Goal: Information Seeking & Learning: Learn about a topic

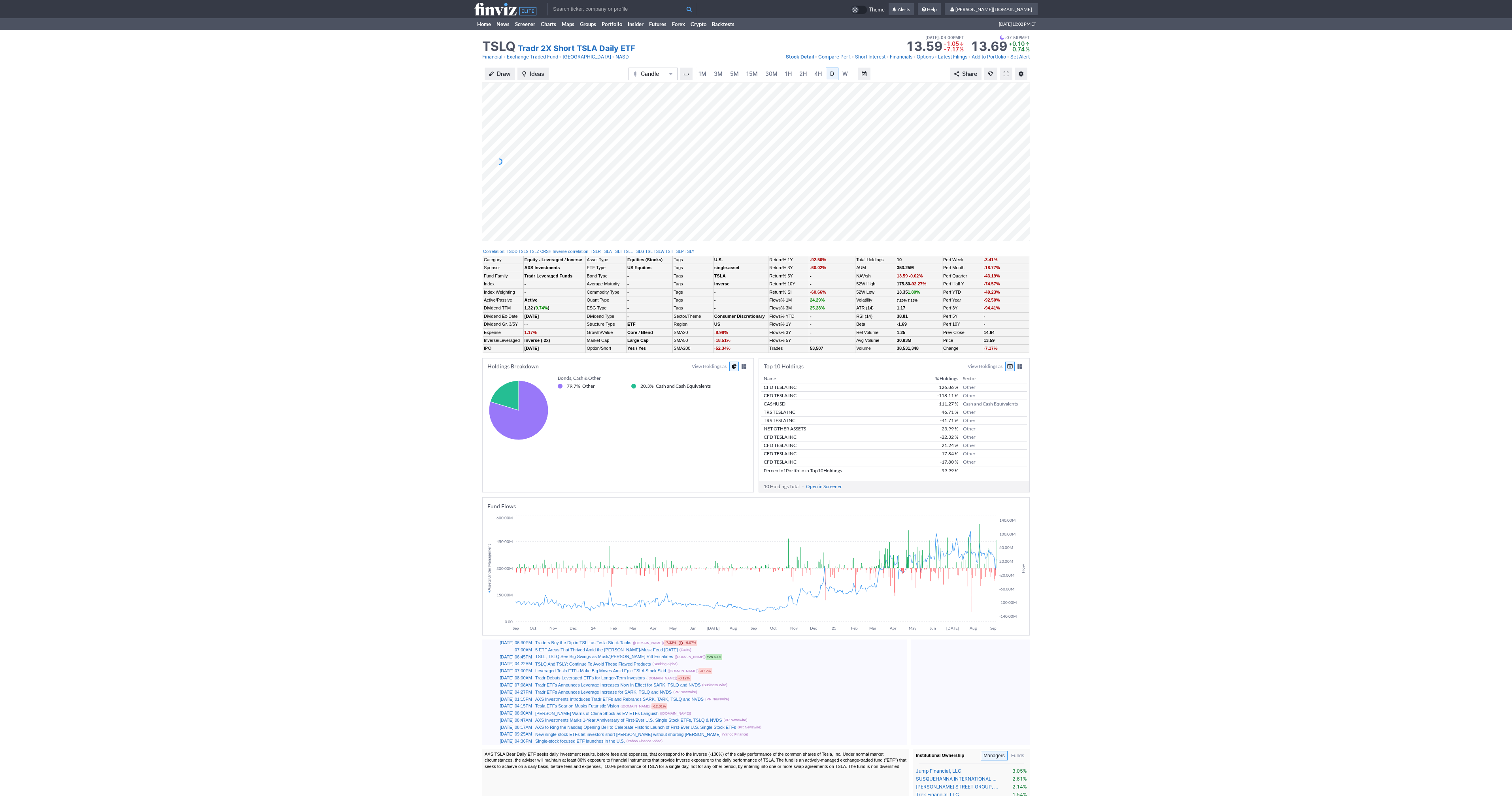
scroll to position [0, 8]
click at [1005, 74] on span at bounding box center [1006, 74] width 5 height 6
click at [575, 8] on input "text" at bounding box center [622, 9] width 150 height 12
type input "spy"
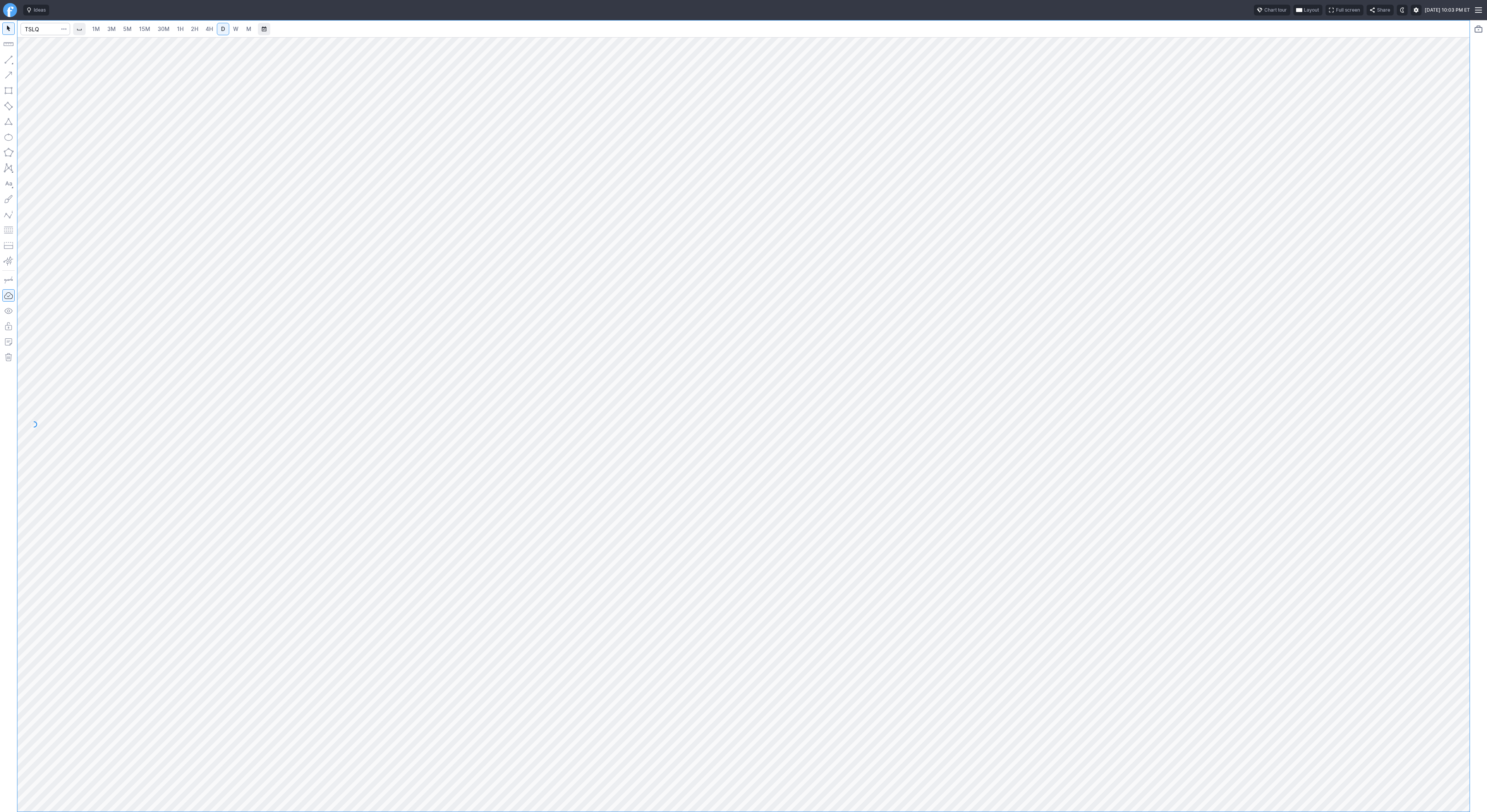
click at [443, 132] on div at bounding box center [744, 416] width 1452 height 791
click at [44, 26] on input "Search" at bounding box center [46, 29] width 50 height 12
type input "@es"
click at [48, 43] on span "@ES" at bounding box center [40, 46] width 25 height 6
click at [114, 32] on span "3M" at bounding box center [111, 28] width 9 height 6
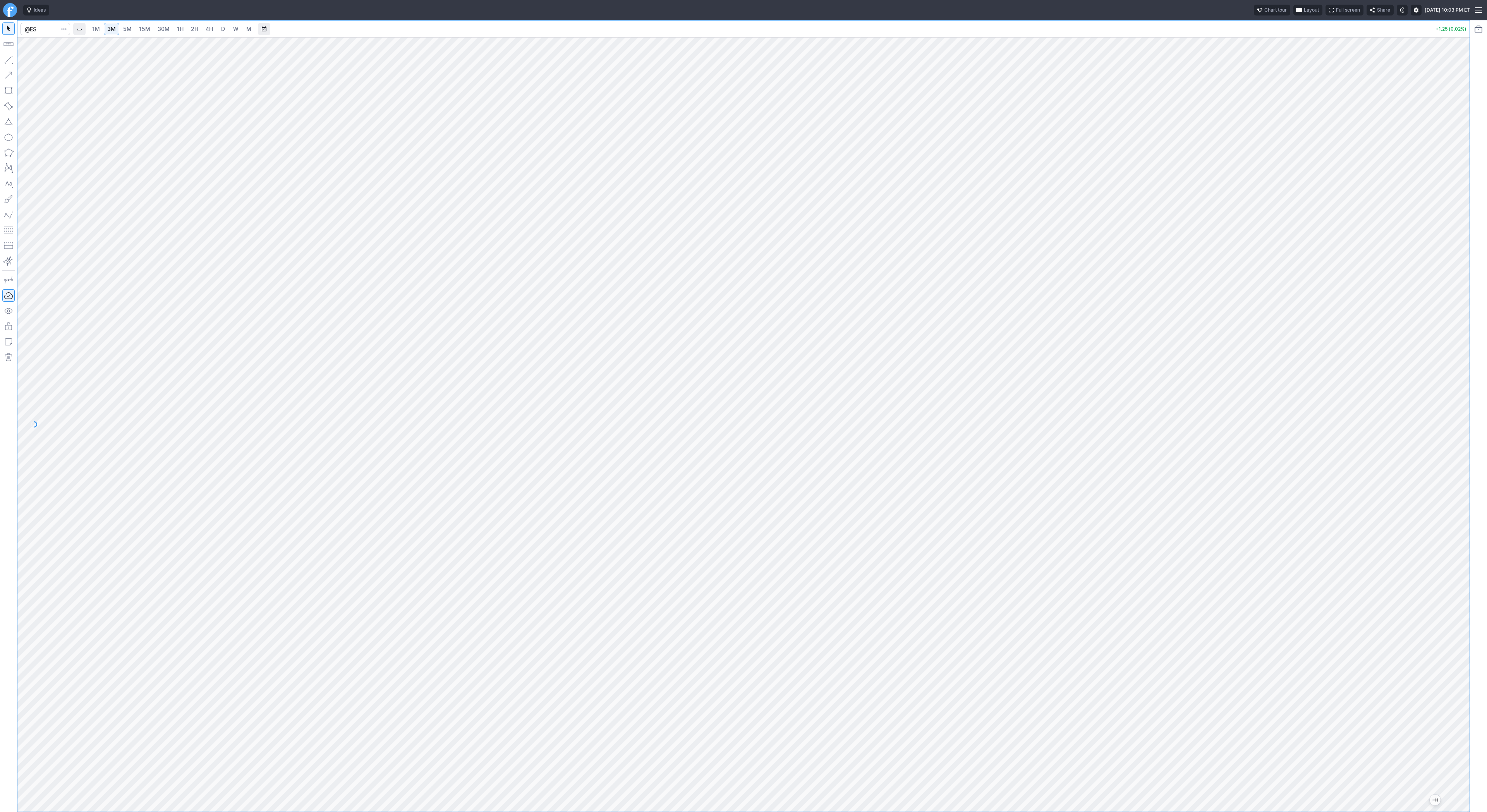
click at [128, 29] on span "5M" at bounding box center [127, 28] width 9 height 6
click at [166, 32] on span "30M" at bounding box center [163, 29] width 12 height 8
click at [179, 28] on span "1H" at bounding box center [180, 28] width 6 height 6
click at [218, 28] on link "D" at bounding box center [223, 29] width 12 height 12
click at [1433, 137] on div at bounding box center [744, 424] width 1452 height 774
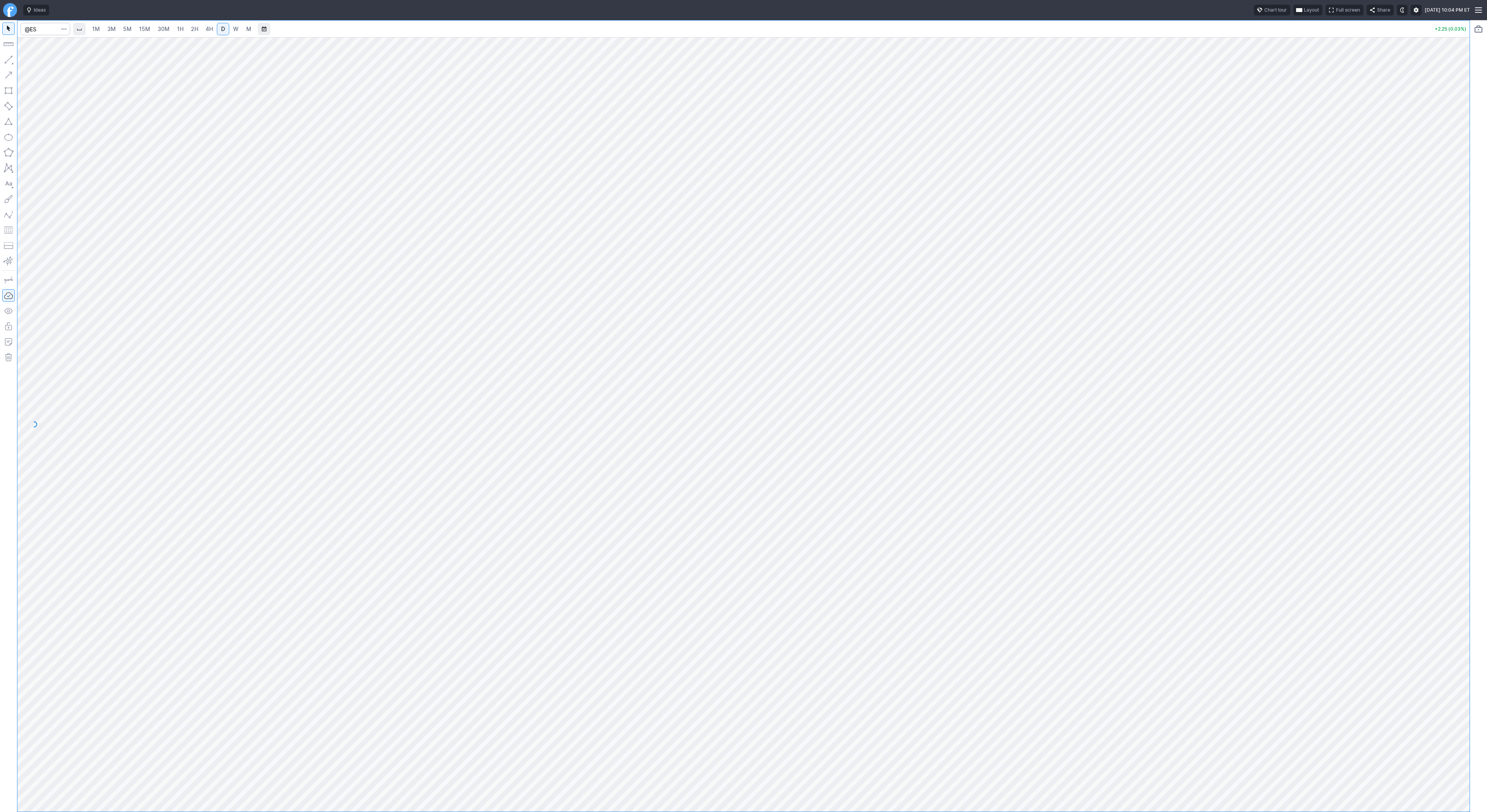
drag, startPoint x: 1458, startPoint y: 287, endPoint x: 1484, endPoint y: 667, distance: 380.9
click at [1484, 667] on div "1M 3M 5M 15M 30M 1H 2H 4H D W M +2.25 (0.03%)" at bounding box center [744, 416] width 1487 height 792
click at [1477, 718] on div "1M 3M 5M 15M 30M 1H 2H 4H D W M +2.25 (0.03%)" at bounding box center [744, 416] width 1487 height 792
click at [174, 29] on link "1H" at bounding box center [180, 29] width 13 height 12
click at [9, 59] on button "button" at bounding box center [8, 59] width 12 height 12
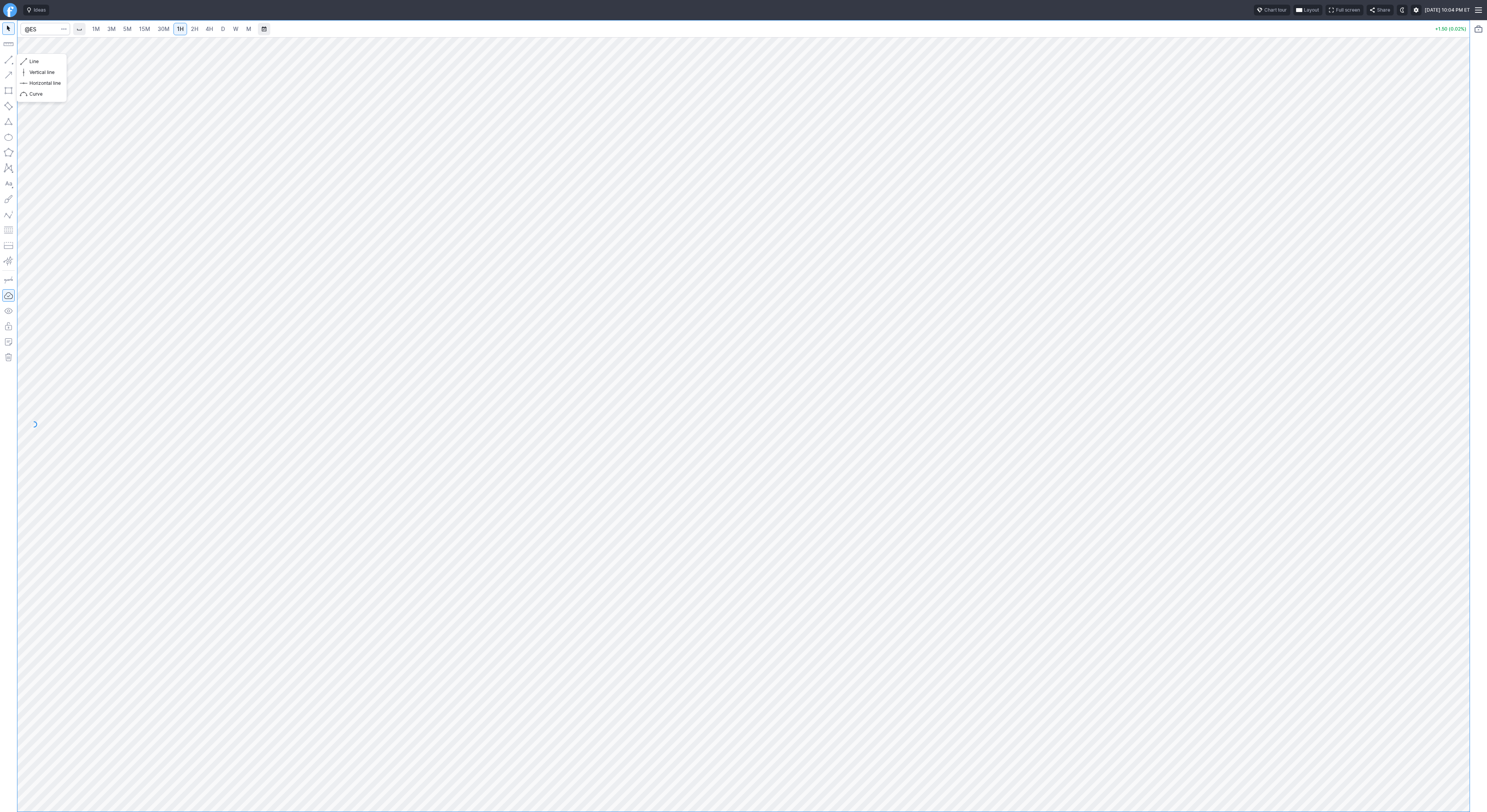
click at [9, 57] on button "button" at bounding box center [8, 59] width 12 height 12
click at [12, 60] on button "button" at bounding box center [8, 59] width 12 height 12
click at [11, 61] on button "button" at bounding box center [8, 59] width 12 height 12
click at [8, 61] on button "button" at bounding box center [8, 59] width 12 height 12
click at [9, 59] on button "button" at bounding box center [8, 59] width 12 height 12
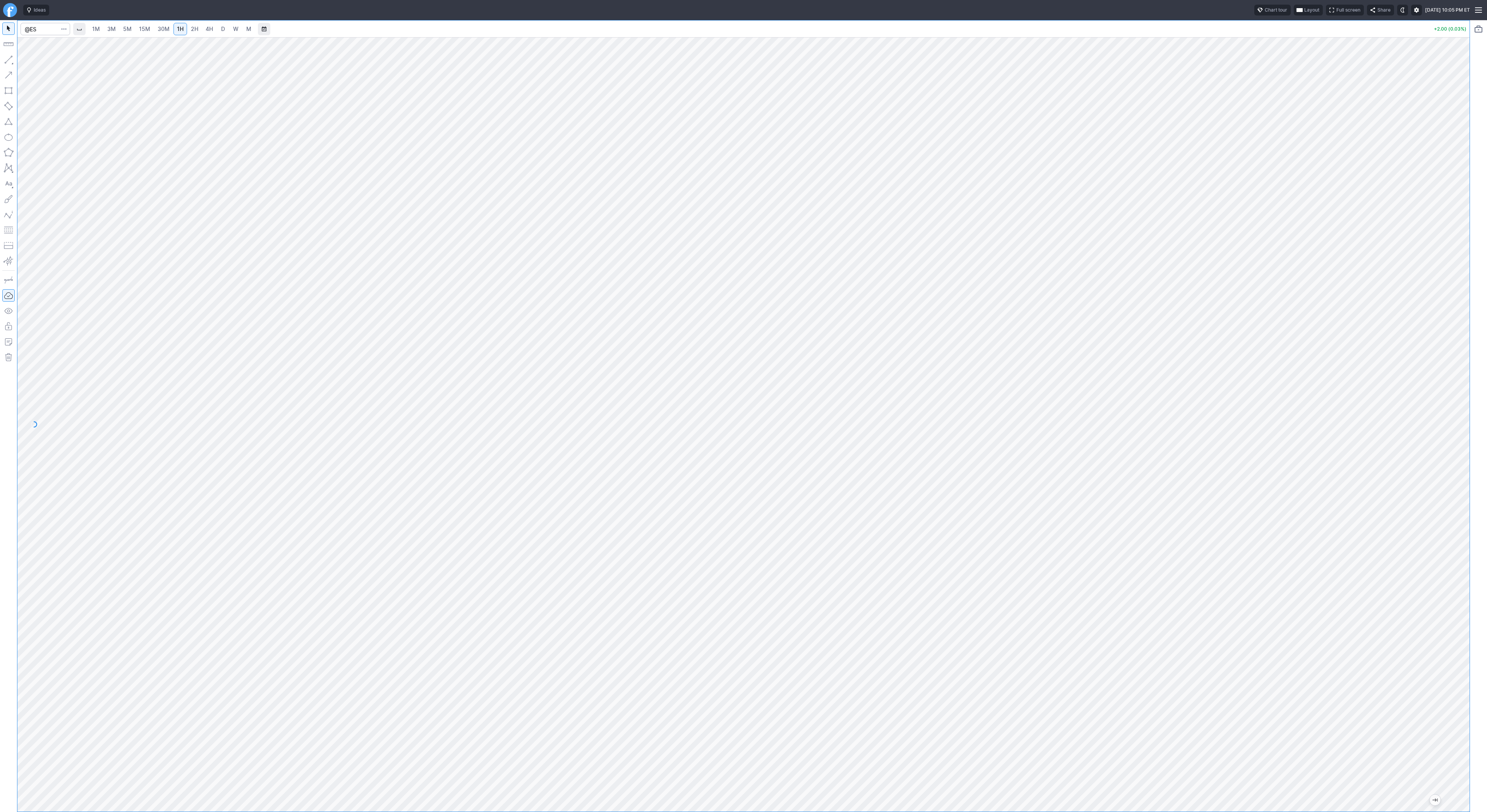
drag, startPoint x: 1462, startPoint y: 411, endPoint x: 1458, endPoint y: 454, distance: 43.2
click at [1466, 457] on div at bounding box center [1462, 422] width 16 height 755
click at [37, 66] on button "Line" at bounding box center [42, 61] width 45 height 11
click at [9, 59] on button "button" at bounding box center [8, 59] width 12 height 12
click at [7, 59] on button "button" at bounding box center [8, 59] width 12 height 12
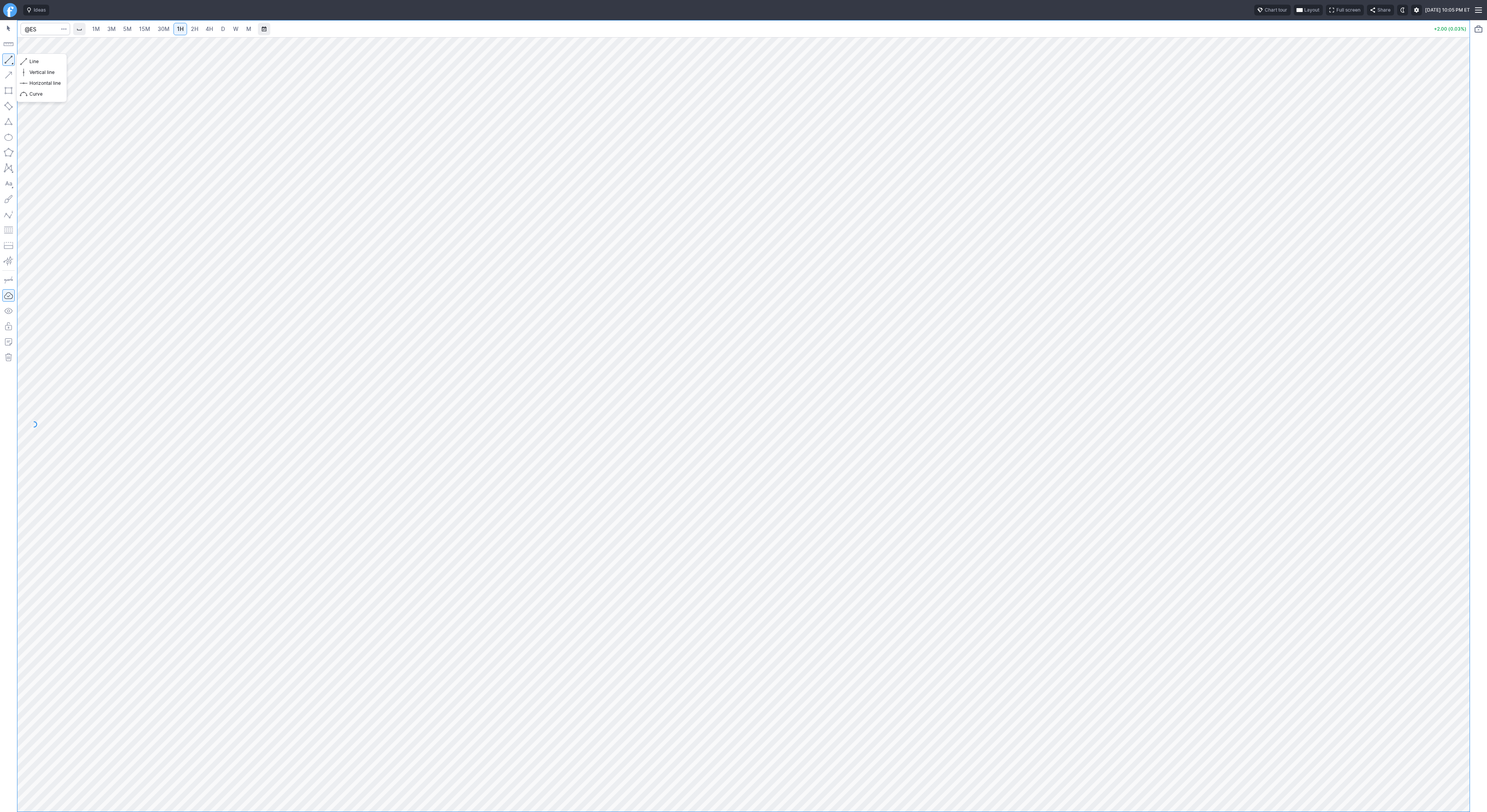
drag, startPoint x: 5, startPoint y: 61, endPoint x: 33, endPoint y: 85, distance: 36.9
click at [5, 62] on button "button" at bounding box center [8, 59] width 12 height 12
click at [10, 58] on button "button" at bounding box center [8, 59] width 12 height 12
click at [11, 57] on button "button" at bounding box center [8, 59] width 12 height 12
click at [8, 56] on button "button" at bounding box center [8, 59] width 12 height 12
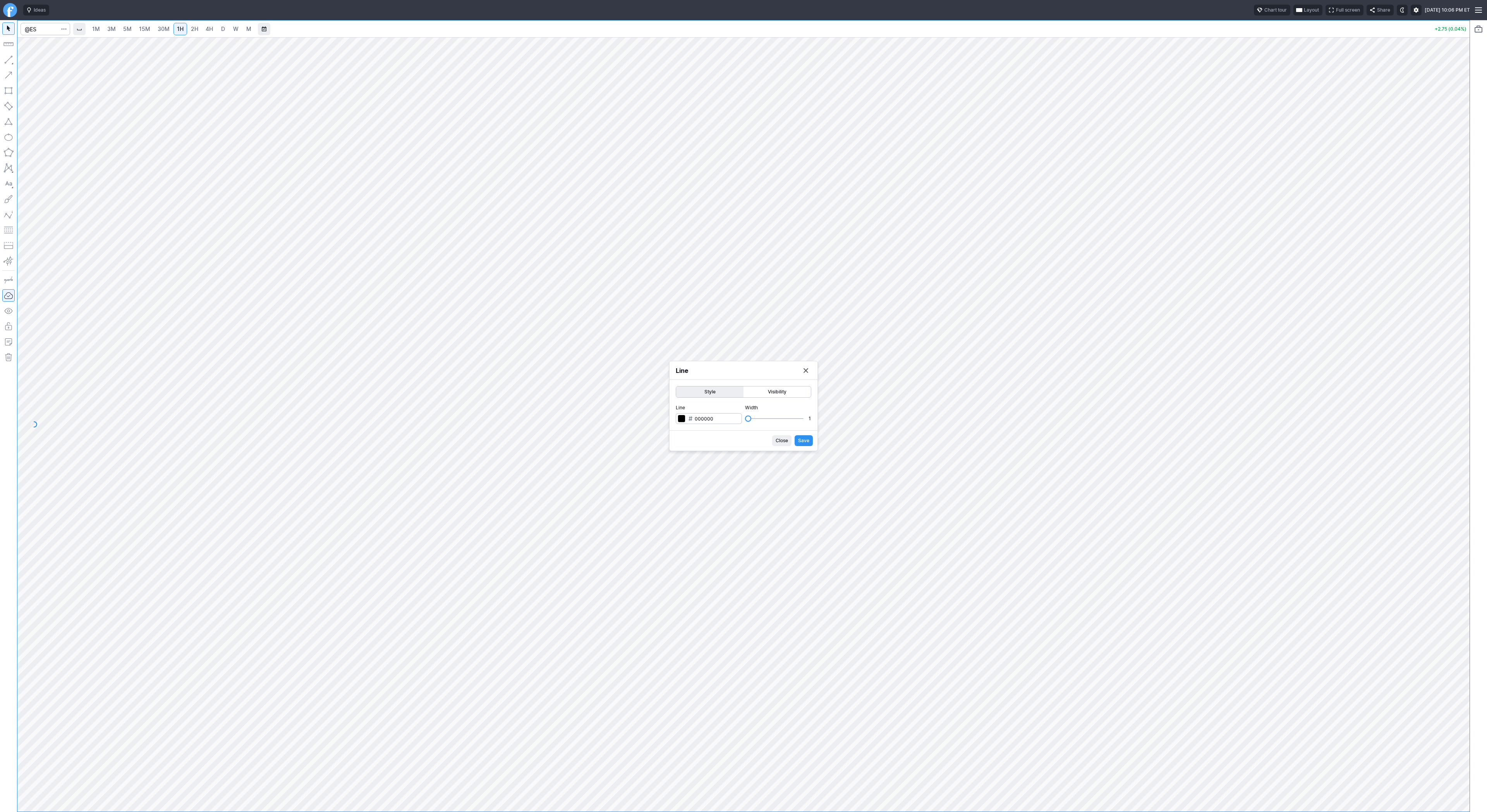
click at [782, 440] on span "Close" at bounding box center [782, 440] width 12 height 8
click at [44, 28] on input "Search" at bounding box center [46, 29] width 50 height 12
type input "sh"
click at [148, 27] on span "15M" at bounding box center [144, 28] width 11 height 6
click at [158, 27] on span "30M" at bounding box center [163, 28] width 12 height 6
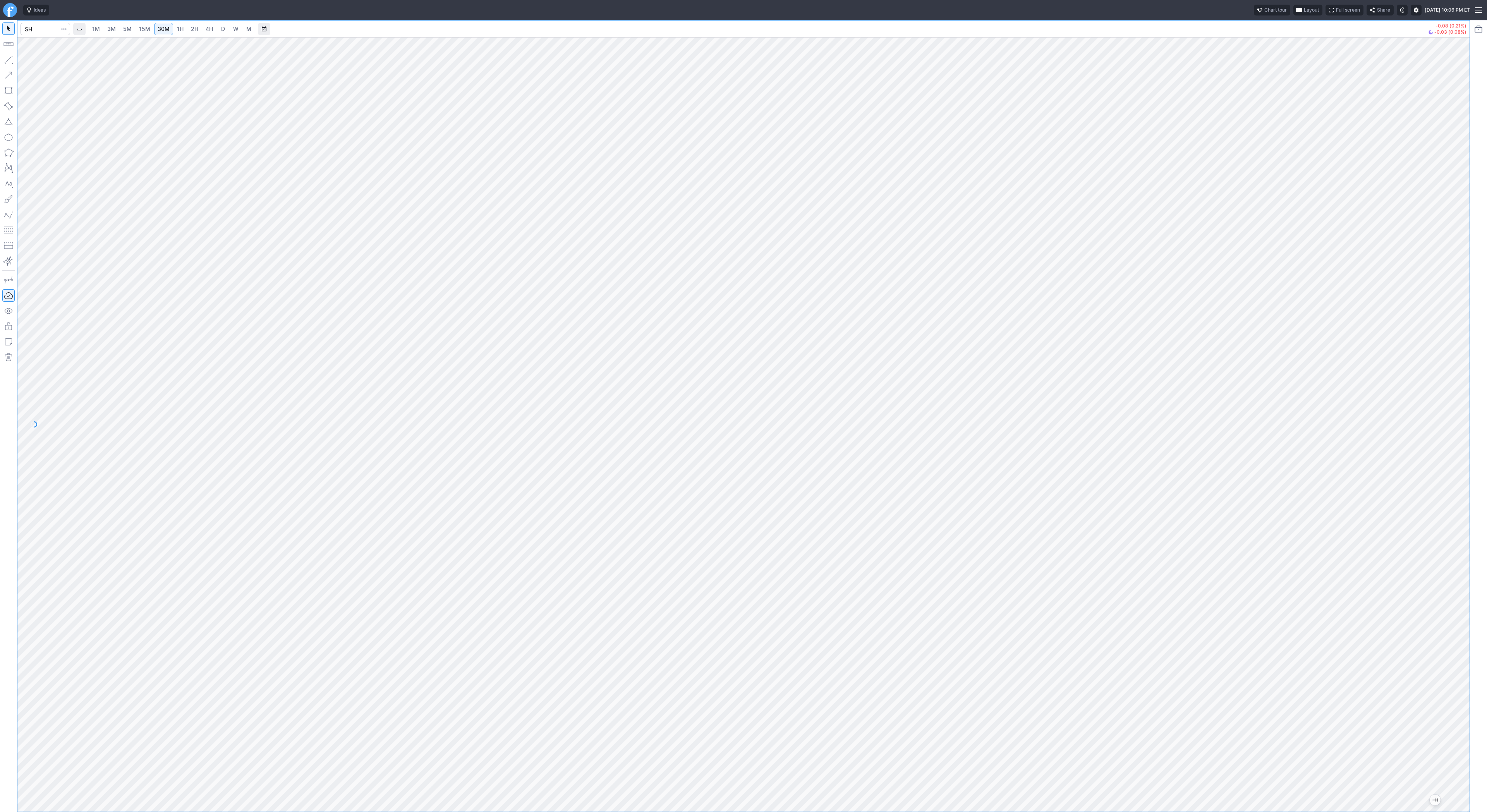
click at [178, 31] on span "1H" at bounding box center [180, 28] width 6 height 6
click at [45, 58] on span "Line" at bounding box center [45, 61] width 31 height 8
click at [10, 55] on button "button" at bounding box center [8, 59] width 12 height 12
click at [5, 59] on button "button" at bounding box center [8, 59] width 12 height 12
click at [10, 57] on button "button" at bounding box center [8, 59] width 12 height 12
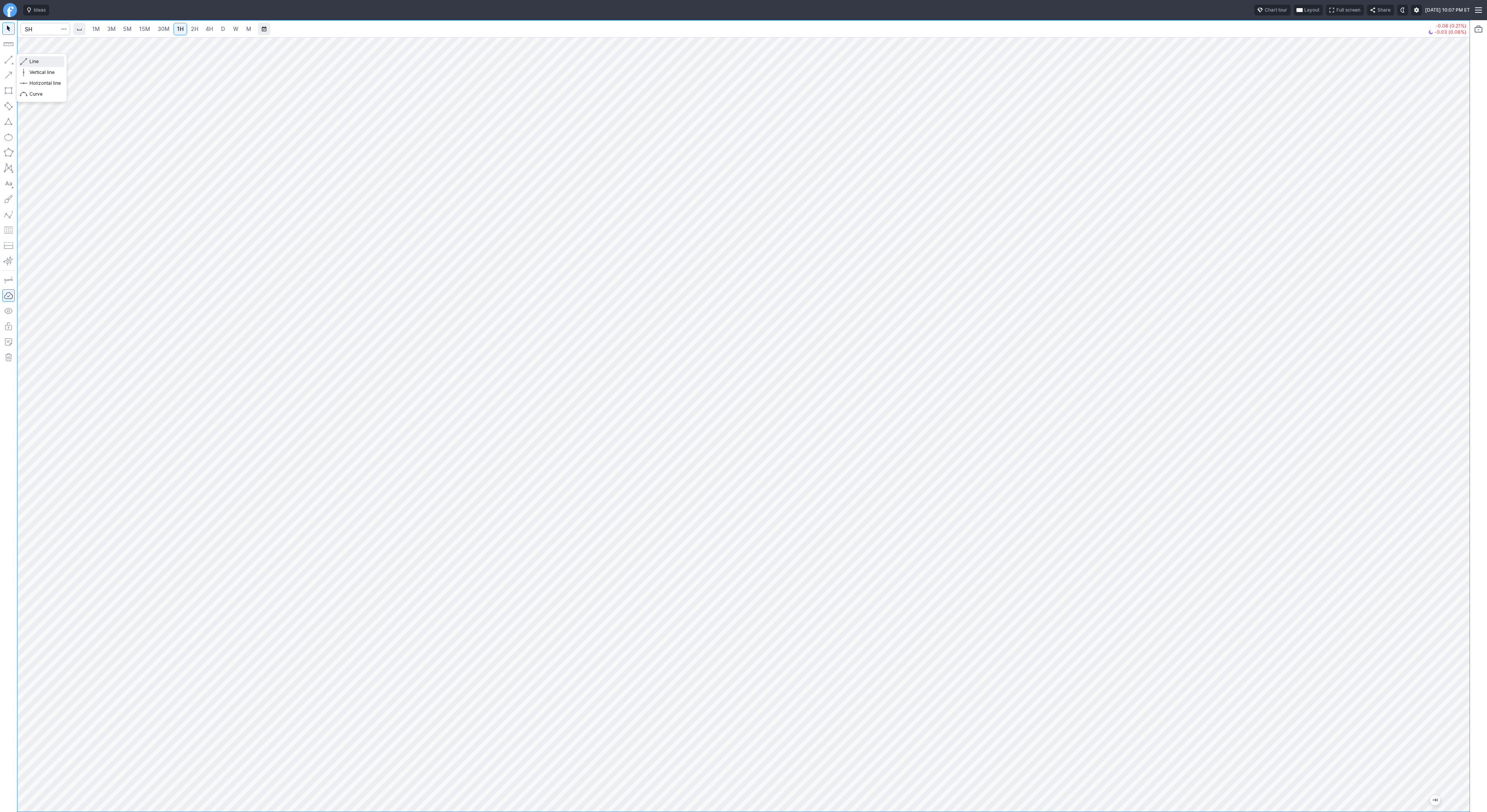
click at [28, 58] on button "Line" at bounding box center [42, 61] width 45 height 11
drag, startPoint x: 9, startPoint y: 61, endPoint x: 30, endPoint y: 98, distance: 42.5
click at [9, 62] on button "button" at bounding box center [8, 59] width 12 height 12
click at [31, 63] on span "Line" at bounding box center [45, 61] width 31 height 8
drag, startPoint x: 8, startPoint y: 59, endPoint x: 20, endPoint y: 89, distance: 32.3
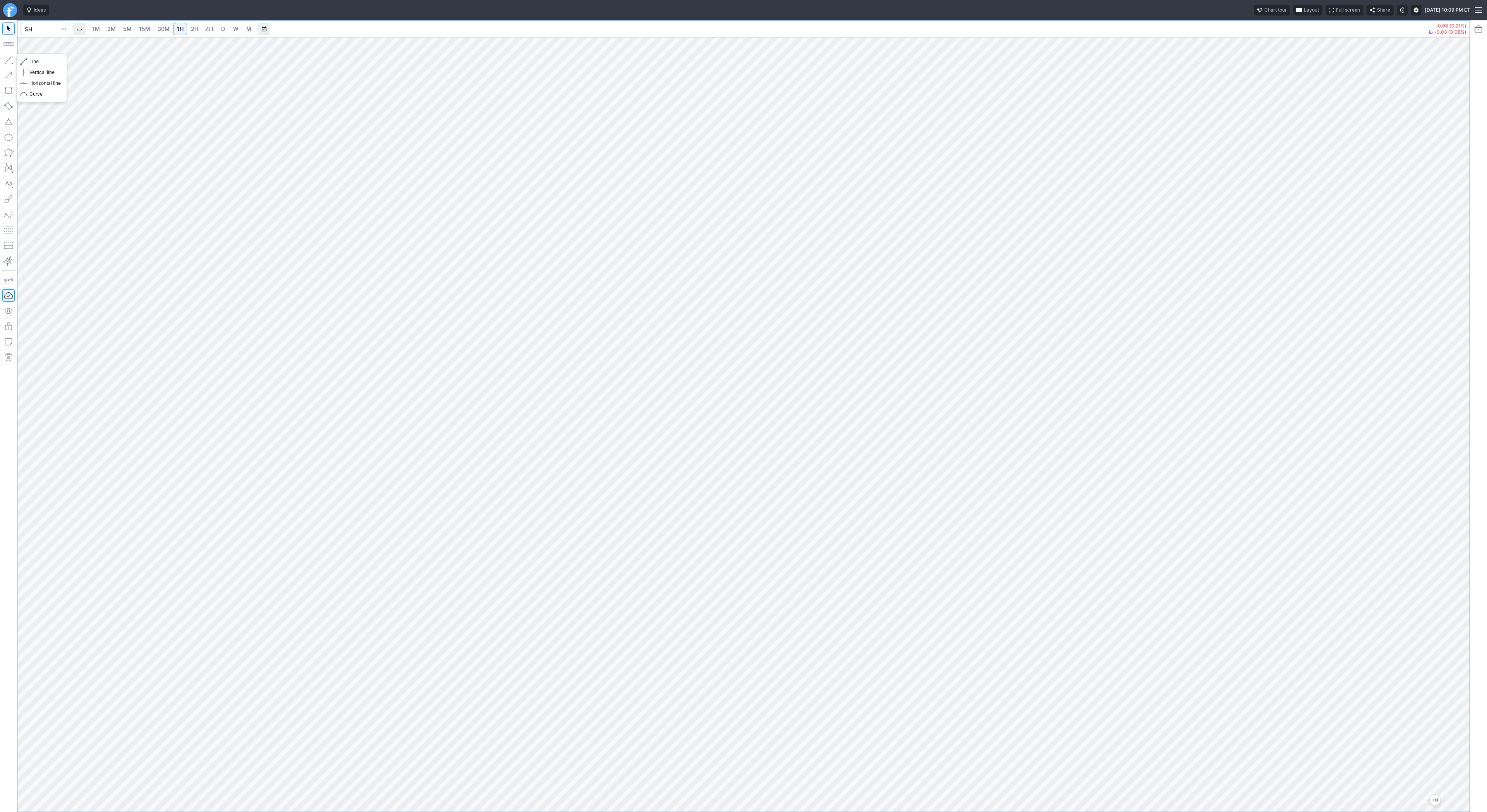
click at [9, 64] on button "button" at bounding box center [8, 59] width 12 height 12
drag, startPoint x: 1462, startPoint y: 458, endPoint x: 1472, endPoint y: 637, distance: 179.3
click at [1477, 645] on div "1M 3M 5M 15M 30M 1H 2H 4H D W M -0.08 (0.21%) -0.03 (0.08%)" at bounding box center [744, 416] width 1487 height 792
click at [8, 58] on button "button" at bounding box center [8, 59] width 12 height 12
drag, startPoint x: 25, startPoint y: 61, endPoint x: 25, endPoint y: 65, distance: 4.0
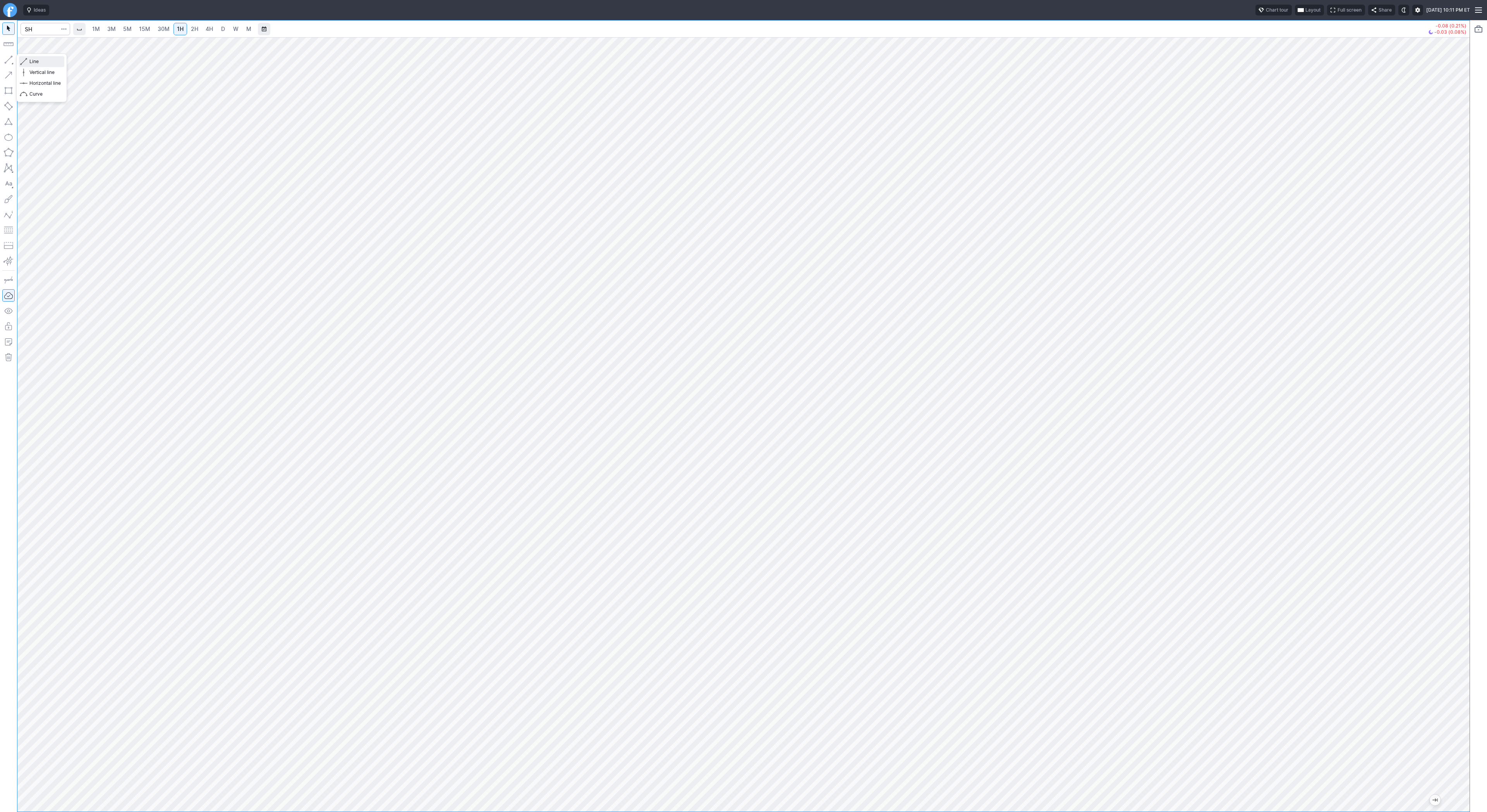
click at [25, 61] on span "button" at bounding box center [25, 61] width 5 height 11
drag, startPoint x: 39, startPoint y: 62, endPoint x: 44, endPoint y: 100, distance: 38.3
click at [39, 63] on span "Line" at bounding box center [45, 61] width 31 height 8
click at [48, 32] on input "Search" at bounding box center [46, 29] width 50 height 12
type input "@es"
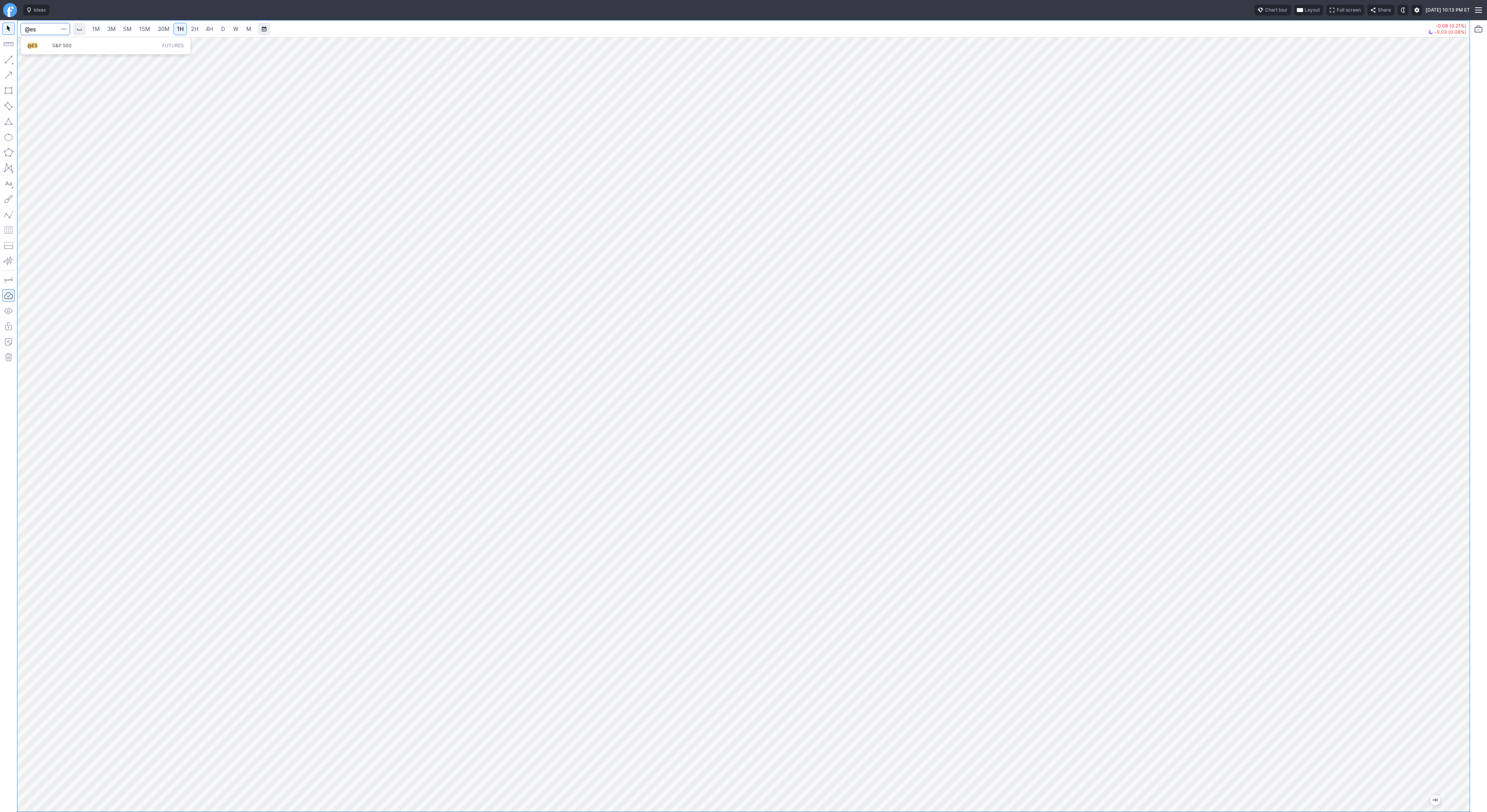
click at [57, 49] on button "@ES S&P 500 Futures" at bounding box center [106, 46] width 163 height 11
click at [104, 29] on link "3M" at bounding box center [111, 29] width 16 height 12
click at [139, 29] on span "15M" at bounding box center [144, 28] width 11 height 6
click at [164, 29] on span "30M" at bounding box center [163, 28] width 12 height 6
click at [183, 31] on link "1H" at bounding box center [180, 29] width 13 height 12
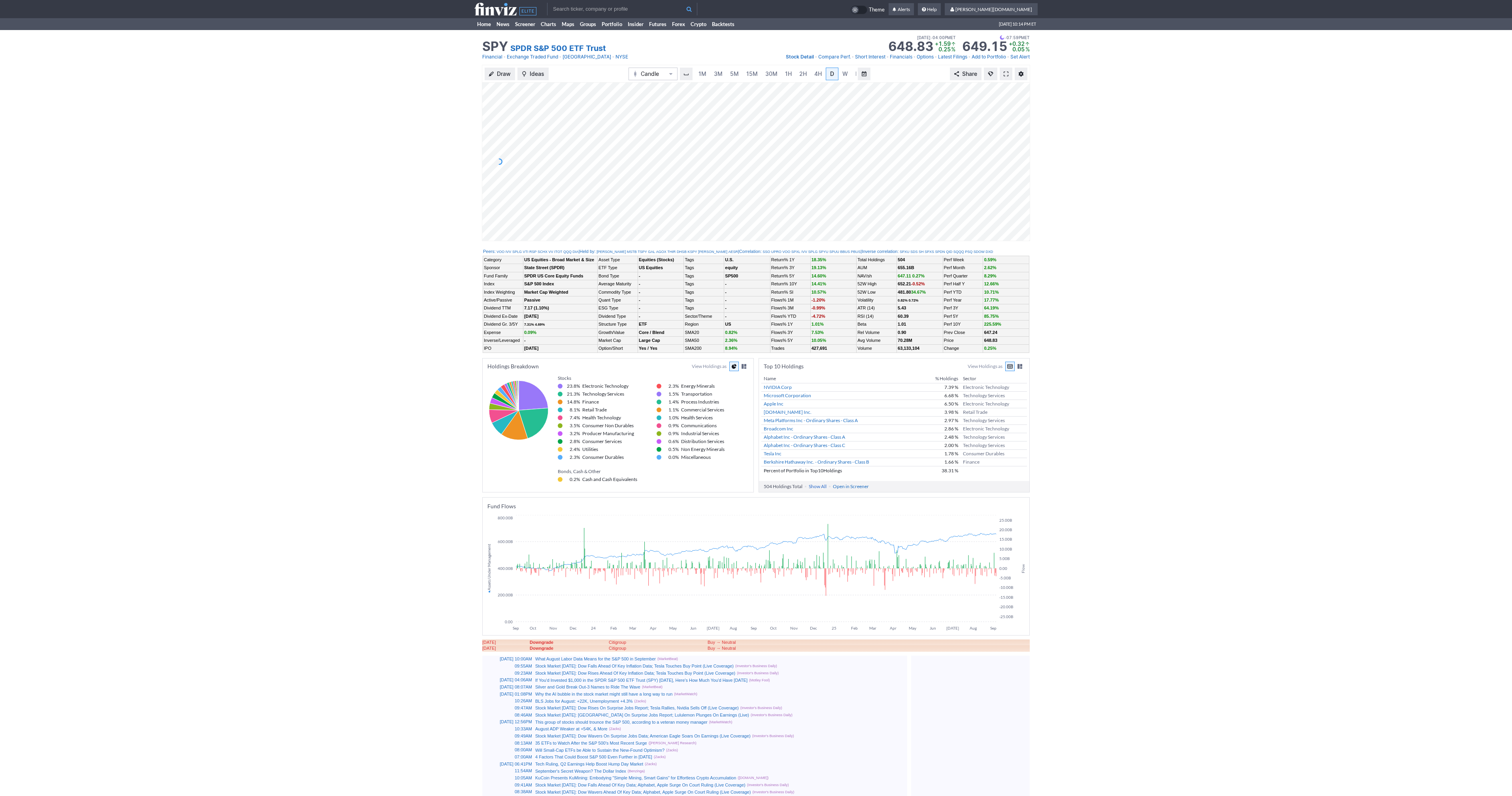
scroll to position [0, 8]
click at [1007, 74] on span at bounding box center [1006, 74] width 5 height 6
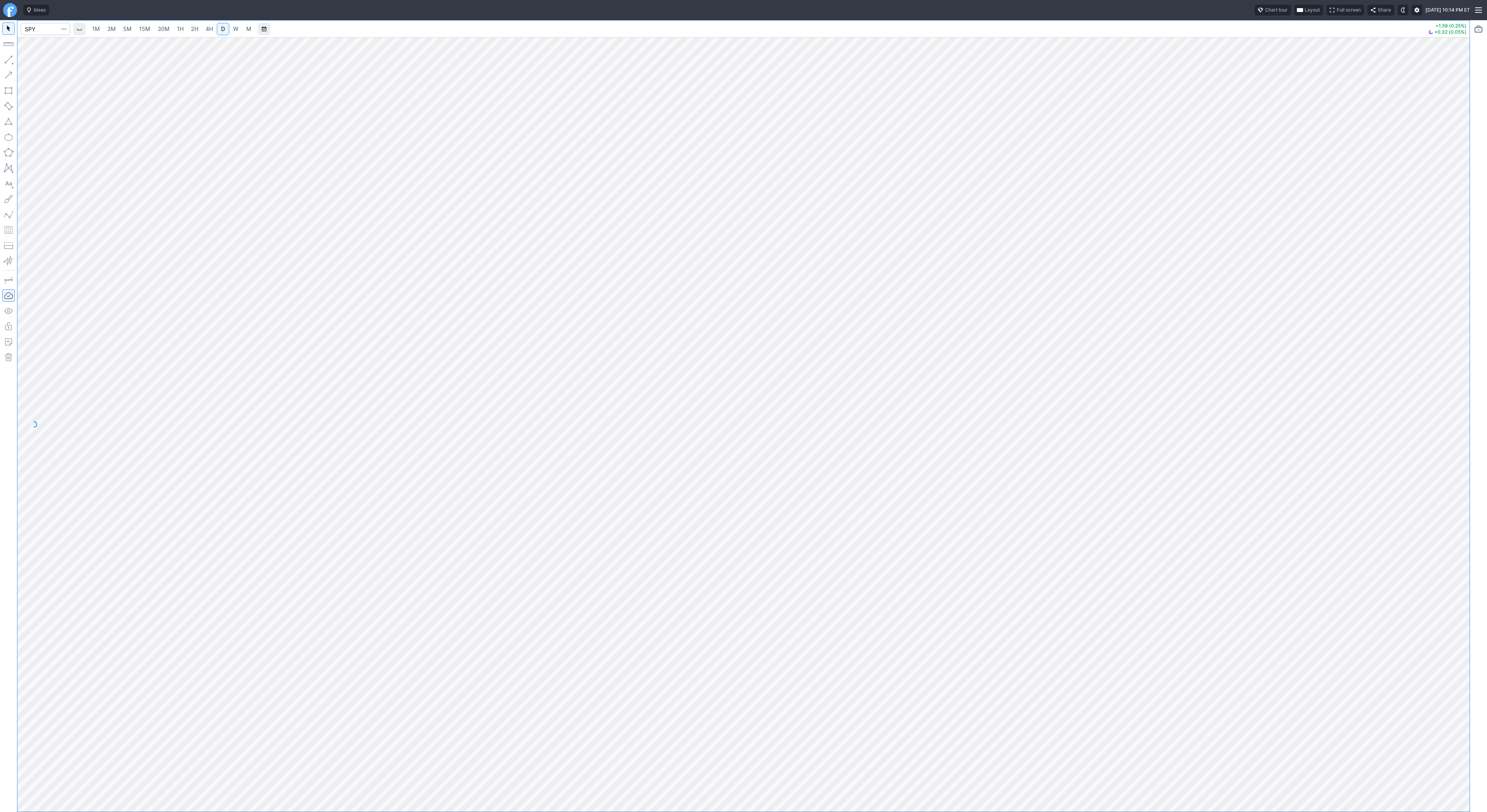
click at [119, 31] on link "5M" at bounding box center [127, 29] width 16 height 12
click at [35, 28] on input "Search" at bounding box center [46, 29] width 50 height 12
type input "@nq"
click at [195, 28] on span "2H" at bounding box center [195, 28] width 8 height 6
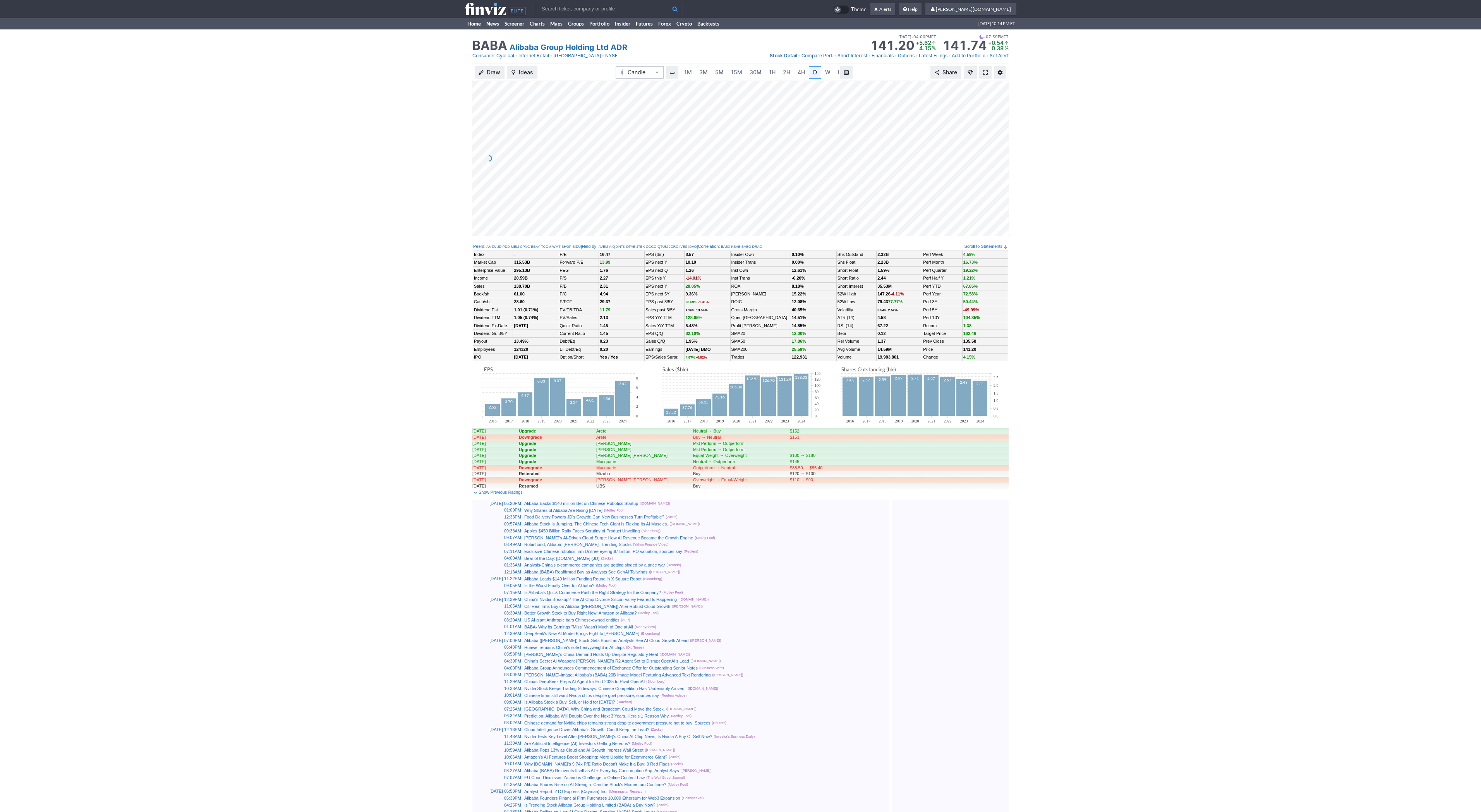
scroll to position [0, 8]
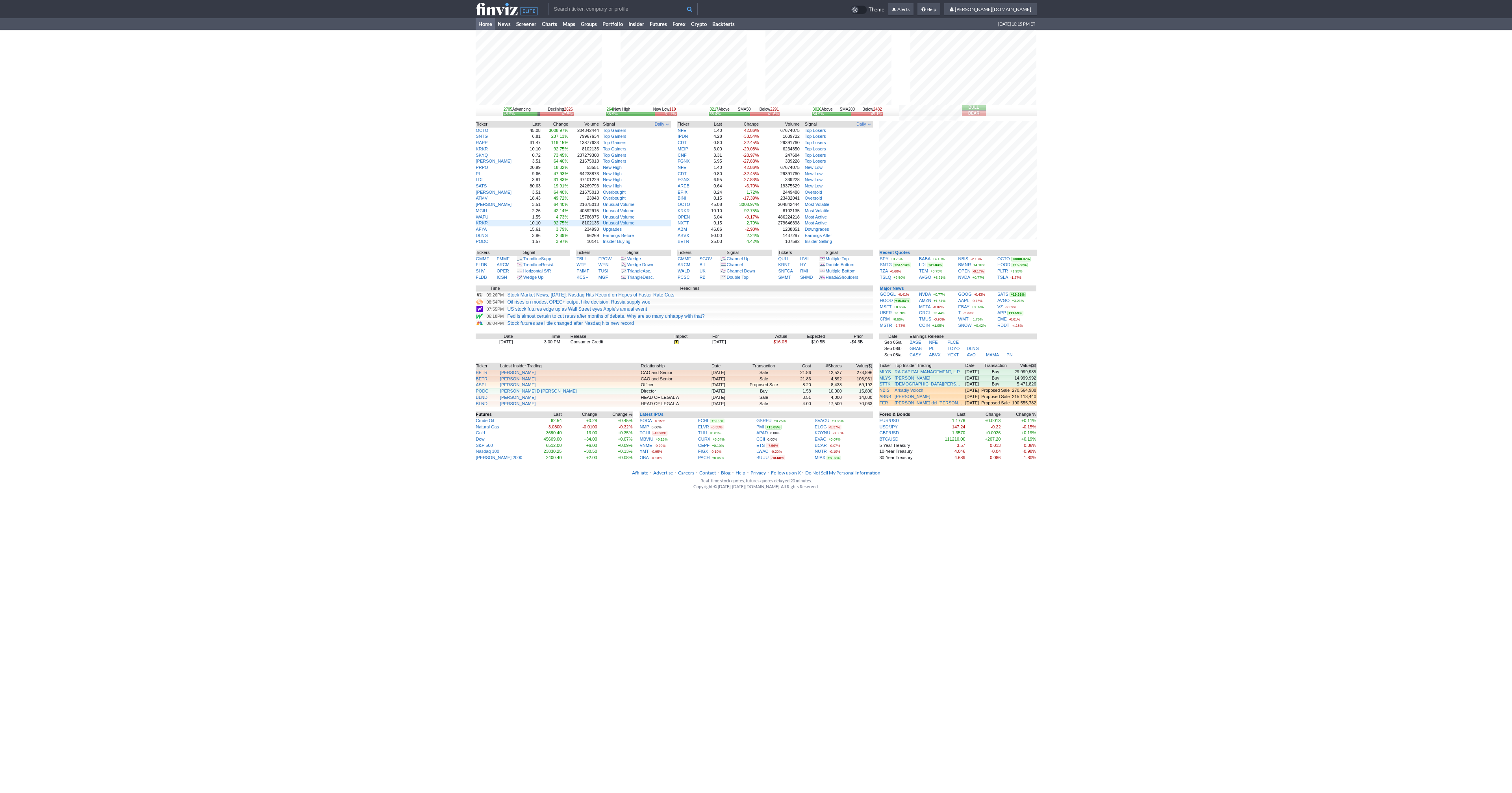
click at [480, 225] on link "KRKR" at bounding box center [482, 223] width 12 height 5
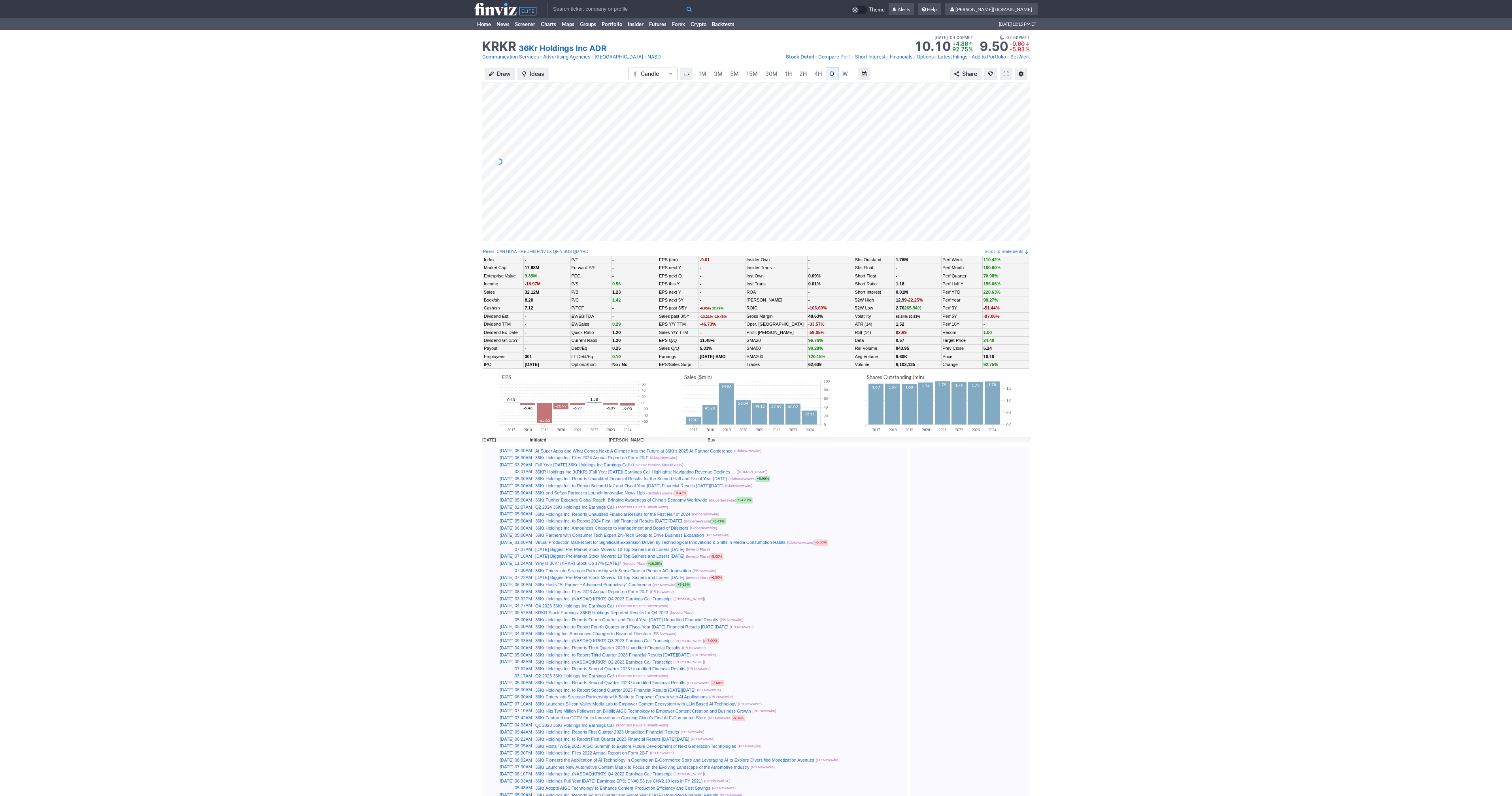
scroll to position [0, 8]
click at [1007, 72] on span at bounding box center [1006, 74] width 5 height 6
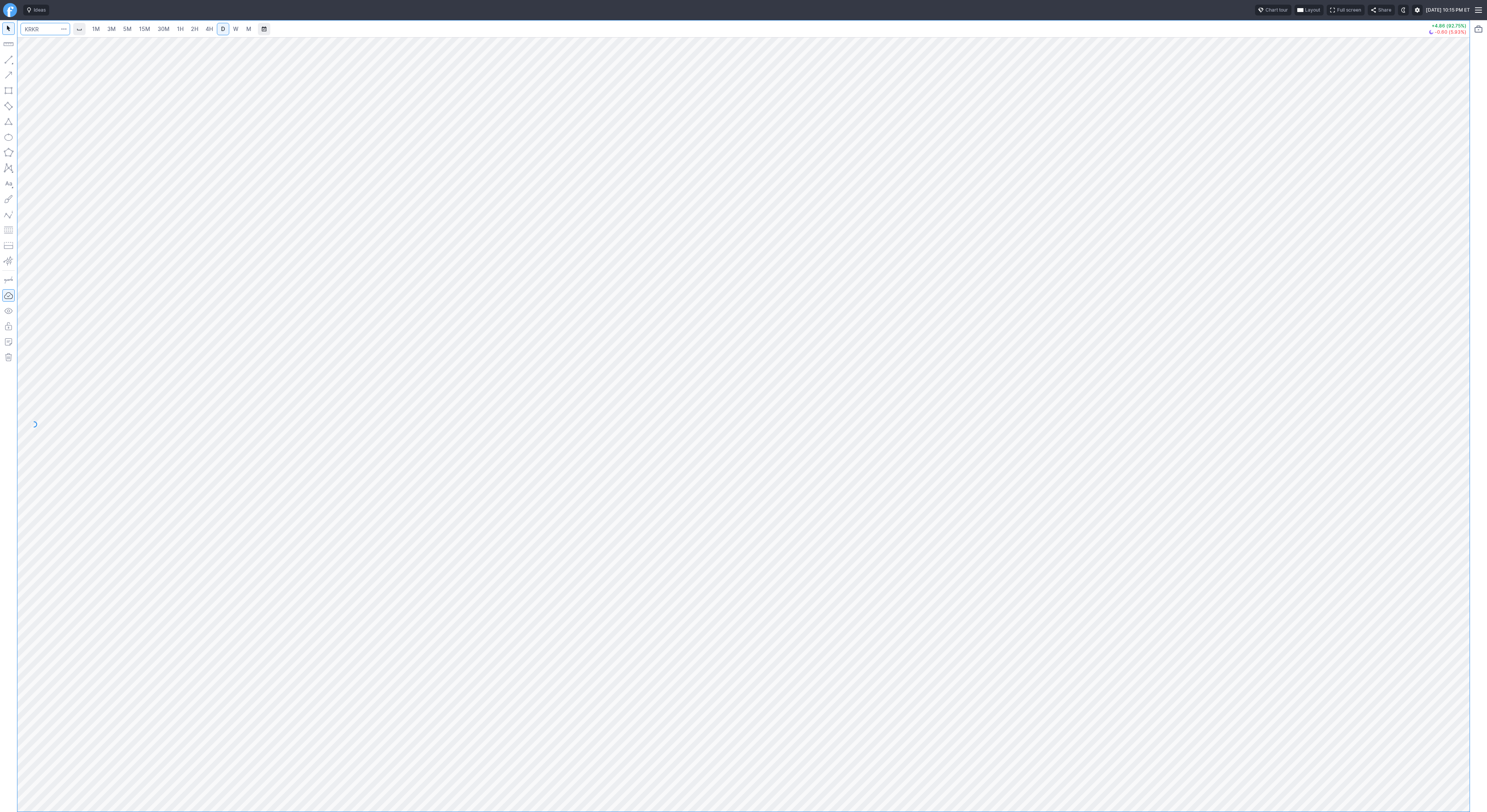
click at [42, 29] on input "Search" at bounding box center [46, 29] width 50 height 12
type input "@nq"
click at [128, 27] on span "5M" at bounding box center [127, 28] width 9 height 6
click at [171, 35] on div "1M 3M 5M 15M 30M 1H 2H 4H D W M" at bounding box center [171, 29] width 167 height 14
click at [182, 29] on span "1H" at bounding box center [180, 28] width 6 height 6
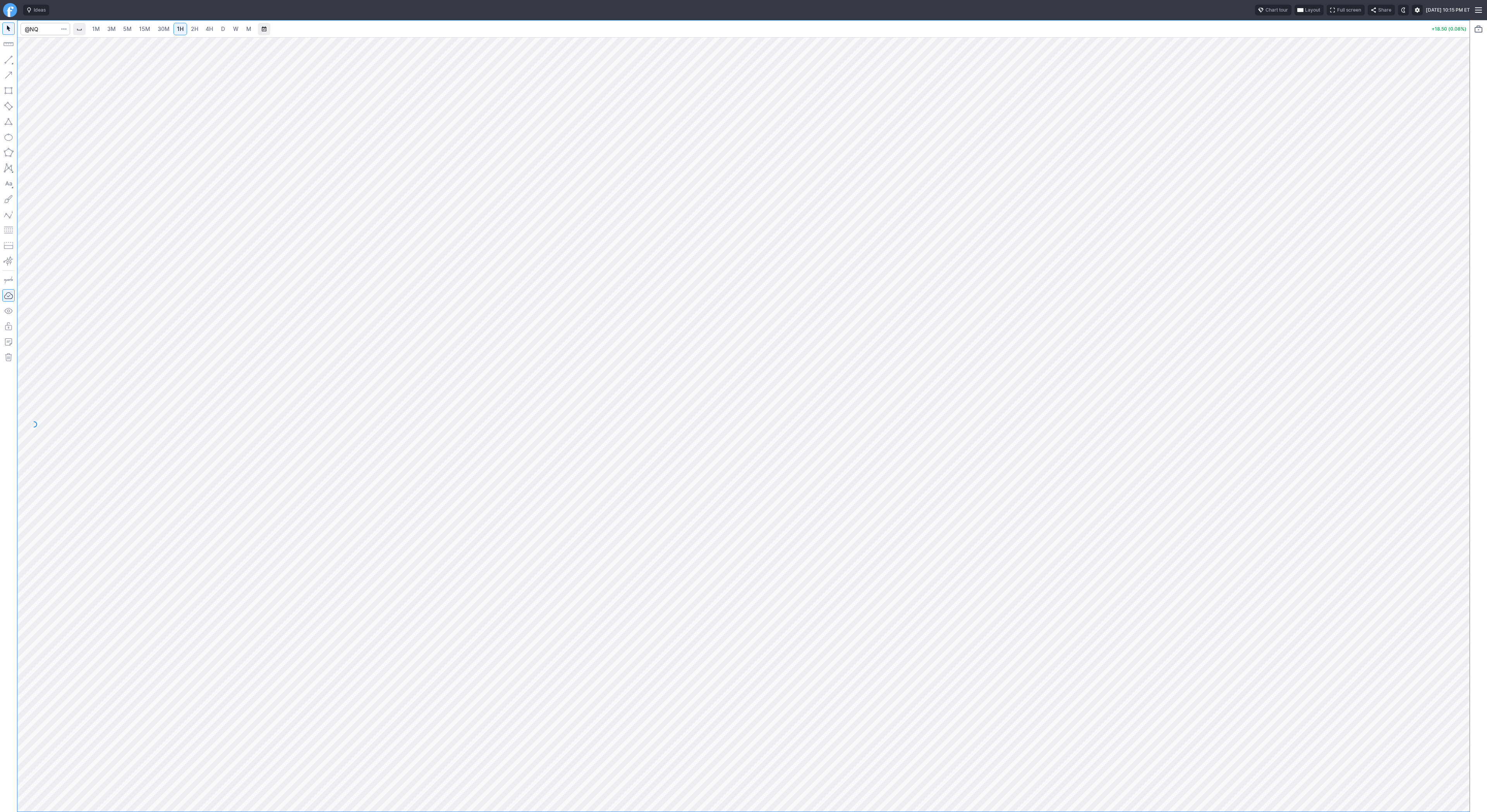
click at [197, 30] on link "2H" at bounding box center [195, 29] width 14 height 12
click at [11, 58] on button "button" at bounding box center [8, 59] width 12 height 12
click at [7, 56] on button "button" at bounding box center [8, 59] width 12 height 12
click at [3, 59] on button "button" at bounding box center [8, 59] width 12 height 12
click at [4, 55] on button "button" at bounding box center [8, 59] width 12 height 12
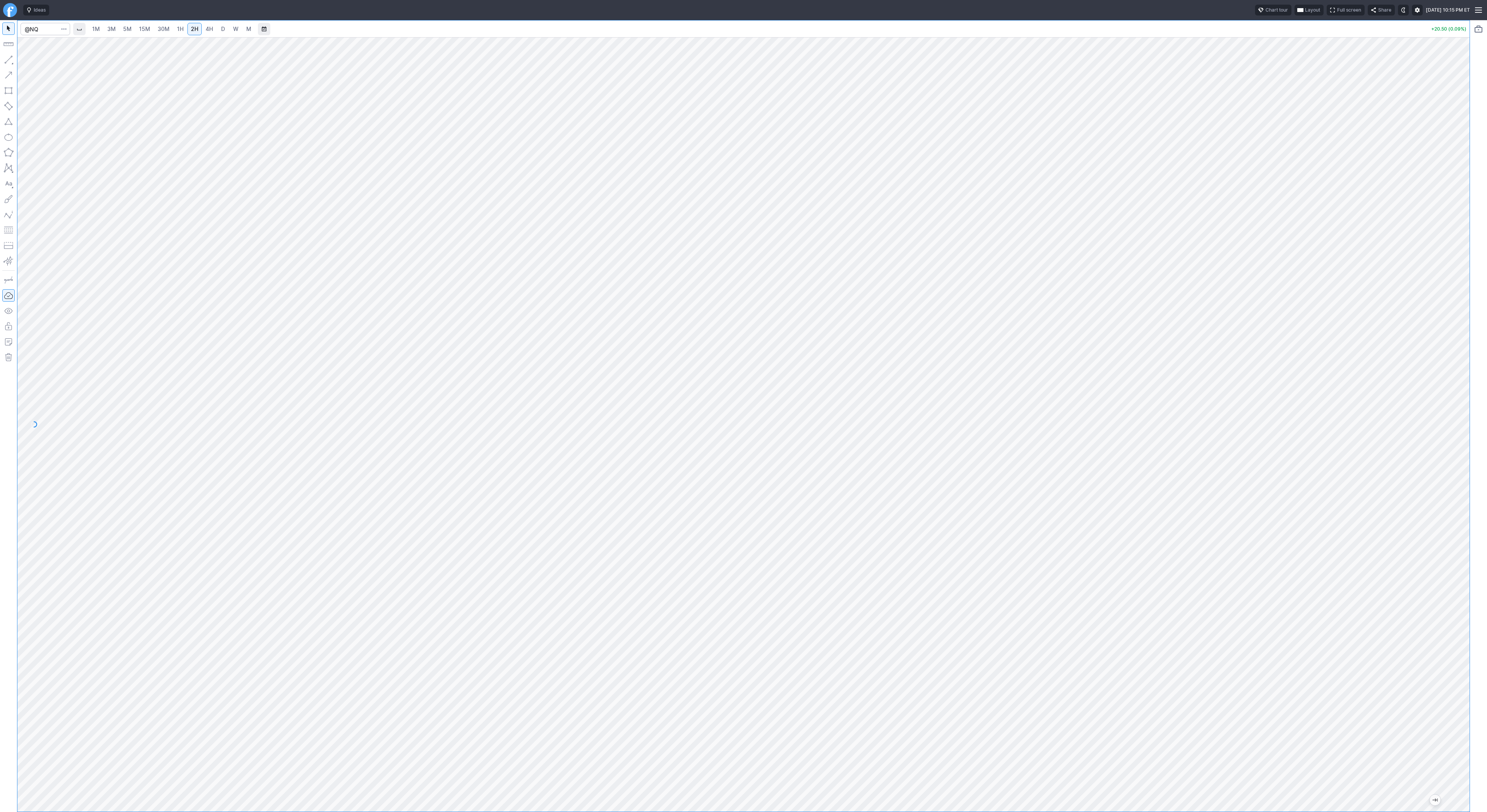
click at [1452, 564] on div at bounding box center [744, 424] width 1452 height 774
click at [38, 60] on span "Line" at bounding box center [45, 61] width 31 height 8
click at [9, 58] on button "button" at bounding box center [8, 59] width 12 height 12
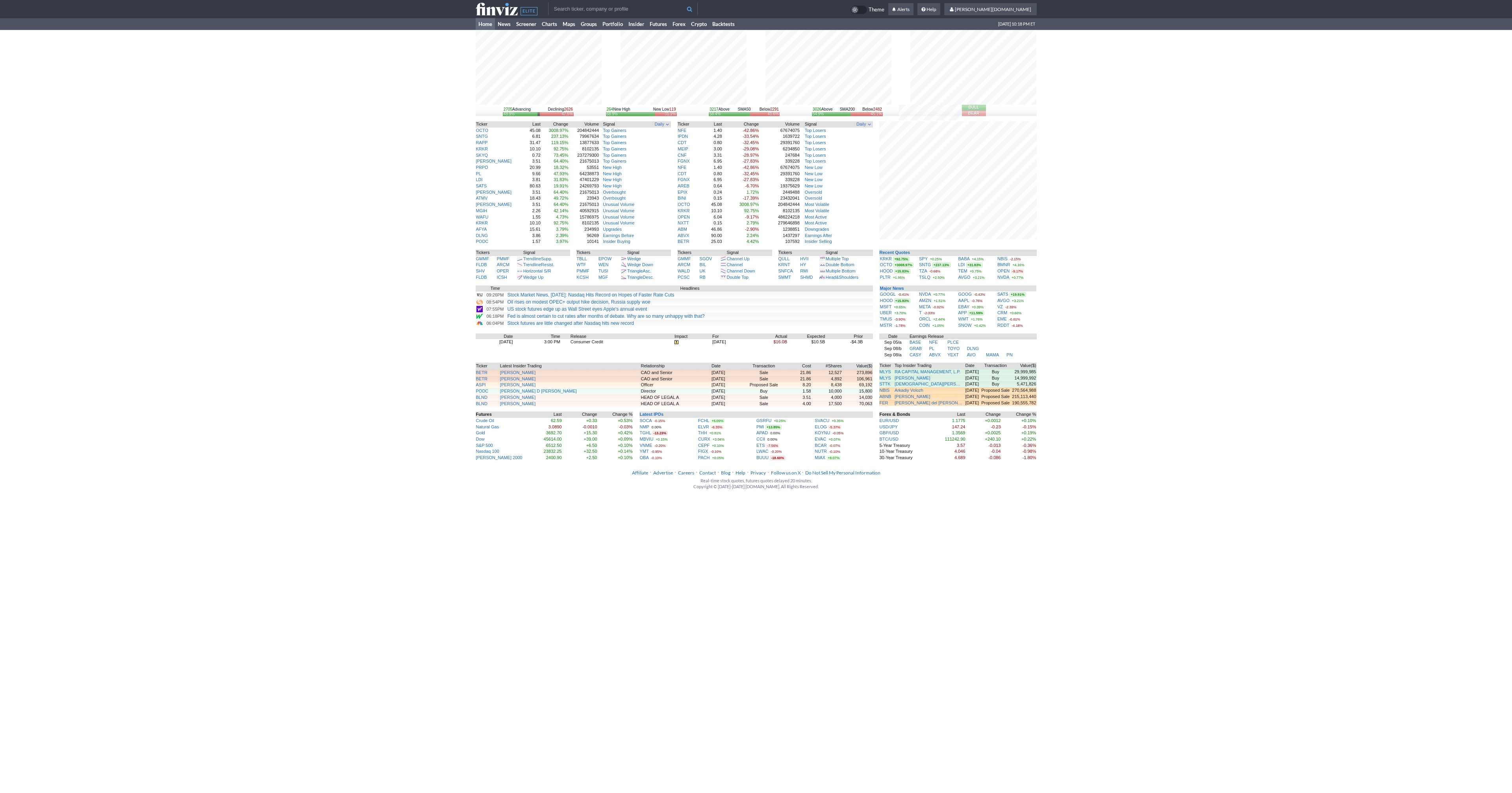
click at [578, 6] on input "text" at bounding box center [623, 9] width 150 height 12
type input "nq"
click at [579, 99] on body "nq NQ P Nuveen [US_STATE] Quality Municipal Income Fund NYSE AQN Algo nq uin Po…" at bounding box center [756, 249] width 1512 height 498
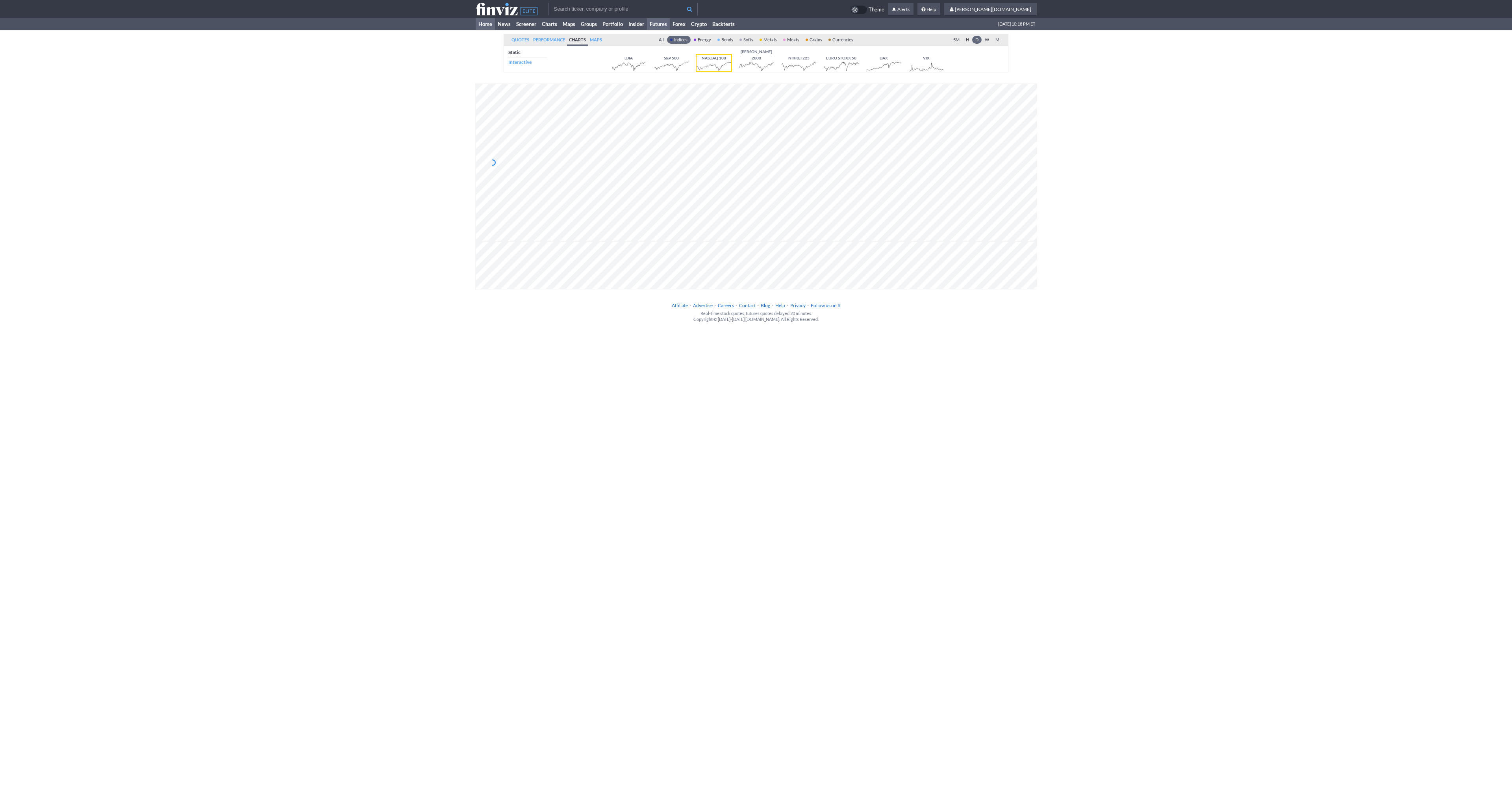
click at [482, 24] on link "Home" at bounding box center [485, 24] width 19 height 12
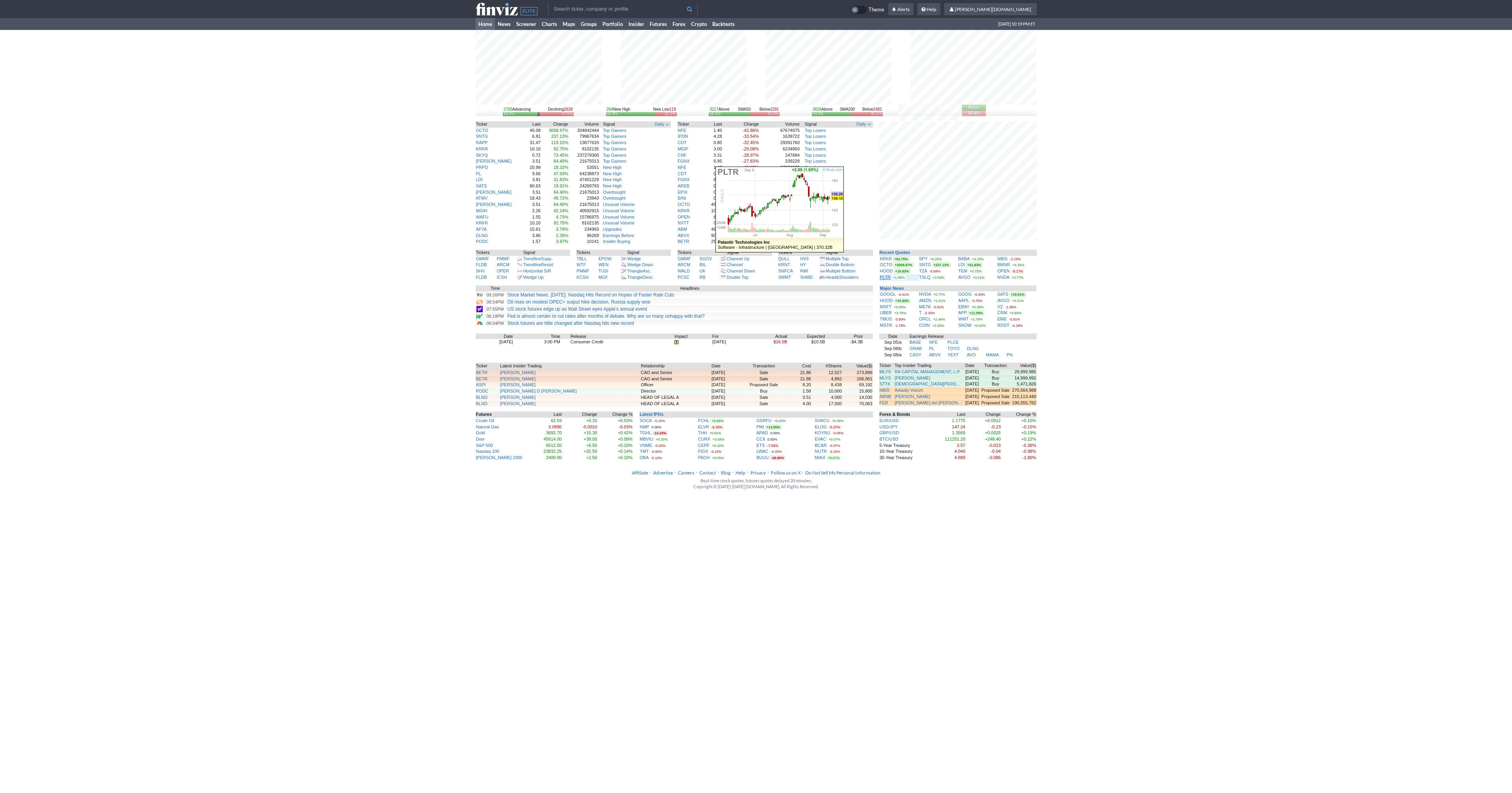
click at [885, 275] on link "PLTR" at bounding box center [885, 277] width 11 height 5
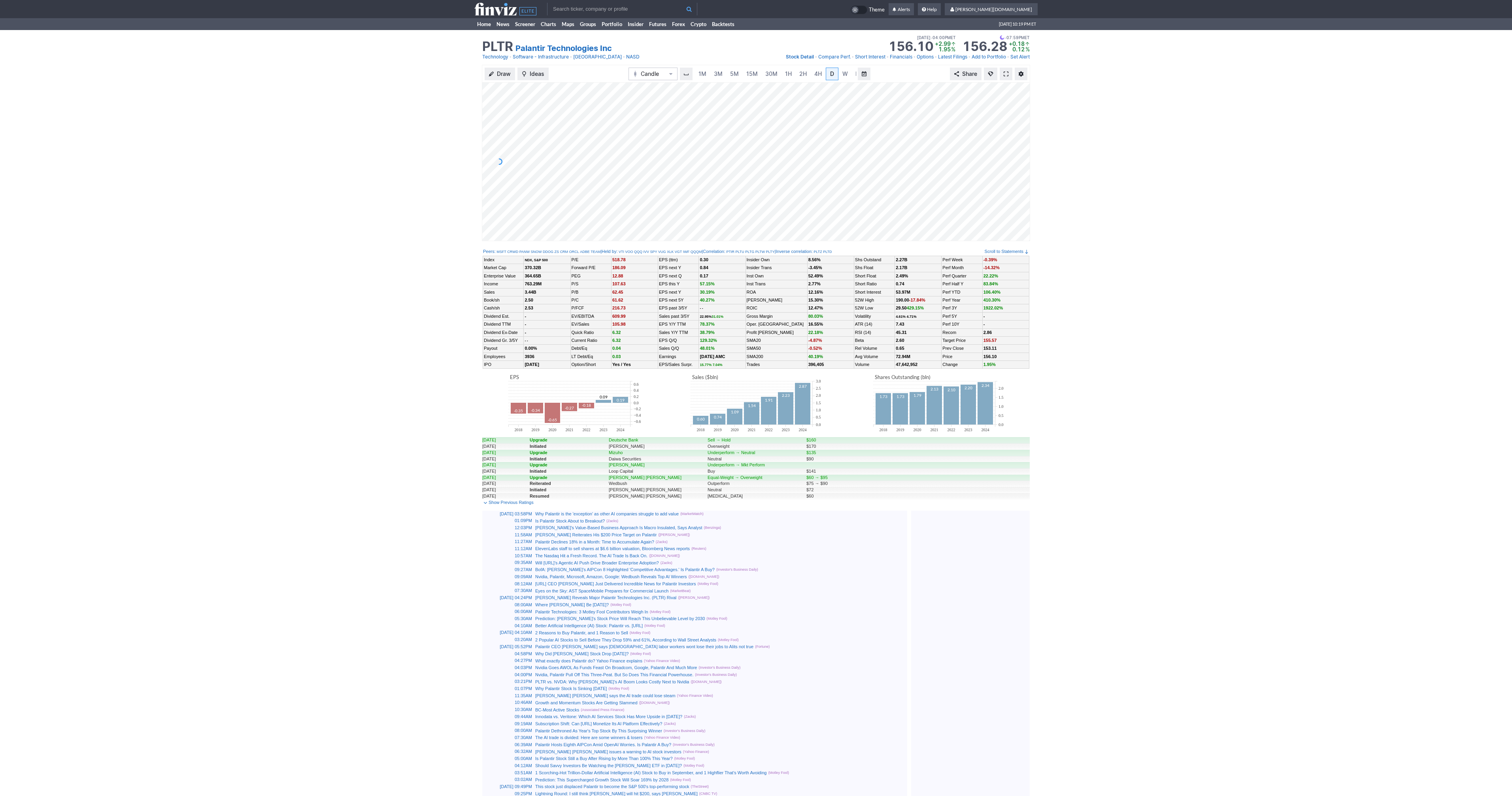
scroll to position [0, 8]
click at [1007, 72] on span at bounding box center [1006, 74] width 5 height 6
click at [1003, 72] on link at bounding box center [1006, 74] width 12 height 12
click at [1008, 72] on span at bounding box center [1006, 74] width 5 height 6
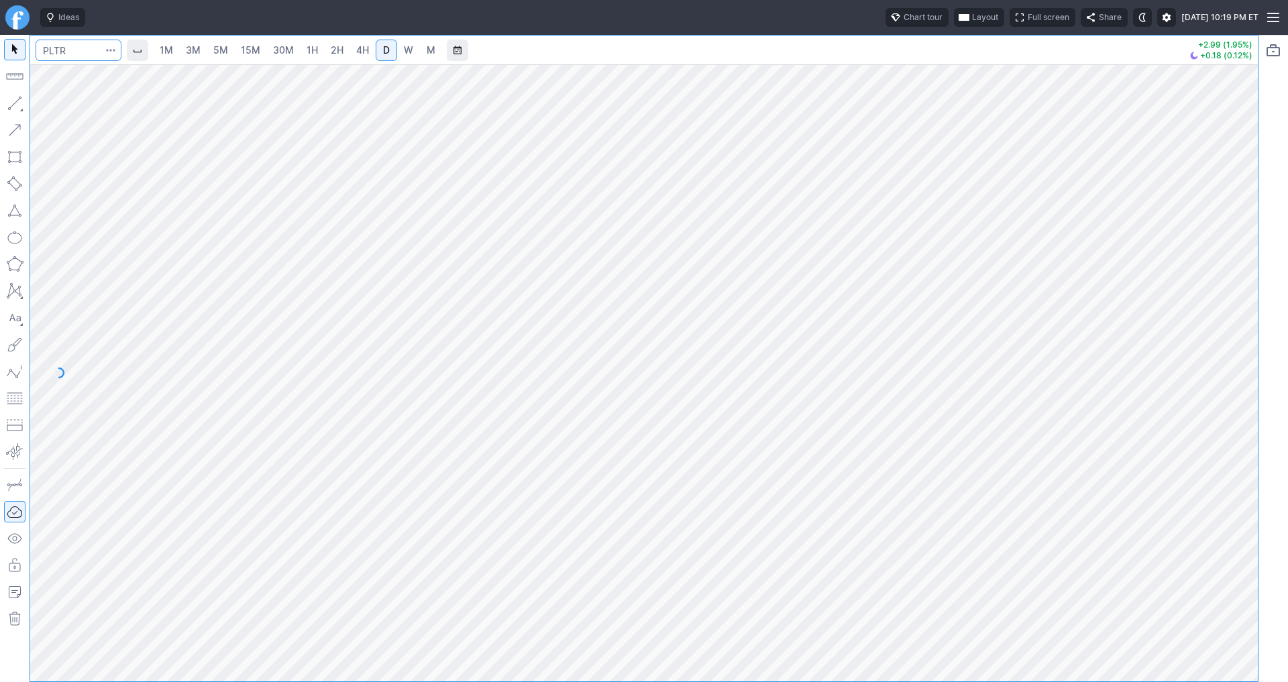
click at [54, 50] on input "Search" at bounding box center [79, 50] width 86 height 21
type input "@nq"
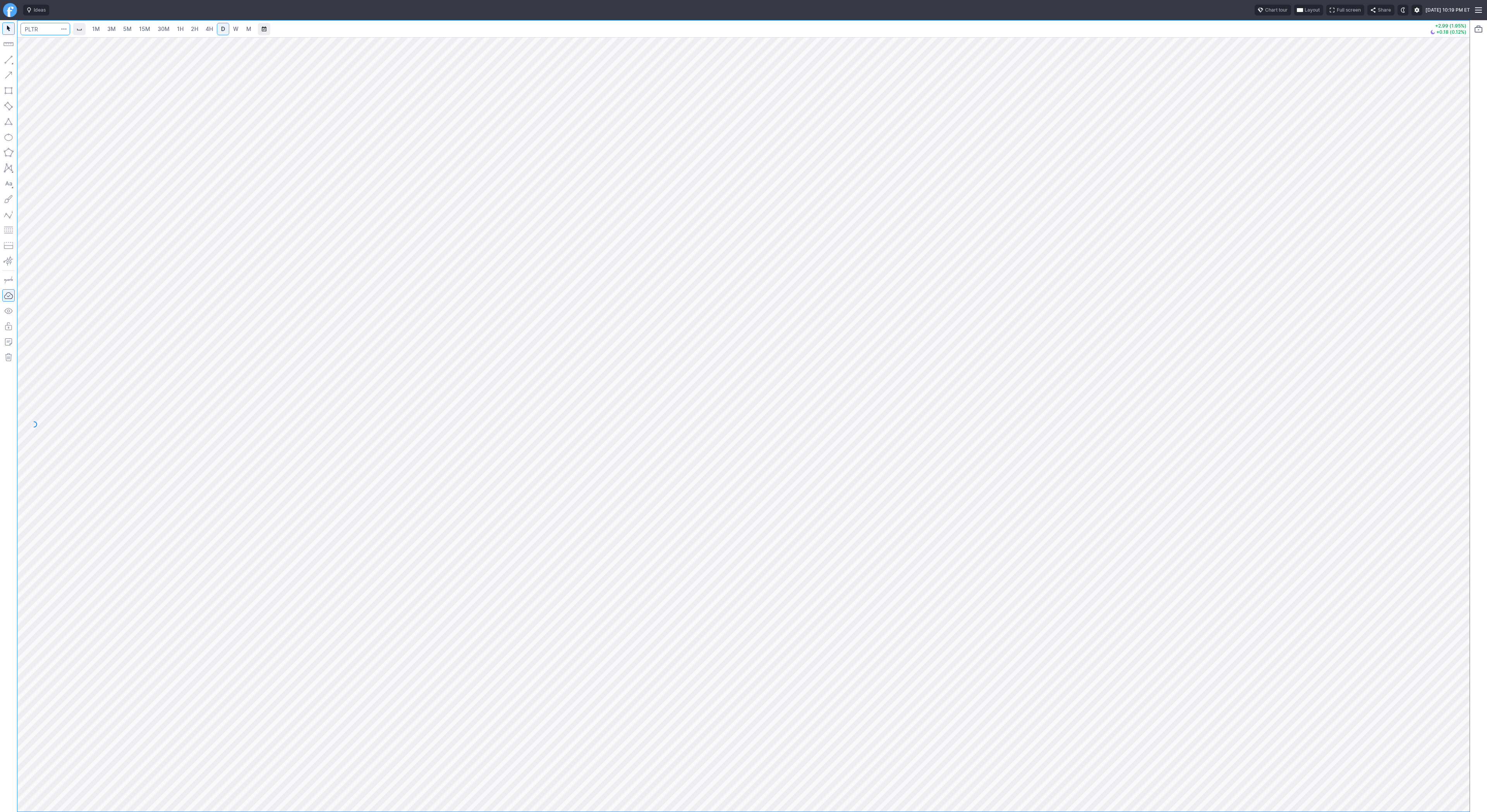
click at [31, 29] on input "Search" at bounding box center [46, 29] width 50 height 12
type input "pltd"
click at [179, 30] on span "1H" at bounding box center [180, 28] width 6 height 6
click at [42, 62] on span "Line" at bounding box center [45, 61] width 31 height 8
click at [42, 27] on input "Search" at bounding box center [46, 29] width 50 height 12
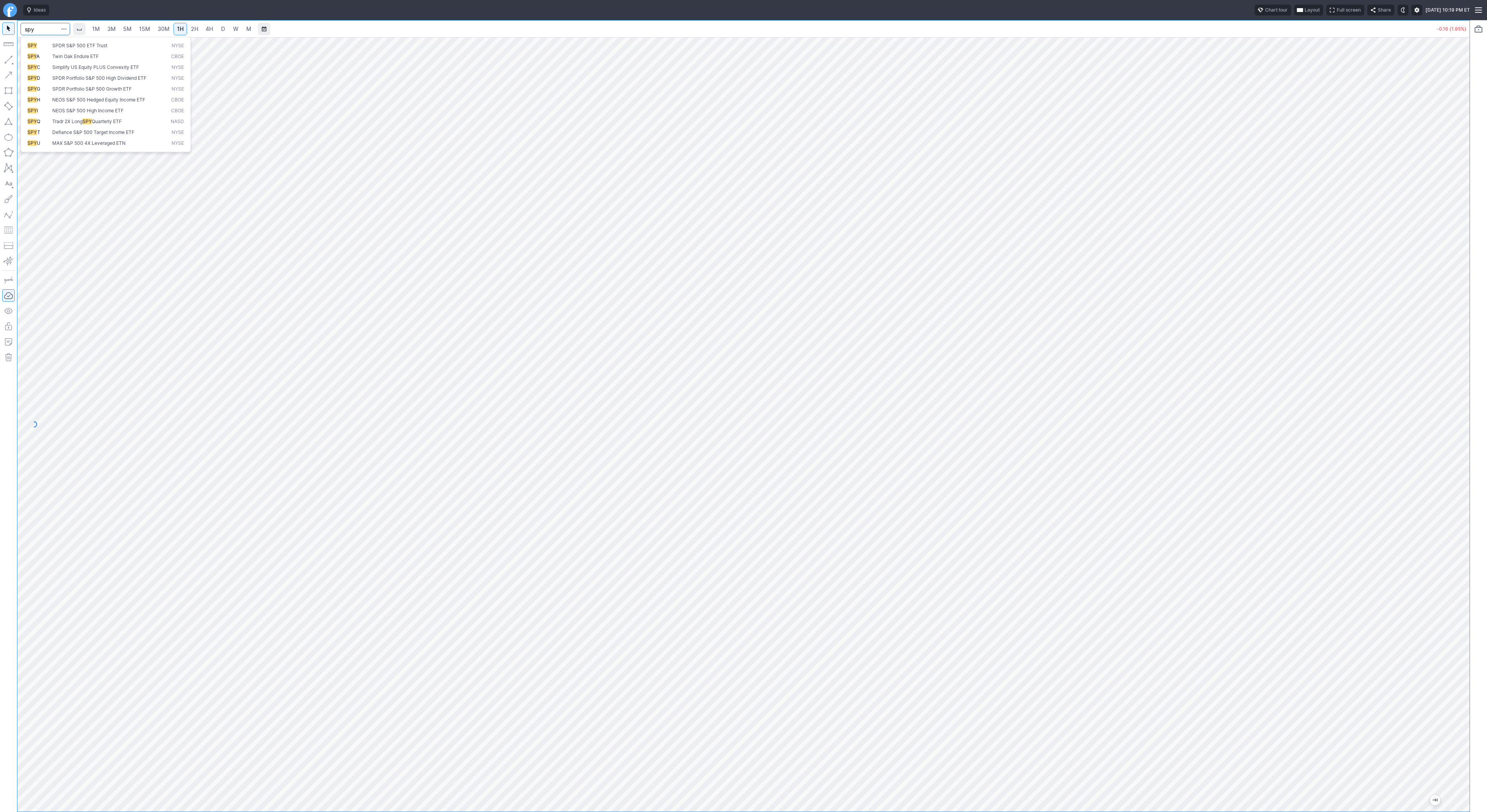
type input "spy"
click at [41, 32] on input "Search" at bounding box center [46, 29] width 50 height 12
type input "psq"
click at [158, 30] on span "30M" at bounding box center [163, 28] width 12 height 6
click at [169, 31] on link "30M" at bounding box center [163, 29] width 19 height 12
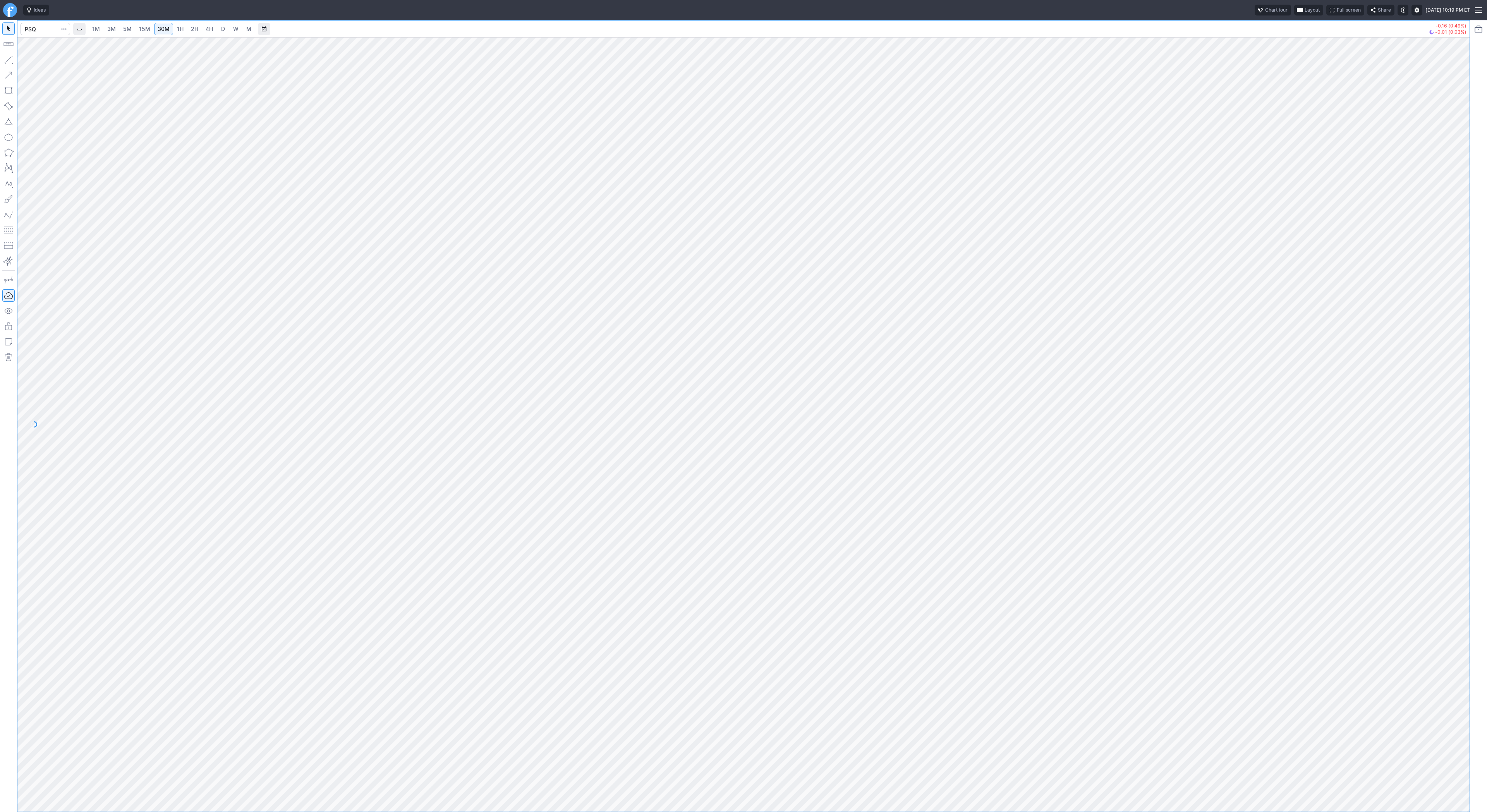
click at [177, 30] on span "1H" at bounding box center [180, 28] width 6 height 6
click at [207, 30] on span "4H" at bounding box center [209, 28] width 8 height 6
click at [221, 27] on span "D" at bounding box center [223, 28] width 4 height 6
click at [36, 62] on span "Line" at bounding box center [45, 61] width 31 height 8
click at [5, 59] on button "button" at bounding box center [8, 59] width 12 height 12
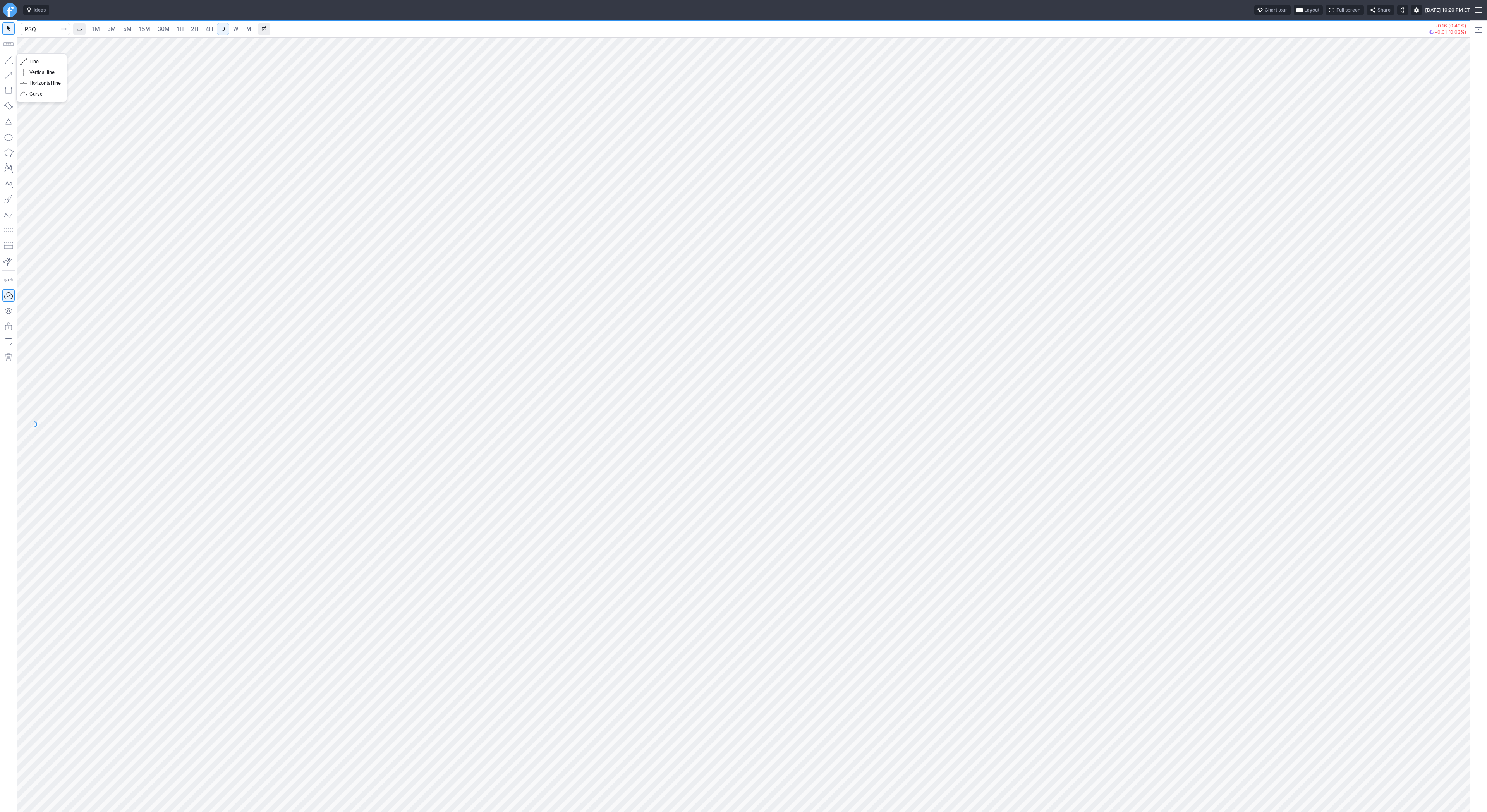
click at [9, 58] on button "button" at bounding box center [8, 59] width 12 height 12
click at [7, 61] on button "button" at bounding box center [8, 59] width 12 height 12
click at [12, 61] on button "button" at bounding box center [8, 59] width 12 height 12
click at [6, 62] on button "button" at bounding box center [8, 59] width 12 height 12
click at [8, 59] on button "button" at bounding box center [8, 59] width 12 height 12
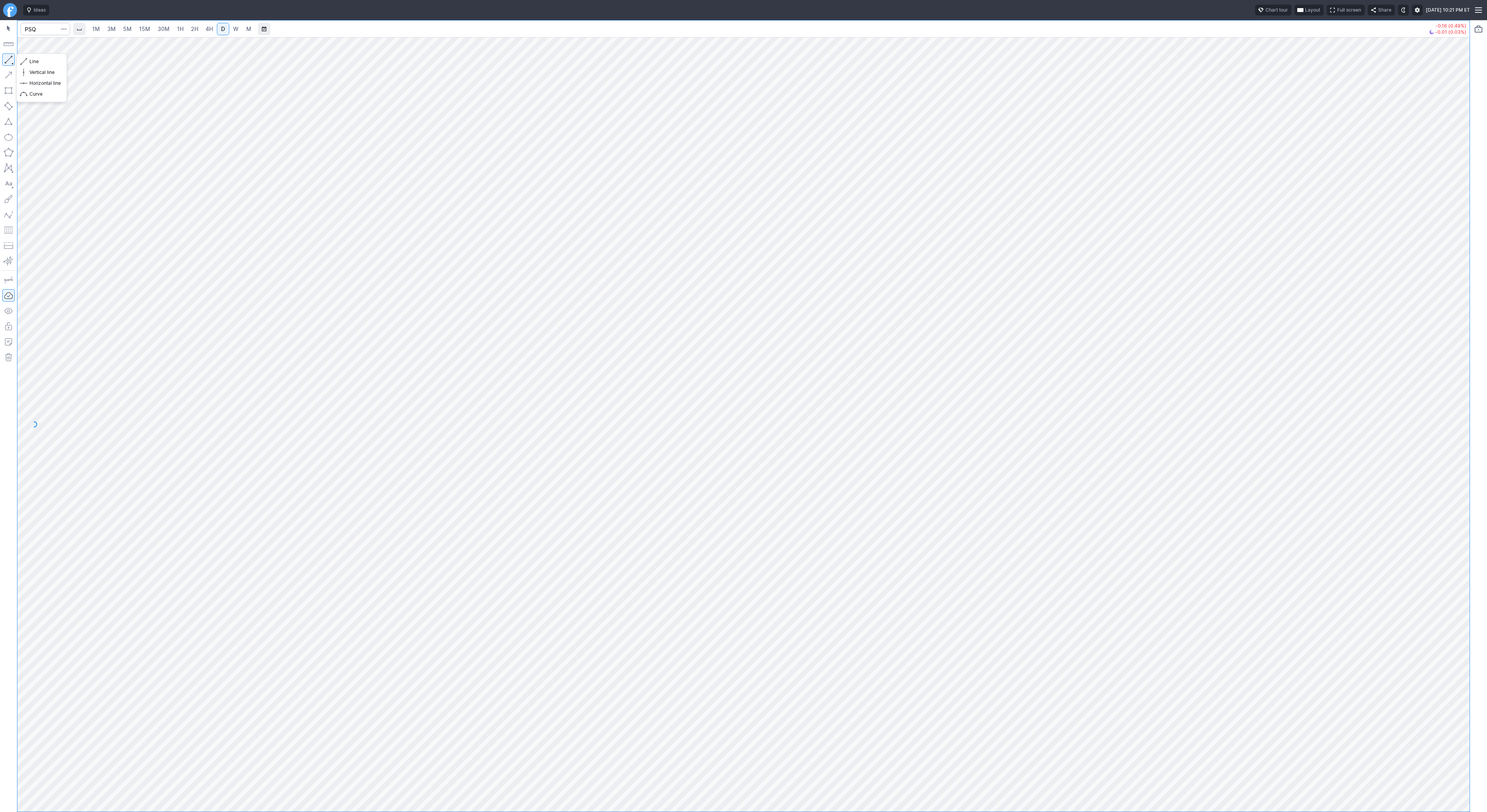
click at [8, 58] on button "button" at bounding box center [8, 59] width 12 height 12
drag, startPoint x: 1455, startPoint y: 606, endPoint x: 1473, endPoint y: 551, distance: 57.9
click at [743, 394] on div "1M 3M 5M 15M 30M 1H 2H 4H D W M -0.16 (0.49%) -0.01 (0.03%)" at bounding box center [744, 416] width 1487 height 792
click at [10, 58] on button "button" at bounding box center [8, 59] width 12 height 12
drag, startPoint x: 1462, startPoint y: 418, endPoint x: 1454, endPoint y: 562, distance: 144.2
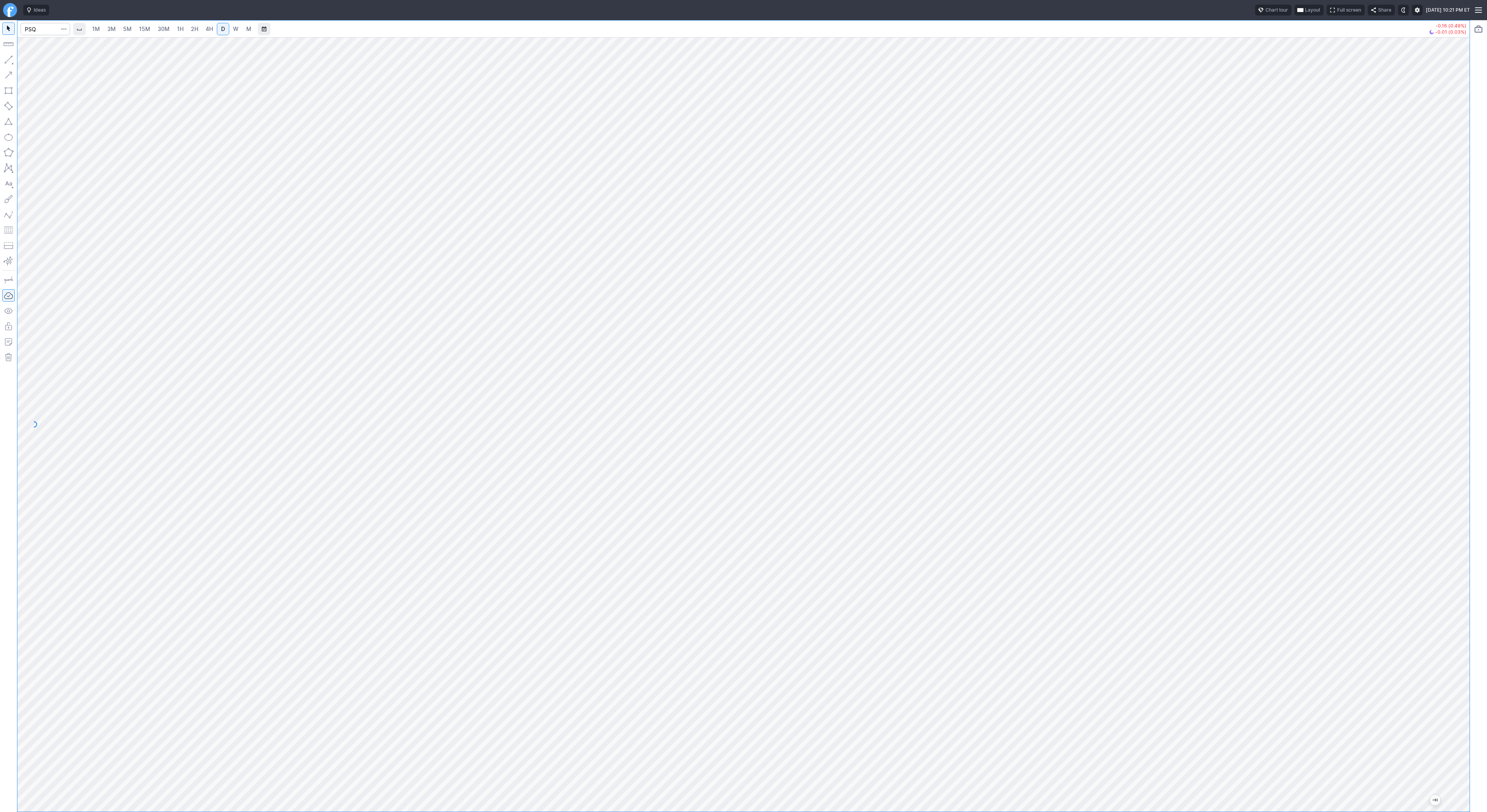
click at [743, 394] on div at bounding box center [1462, 422] width 16 height 755
drag, startPoint x: 31, startPoint y: 61, endPoint x: 48, endPoint y: 100, distance: 42.5
click at [31, 62] on span "Line" at bounding box center [45, 61] width 31 height 8
click at [12, 58] on button "button" at bounding box center [8, 59] width 12 height 12
click at [743, 394] on div at bounding box center [744, 424] width 1452 height 774
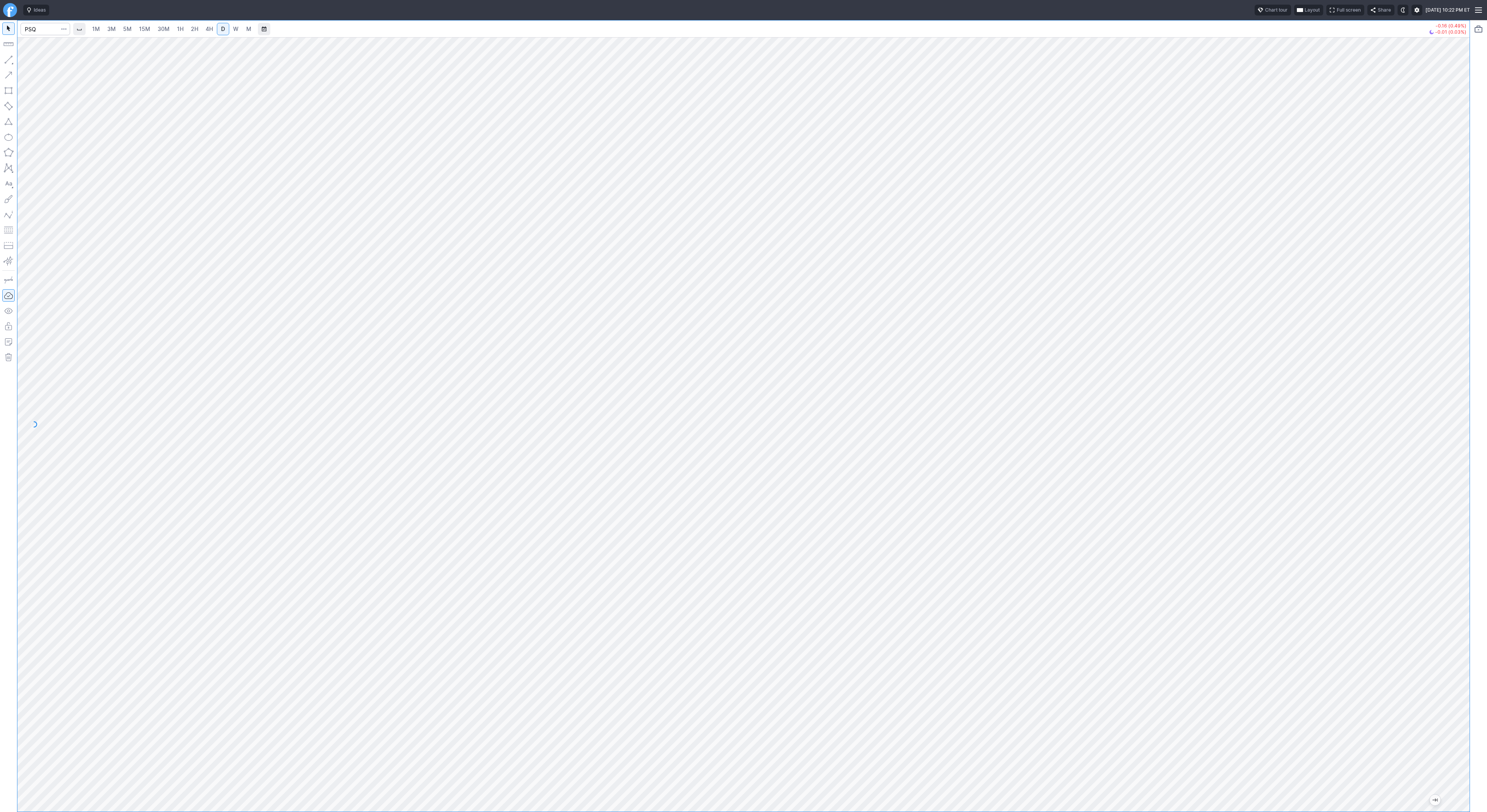
click at [743, 394] on div at bounding box center [744, 424] width 1452 height 774
drag, startPoint x: 31, startPoint y: 61, endPoint x: 59, endPoint y: 90, distance: 40.3
click at [33, 65] on button "Line" at bounding box center [42, 61] width 45 height 11
click at [207, 29] on span "4H" at bounding box center [209, 28] width 8 height 6
click at [8, 57] on button "button" at bounding box center [8, 59] width 12 height 12
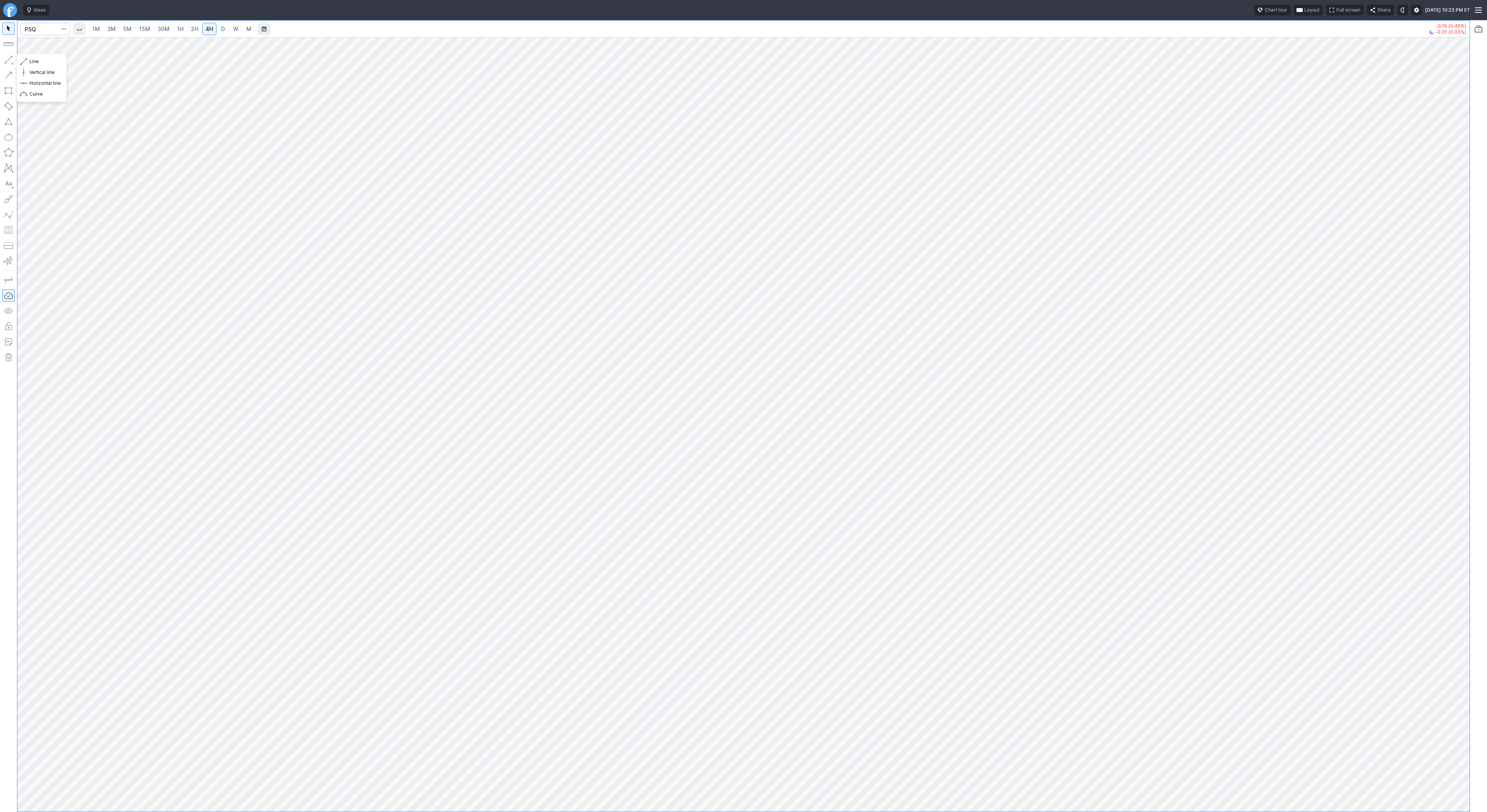
click at [12, 59] on button "button" at bounding box center [8, 59] width 12 height 12
click at [743, 394] on div at bounding box center [744, 424] width 1452 height 774
click at [219, 33] on link "D" at bounding box center [223, 29] width 12 height 12
click at [213, 27] on link "4H" at bounding box center [209, 29] width 14 height 12
click at [743, 394] on div "1M 3M 5M 15M 30M 1H 2H 4H D W M -0.16 (0.49%) -0.01 (0.03%)" at bounding box center [744, 416] width 1487 height 792
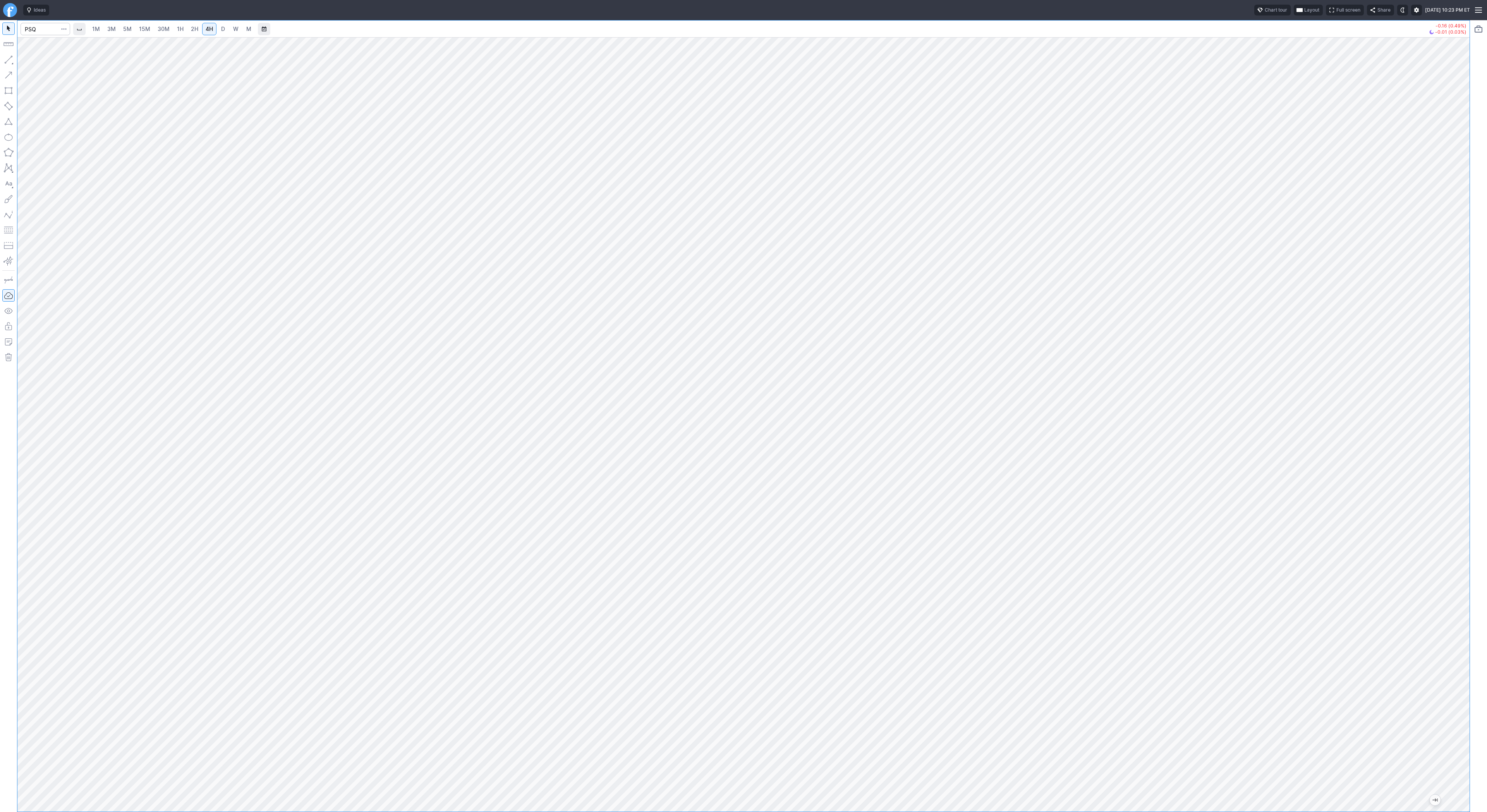
click at [217, 27] on link "D" at bounding box center [223, 29] width 12 height 12
click at [208, 27] on span "4H" at bounding box center [209, 28] width 8 height 6
drag, startPoint x: 9, startPoint y: 61, endPoint x: 10, endPoint y: 89, distance: 28.0
click at [8, 62] on button "button" at bounding box center [8, 59] width 12 height 12
click at [191, 28] on span "2H" at bounding box center [195, 28] width 8 height 6
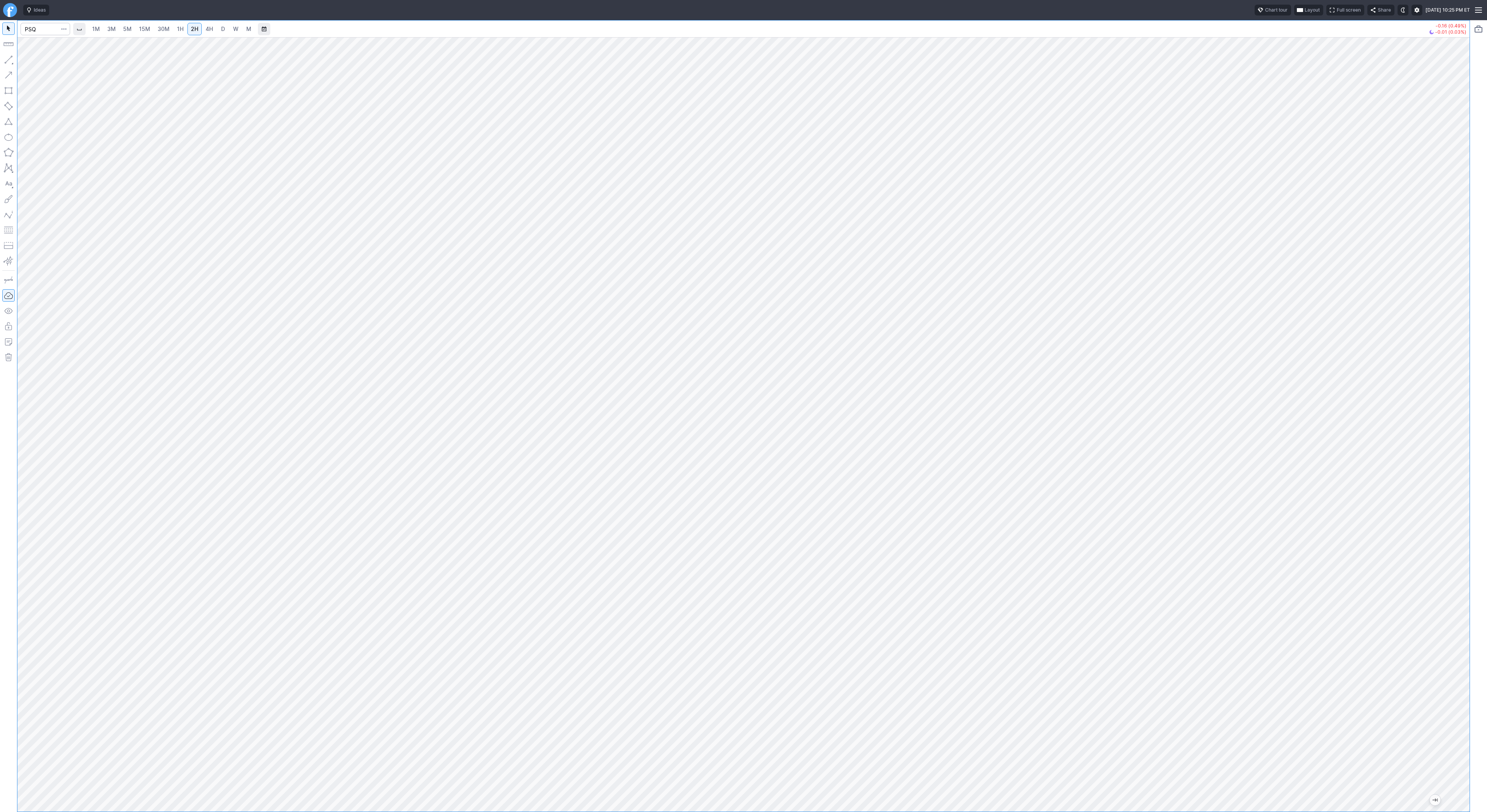
click at [206, 29] on span "4H" at bounding box center [209, 28] width 8 height 6
click at [27, 60] on button "Line" at bounding box center [42, 61] width 45 height 11
click at [39, 28] on input "Search" at bounding box center [46, 29] width 50 height 12
click at [35, 28] on input "Search" at bounding box center [46, 29] width 50 height 12
type input "@nq"
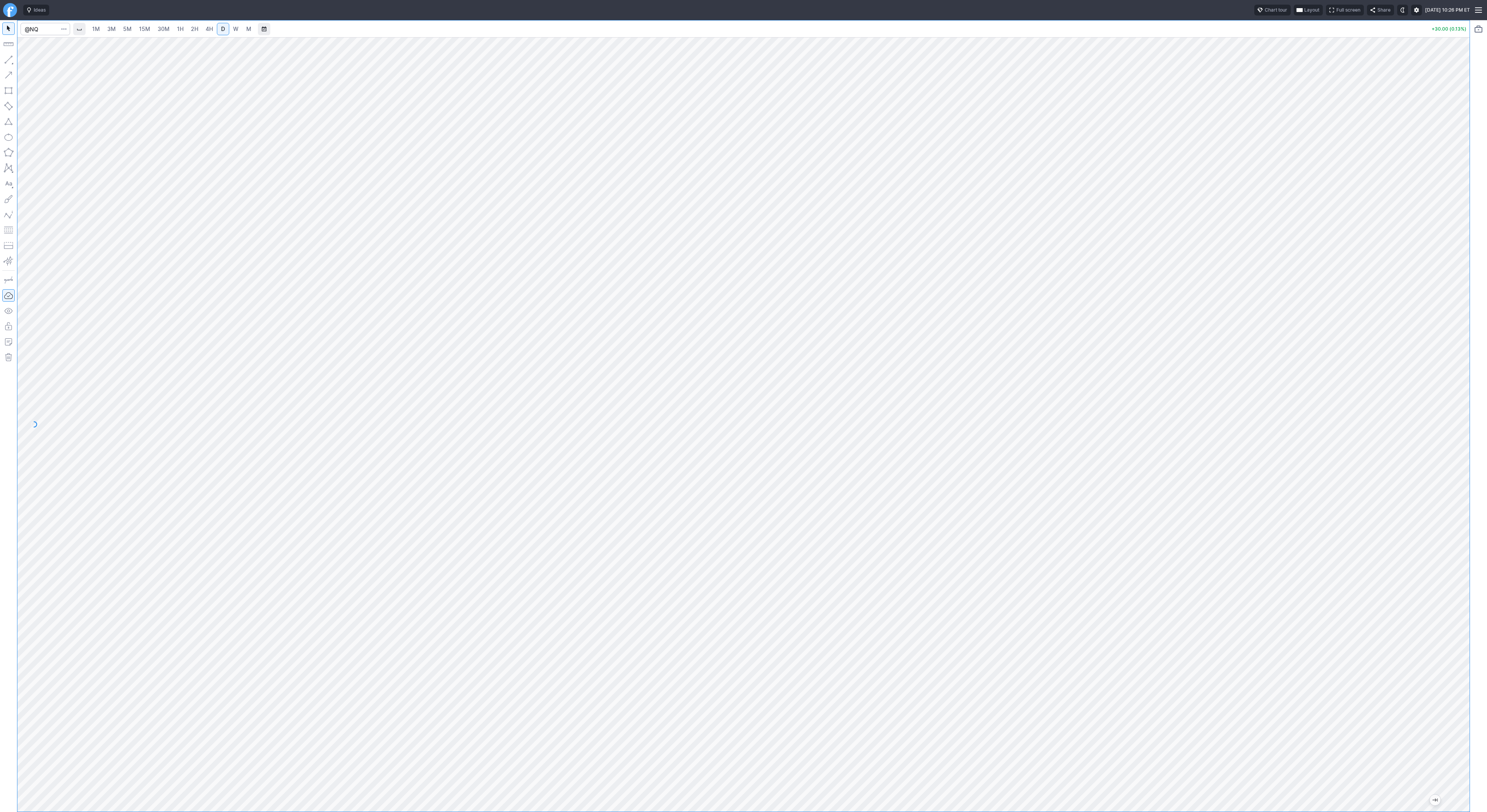
click at [129, 29] on span "5M" at bounding box center [127, 28] width 9 height 6
click at [35, 29] on input "Search" at bounding box center [46, 29] width 50 height 12
type input "@"
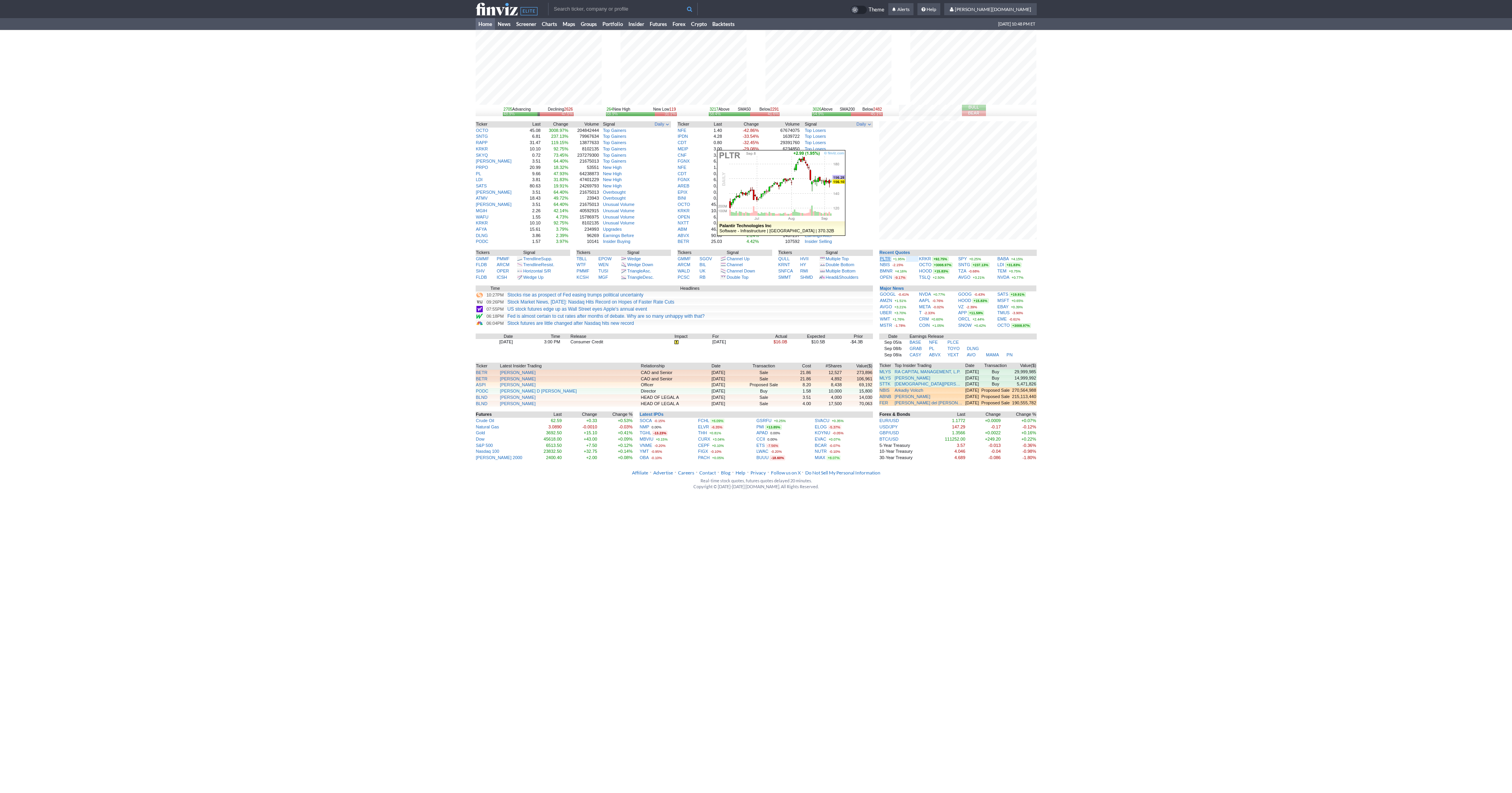
click at [886, 258] on link "PLTR" at bounding box center [885, 259] width 11 height 5
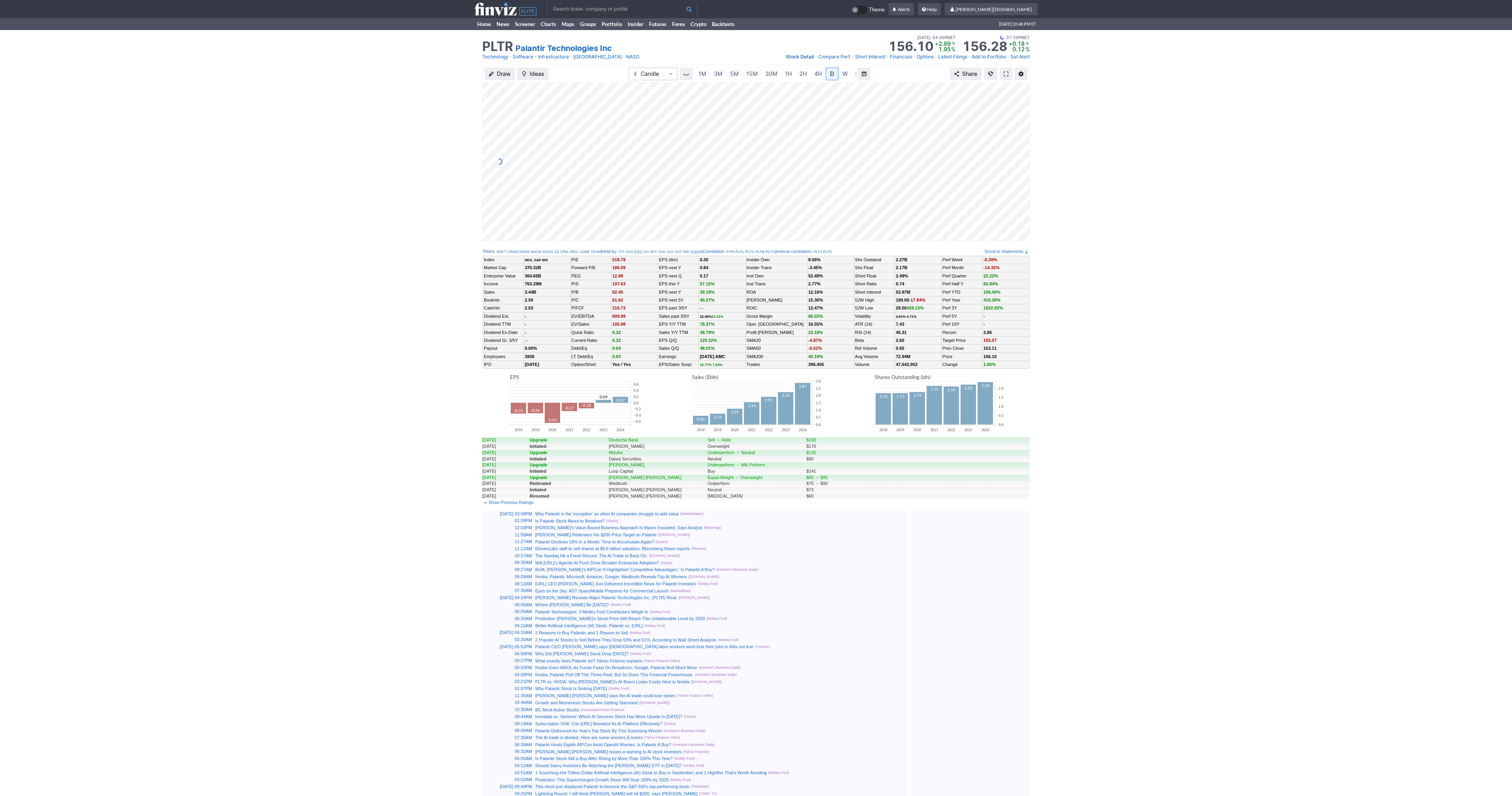
scroll to position [0, 8]
click at [1007, 73] on span at bounding box center [1006, 74] width 5 height 6
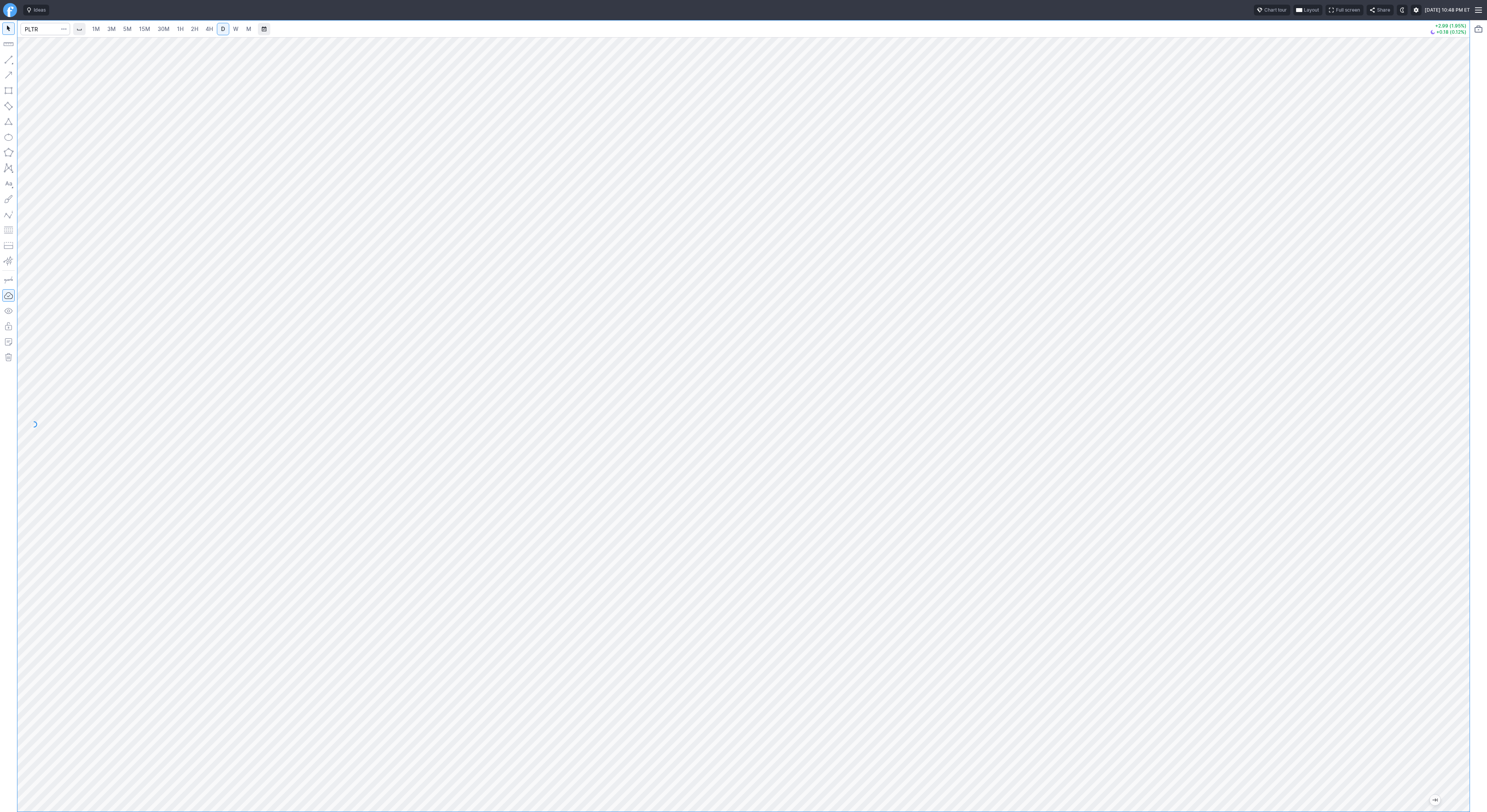
click at [115, 31] on span "3M" at bounding box center [111, 28] width 9 height 6
click at [39, 32] on input "Search" at bounding box center [46, 29] width 50 height 12
type input "@es"
click at [46, 43] on span "@ES" at bounding box center [40, 46] width 25 height 6
click at [143, 28] on span "15M" at bounding box center [144, 28] width 11 height 6
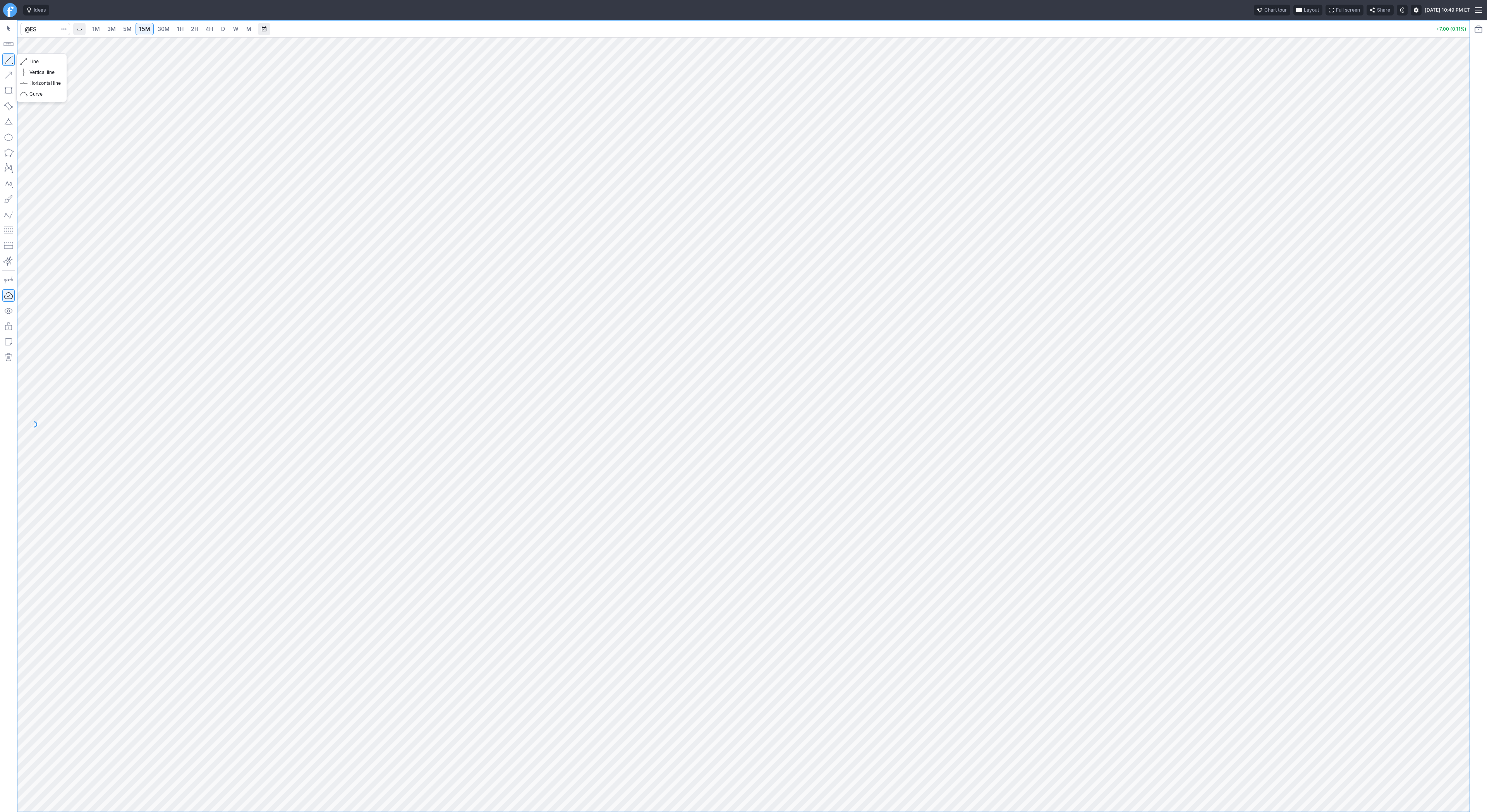
click at [8, 64] on button "button" at bounding box center [8, 59] width 12 height 12
drag, startPoint x: 33, startPoint y: 61, endPoint x: 60, endPoint y: 97, distance: 45.0
click at [33, 62] on span "Line" at bounding box center [45, 61] width 31 height 8
click at [5, 58] on button "button" at bounding box center [8, 59] width 12 height 12
drag, startPoint x: 6, startPoint y: 56, endPoint x: 7, endPoint y: 64, distance: 8.1
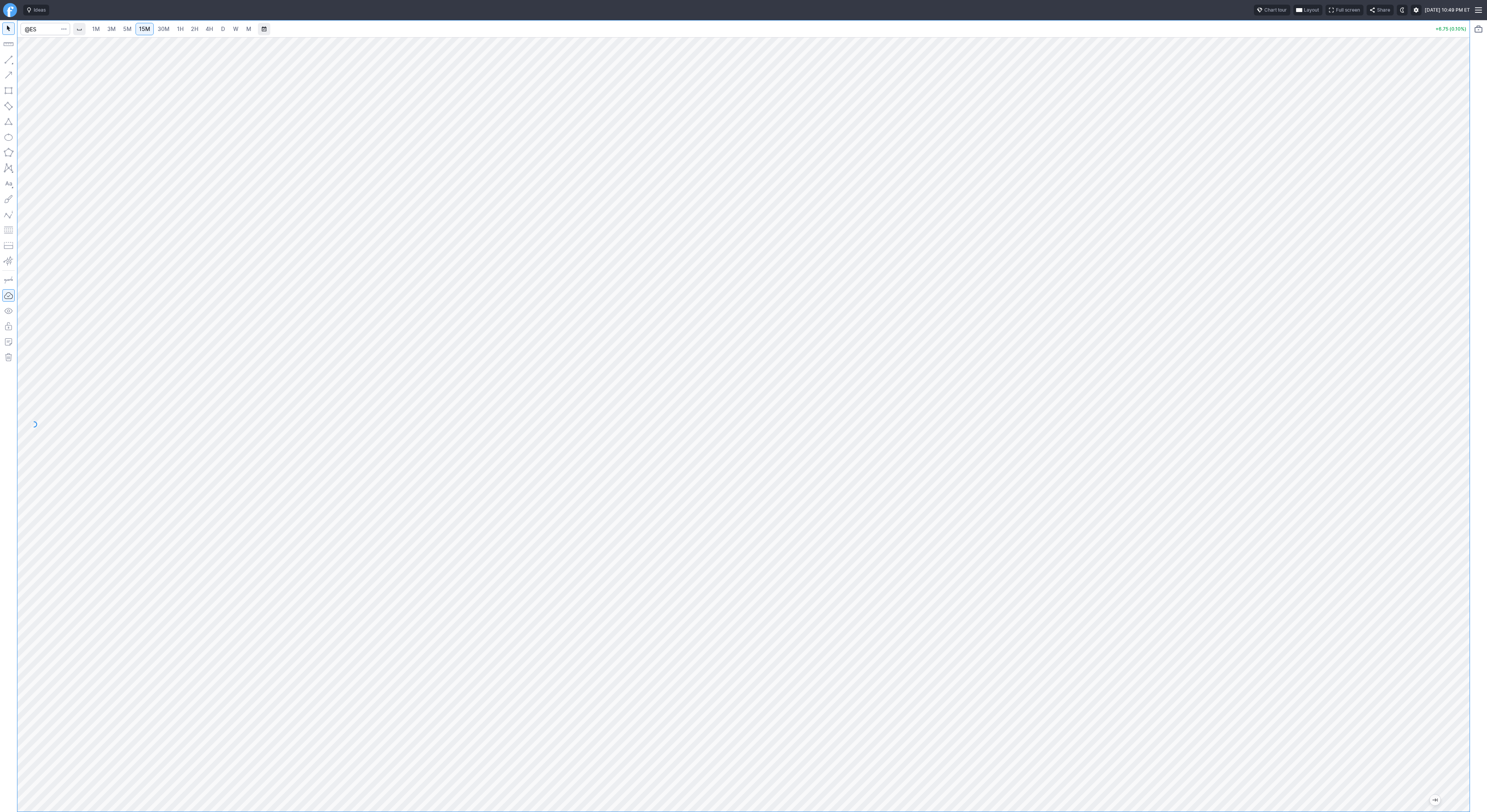
click at [6, 57] on button "button" at bounding box center [8, 59] width 12 height 12
drag, startPoint x: 1464, startPoint y: 680, endPoint x: 1455, endPoint y: 753, distance: 73.6
click at [1455, 753] on div at bounding box center [1462, 422] width 16 height 755
click at [8, 59] on button "button" at bounding box center [8, 59] width 12 height 12
click at [164, 27] on span "30M" at bounding box center [163, 28] width 12 height 6
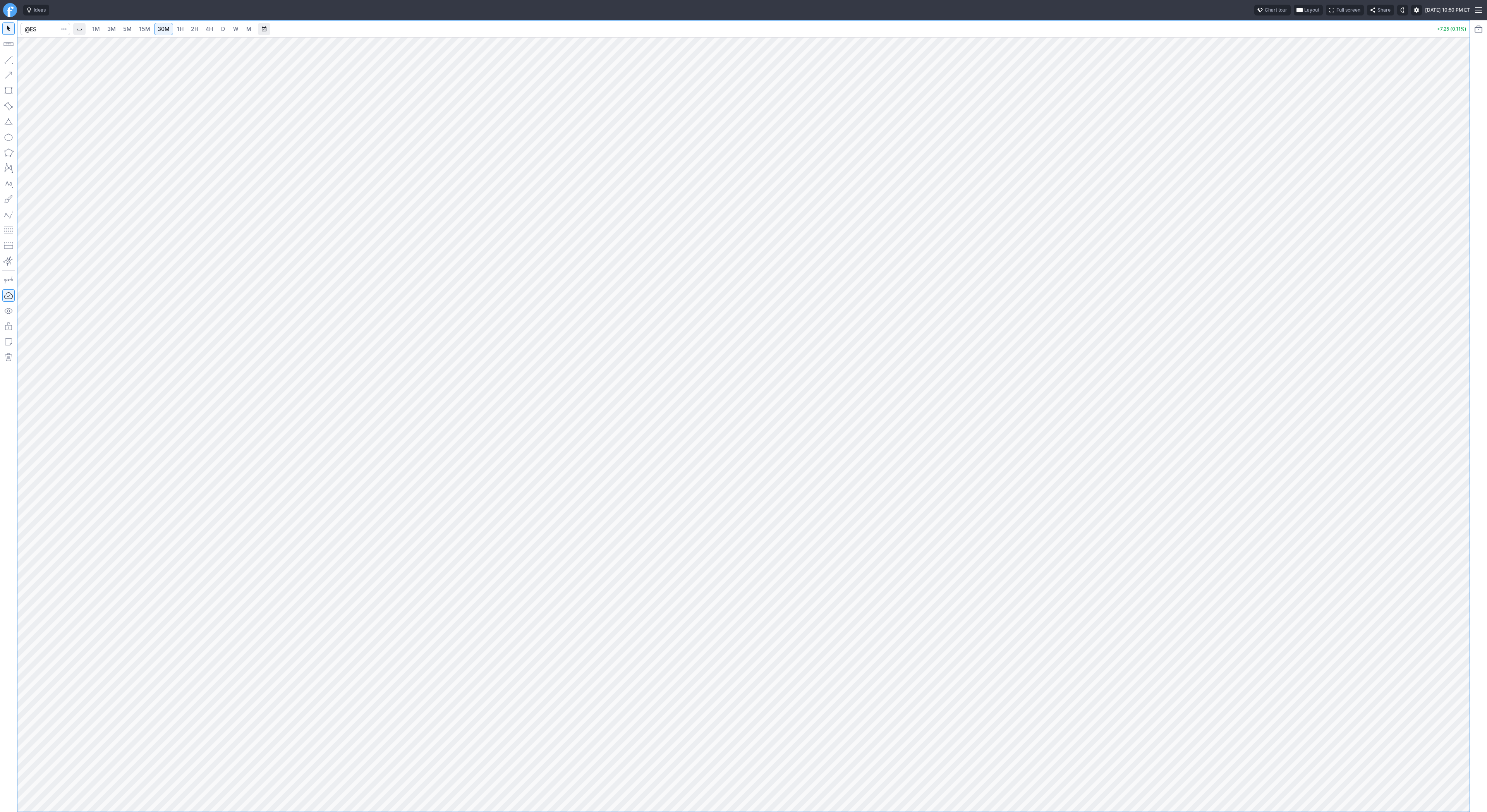
click at [174, 28] on link "1H" at bounding box center [180, 29] width 13 height 12
drag, startPoint x: 31, startPoint y: 62, endPoint x: 28, endPoint y: 65, distance: 4.2
click at [31, 62] on span "Line" at bounding box center [45, 61] width 31 height 8
click at [24, 61] on span "button" at bounding box center [25, 61] width 5 height 11
click at [144, 28] on span "15M" at bounding box center [144, 28] width 11 height 6
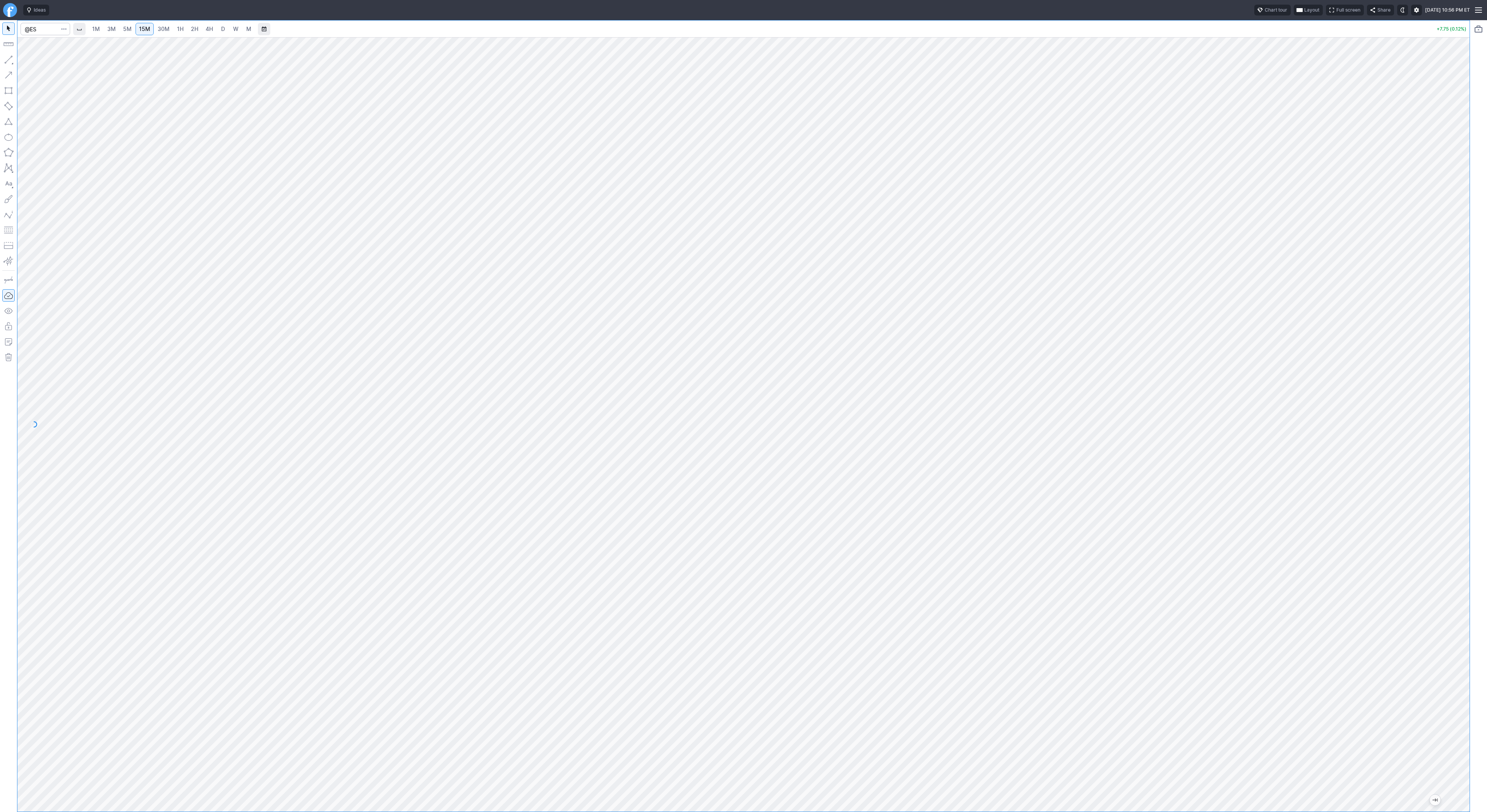
click at [1471, 342] on div "1M 3M 5M 15M 30M 1H 2H 4H D W M +7.75 (0.12%)" at bounding box center [744, 416] width 1487 height 792
click at [221, 29] on span "D" at bounding box center [223, 28] width 4 height 6
click at [6, 61] on button "button" at bounding box center [8, 59] width 12 height 12
click at [11, 62] on button "button" at bounding box center [8, 59] width 12 height 12
click at [1478, 222] on div "1M 3M 5M 15M 30M 1H 2H 4H D W M +6.50 (0.10%)" at bounding box center [744, 416] width 1487 height 792
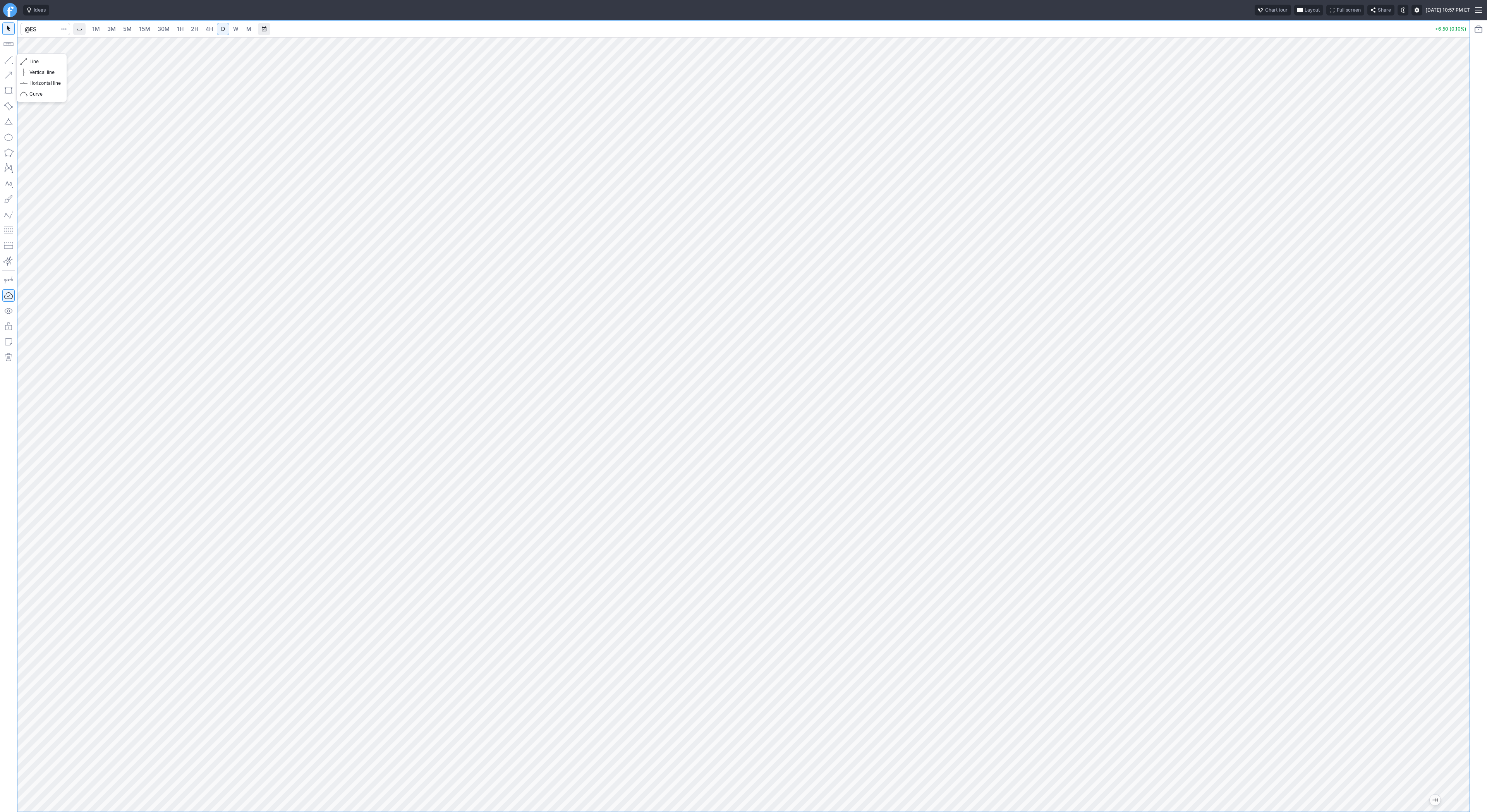
click at [9, 58] on button "button" at bounding box center [8, 59] width 12 height 12
click at [28, 60] on button "Line" at bounding box center [42, 61] width 45 height 11
click at [113, 27] on span "3M" at bounding box center [111, 28] width 9 height 6
click at [127, 27] on span "5M" at bounding box center [127, 28] width 9 height 6
click at [145, 27] on span "15M" at bounding box center [144, 28] width 11 height 6
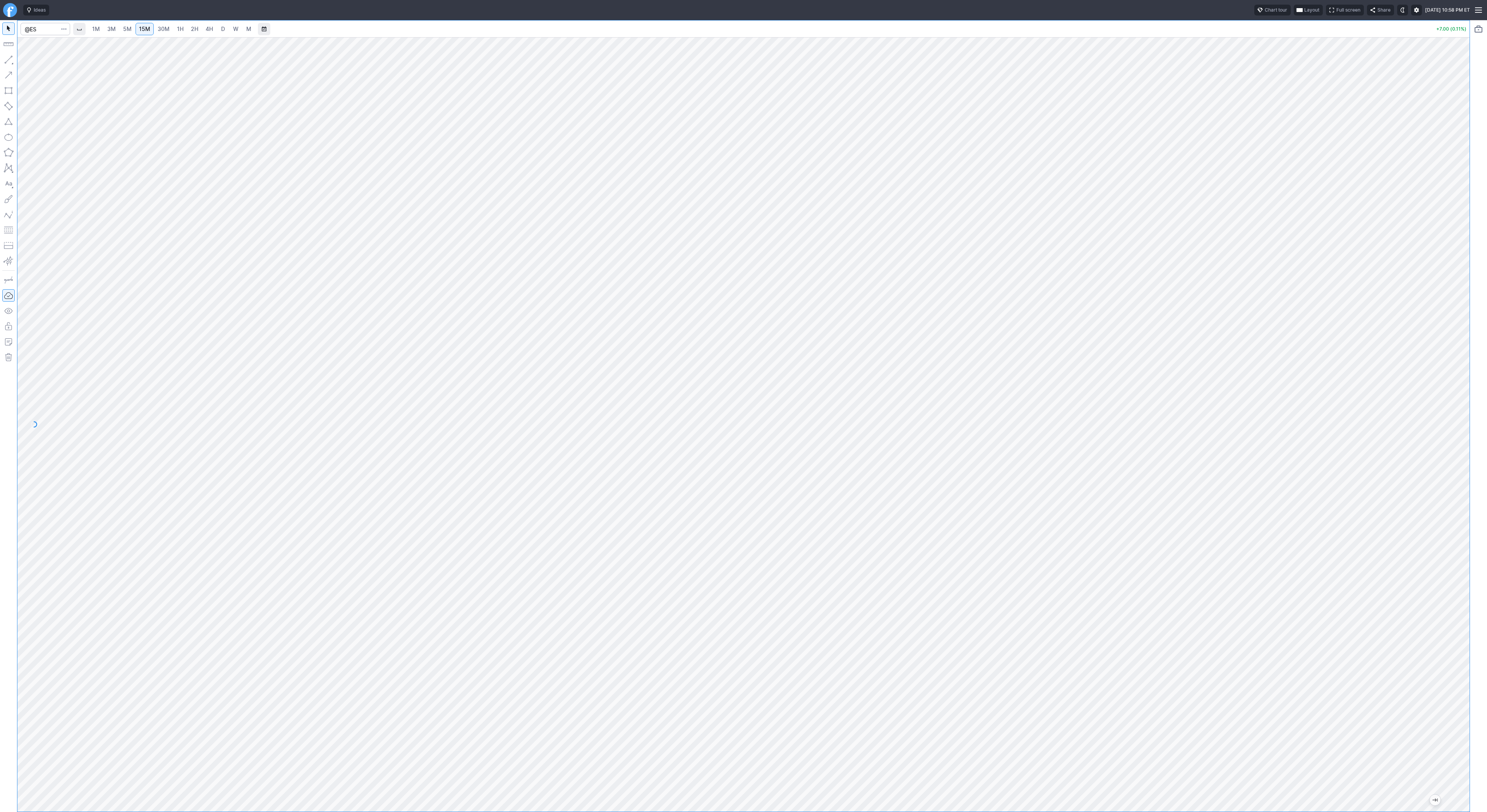
click at [164, 29] on span "30M" at bounding box center [163, 28] width 12 height 6
click at [181, 29] on span "1H" at bounding box center [180, 28] width 6 height 6
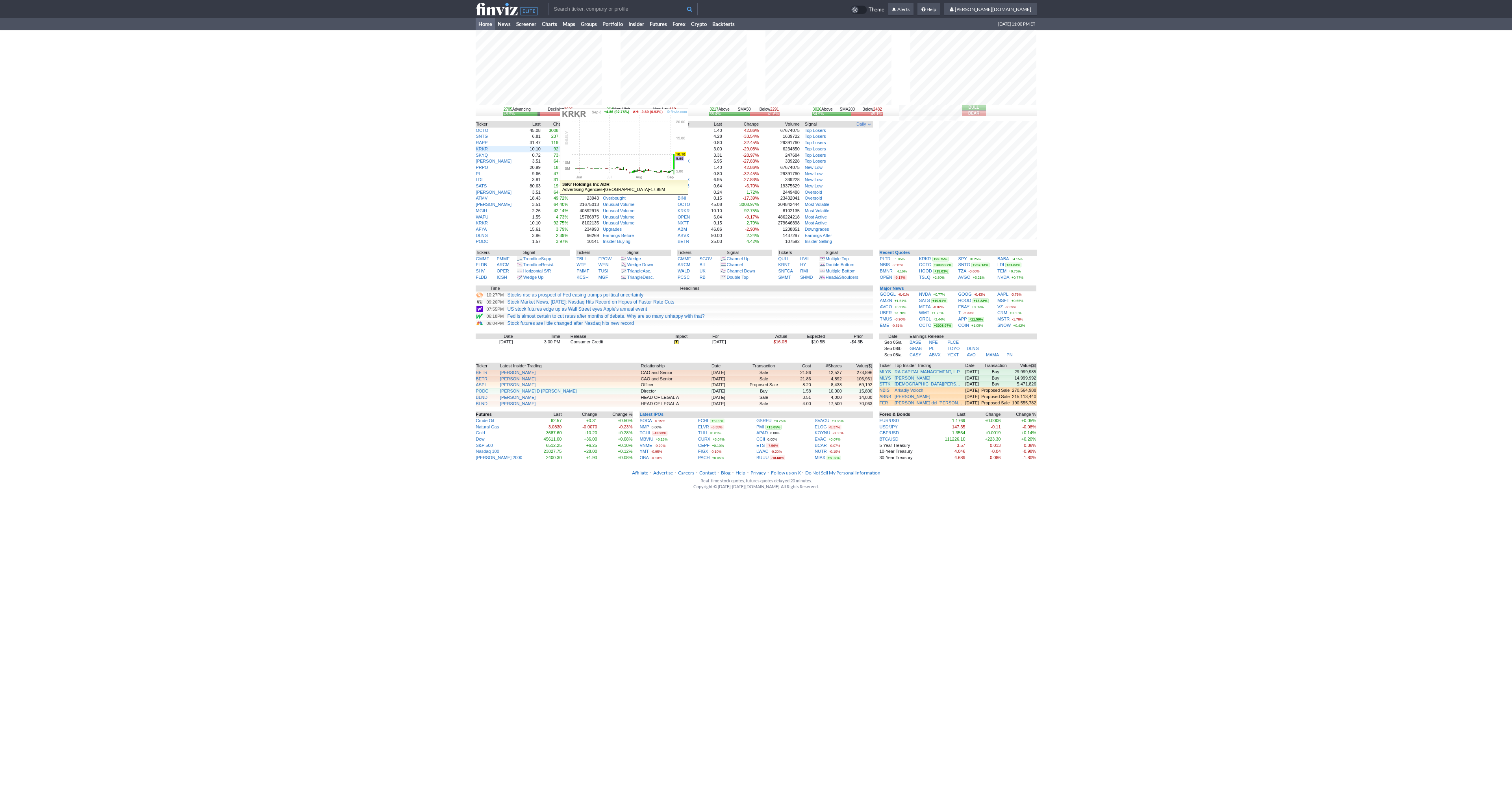
click at [481, 147] on link "KRKR" at bounding box center [482, 149] width 12 height 5
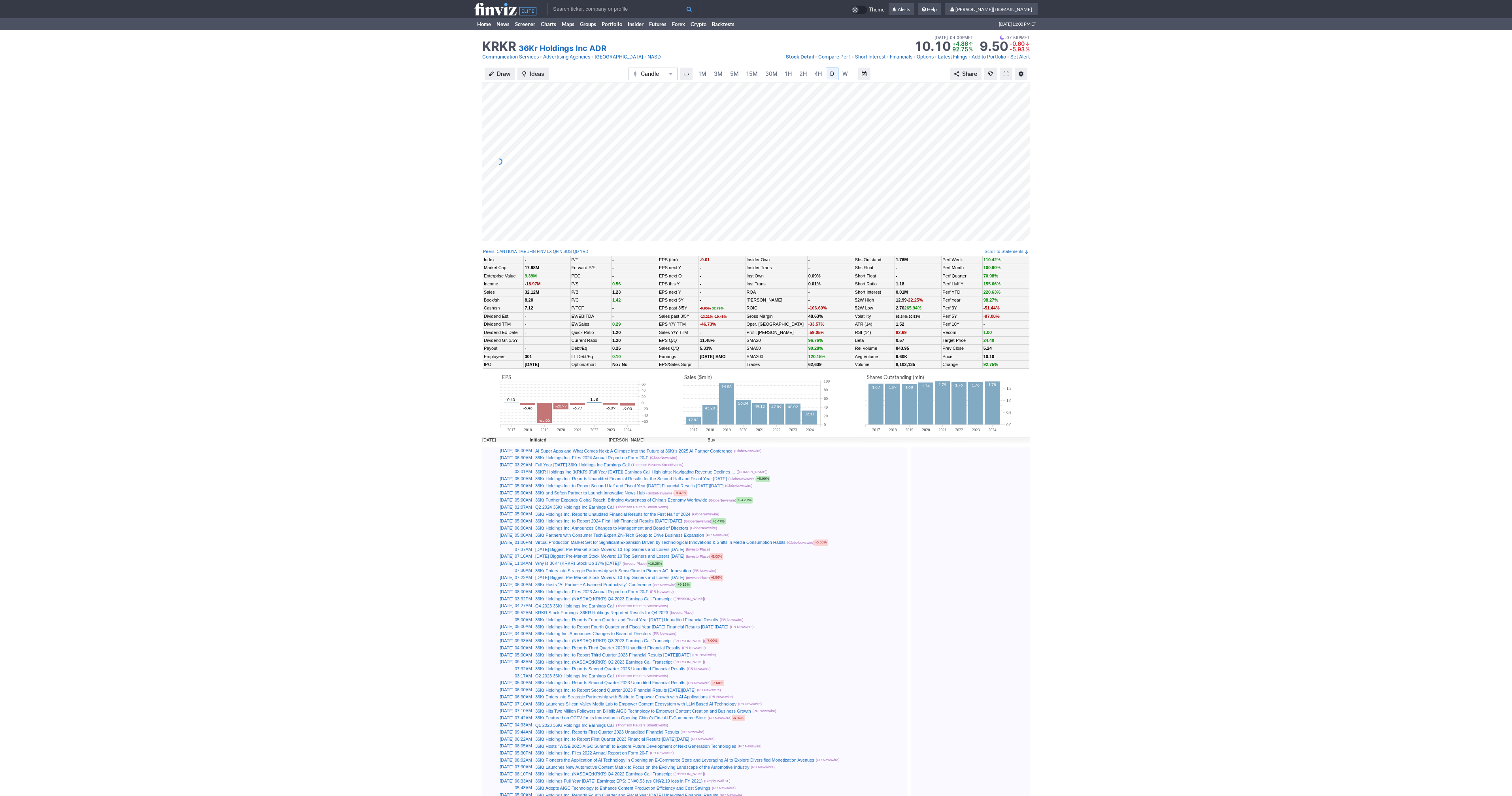
scroll to position [0, 8]
click at [1008, 75] on span at bounding box center [1006, 74] width 5 height 6
click at [557, 14] on input "text" at bounding box center [622, 9] width 150 height 12
type input "spy"
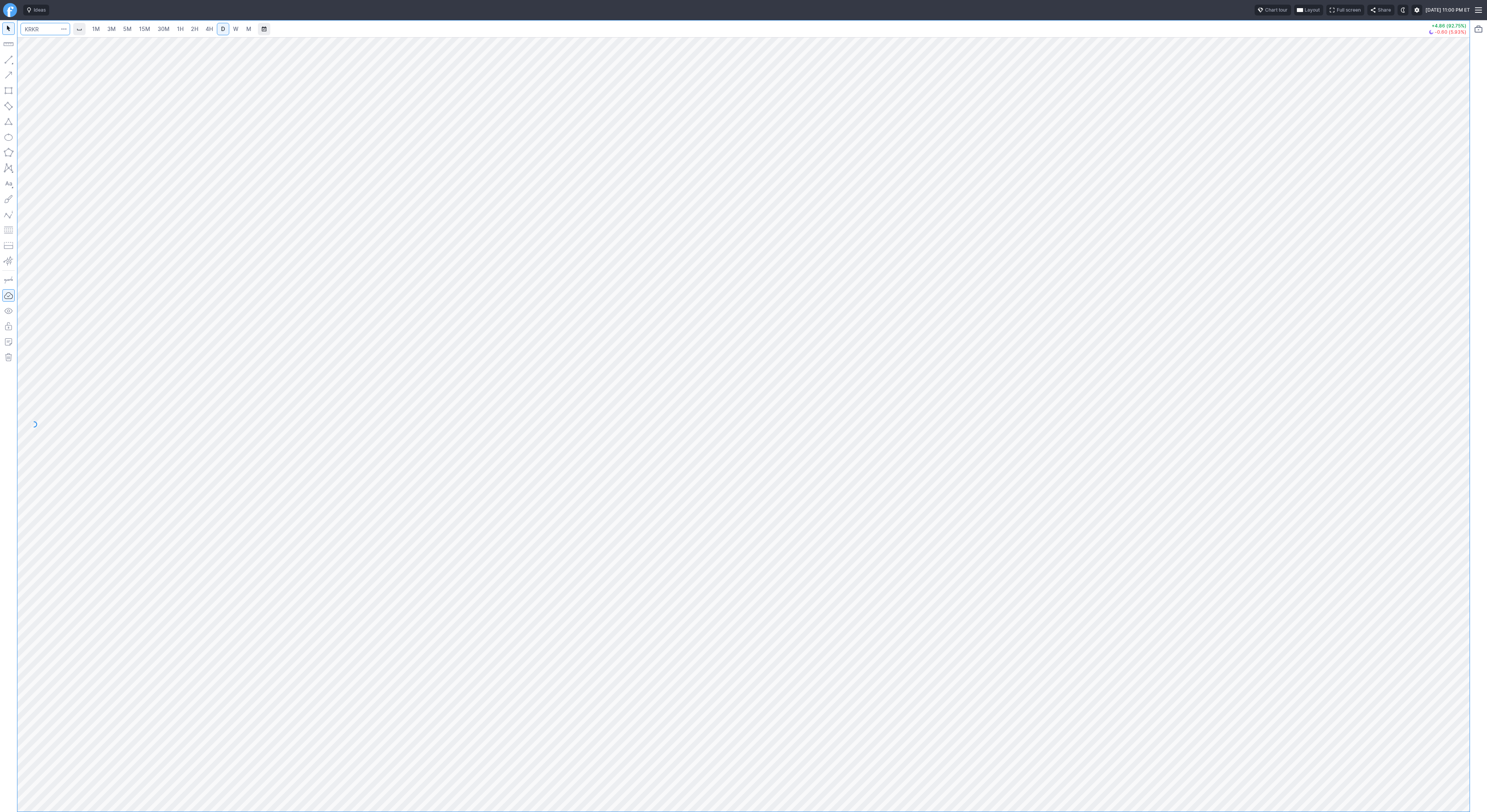
click at [48, 33] on input "Search" at bounding box center [46, 29] width 50 height 12
type input "spy"
click at [211, 32] on span "4H" at bounding box center [209, 28] width 8 height 6
click at [27, 61] on button "Line" at bounding box center [42, 61] width 45 height 11
click at [31, 60] on span "Line" at bounding box center [45, 61] width 31 height 8
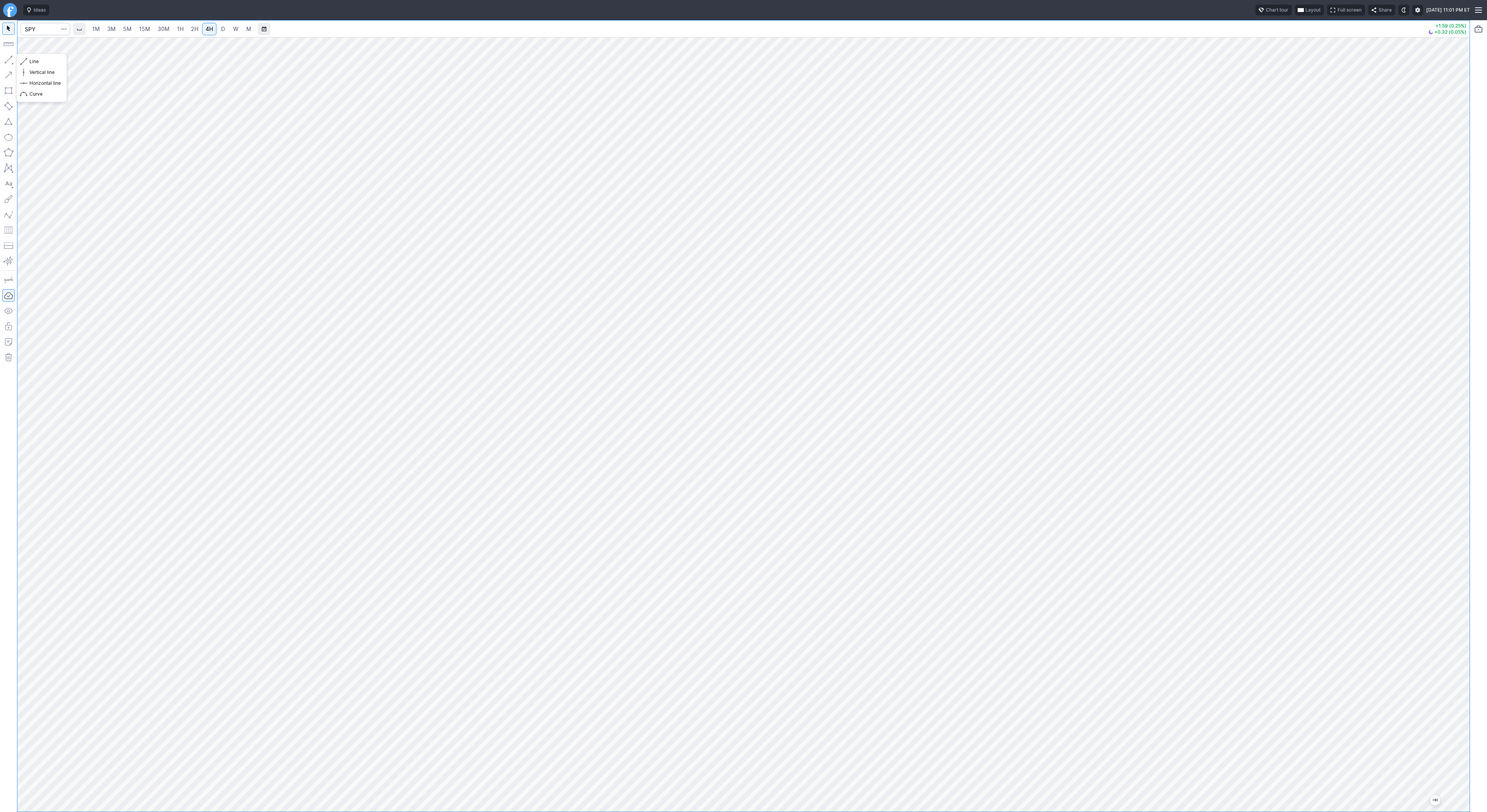
click at [8, 59] on button "button" at bounding box center [8, 59] width 12 height 12
drag, startPoint x: 1462, startPoint y: 424, endPoint x: 1464, endPoint y: 362, distance: 62.0
click at [1464, 362] on div at bounding box center [1462, 422] width 16 height 755
click at [38, 64] on span "Line" at bounding box center [45, 61] width 31 height 8
click at [6, 58] on button "button" at bounding box center [8, 59] width 12 height 12
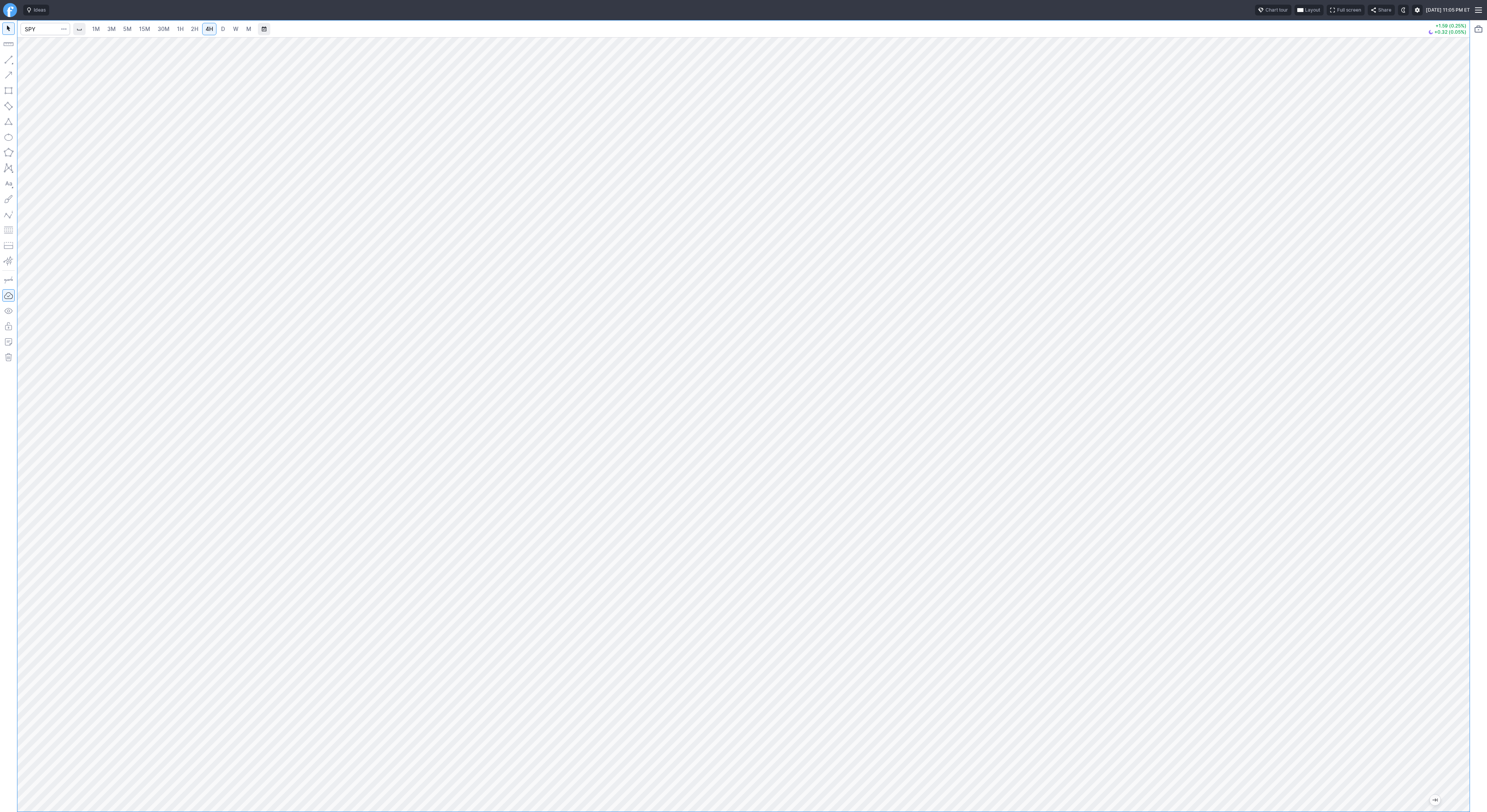
click at [1444, 413] on div at bounding box center [744, 424] width 1452 height 774
click at [10, 61] on button "button" at bounding box center [8, 59] width 12 height 12
click at [191, 31] on span "2H" at bounding box center [195, 28] width 8 height 6
click at [42, 31] on input "Search" at bounding box center [46, 29] width 50 height 12
type input "iwm"
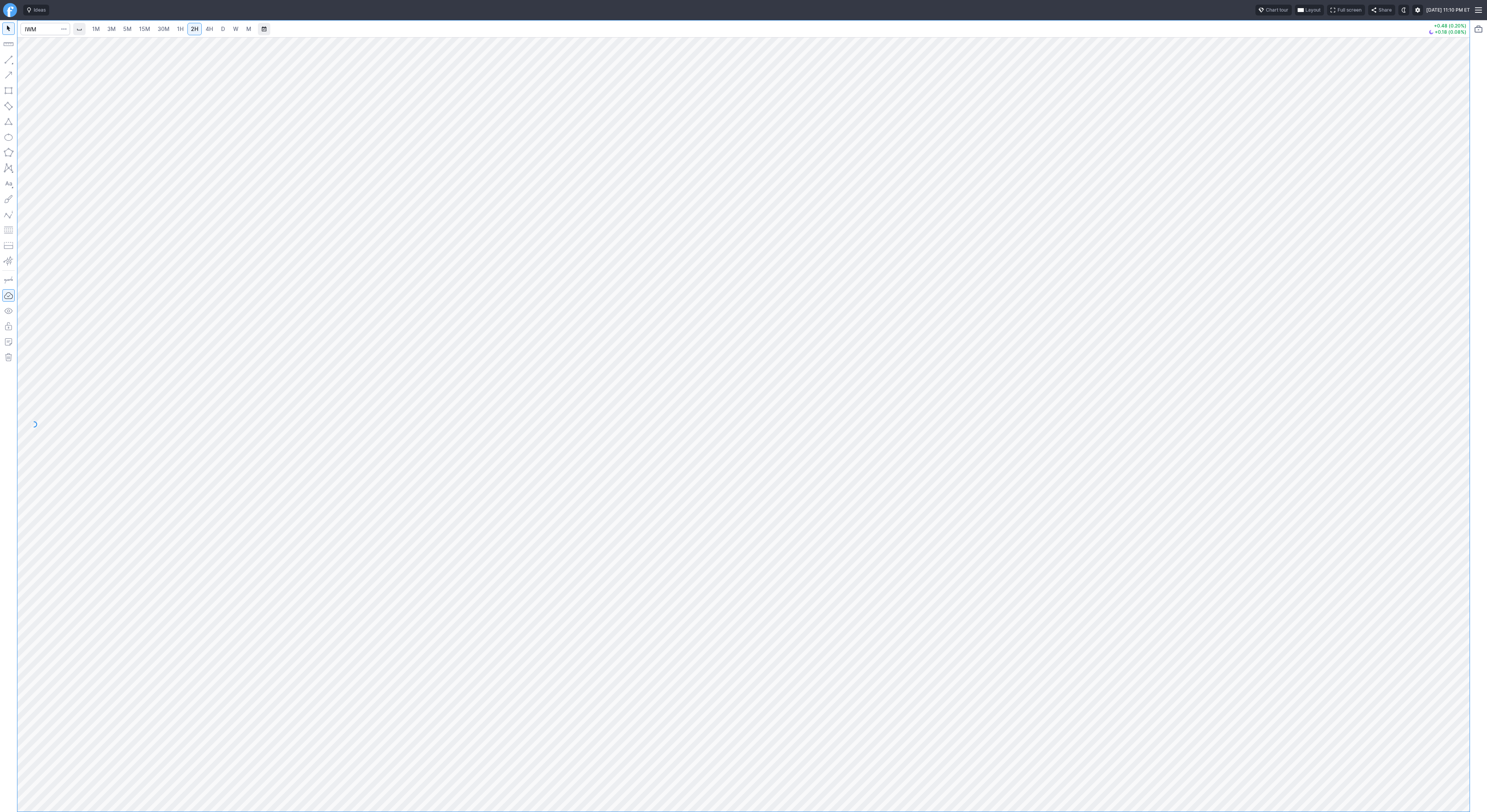
click at [212, 29] on link "4H" at bounding box center [209, 29] width 14 height 12
click at [8, 62] on button "button" at bounding box center [8, 59] width 12 height 12
click at [27, 61] on span "button" at bounding box center [25, 61] width 5 height 11
click at [35, 62] on span "Line" at bounding box center [45, 61] width 31 height 8
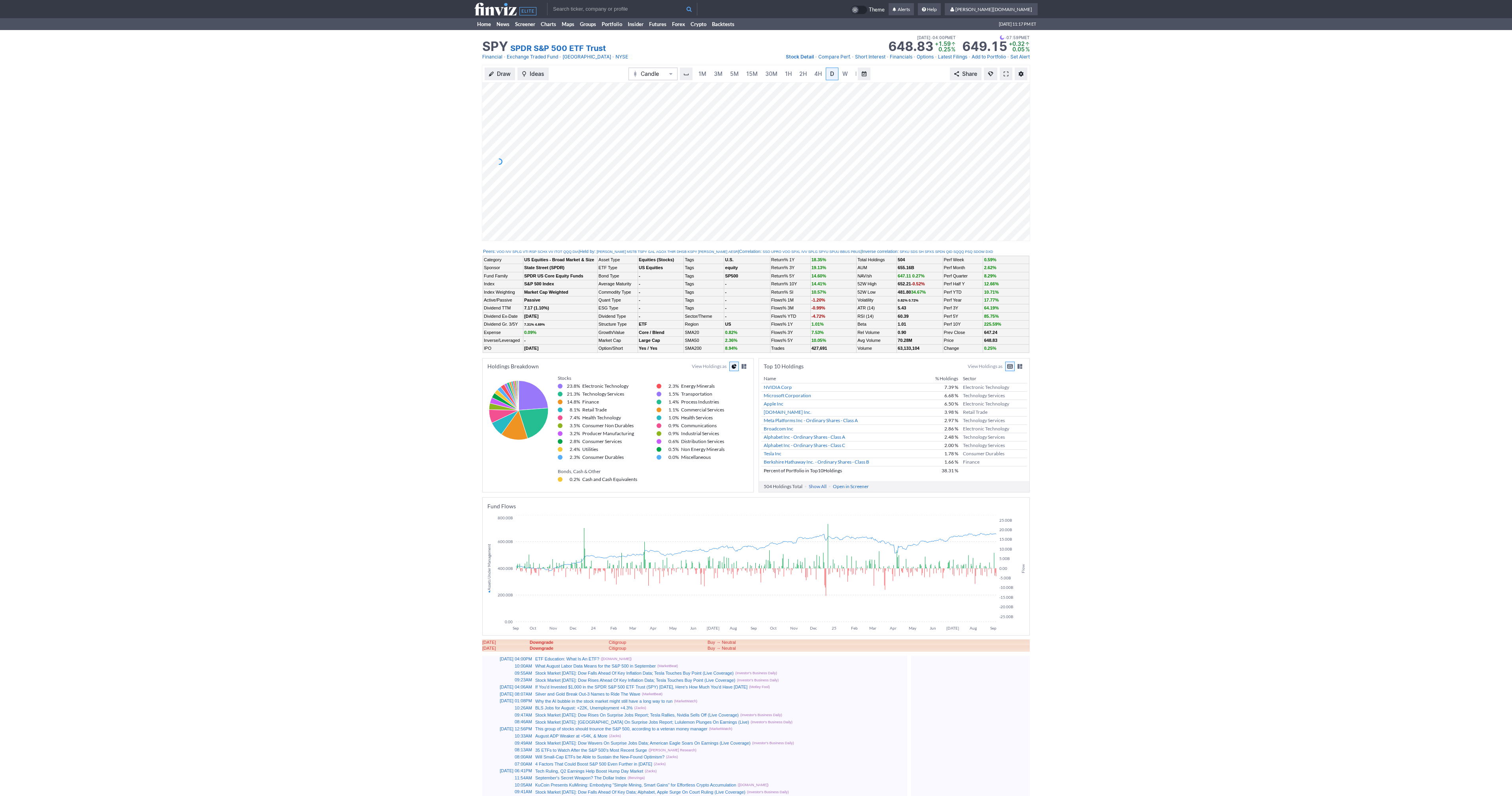
scroll to position [0, 8]
click at [1006, 74] on span at bounding box center [1006, 74] width 5 height 6
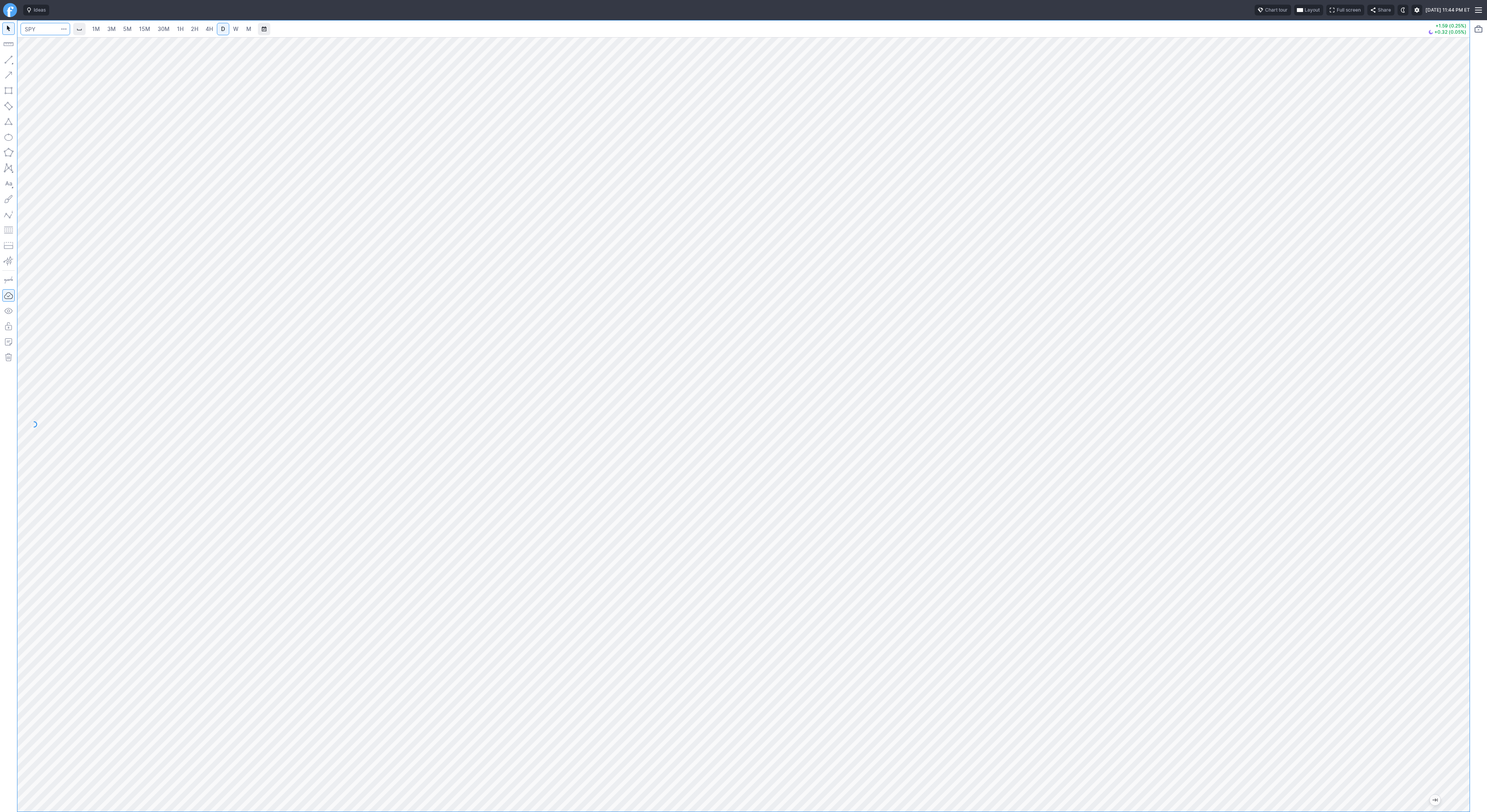
click at [44, 28] on input "Search" at bounding box center [46, 29] width 50 height 12
type input "@vx"
click at [51, 44] on span "VIX" at bounding box center [106, 46] width 110 height 6
click at [27, 61] on span "button" at bounding box center [25, 61] width 5 height 11
click at [8, 59] on button "button" at bounding box center [8, 59] width 12 height 12
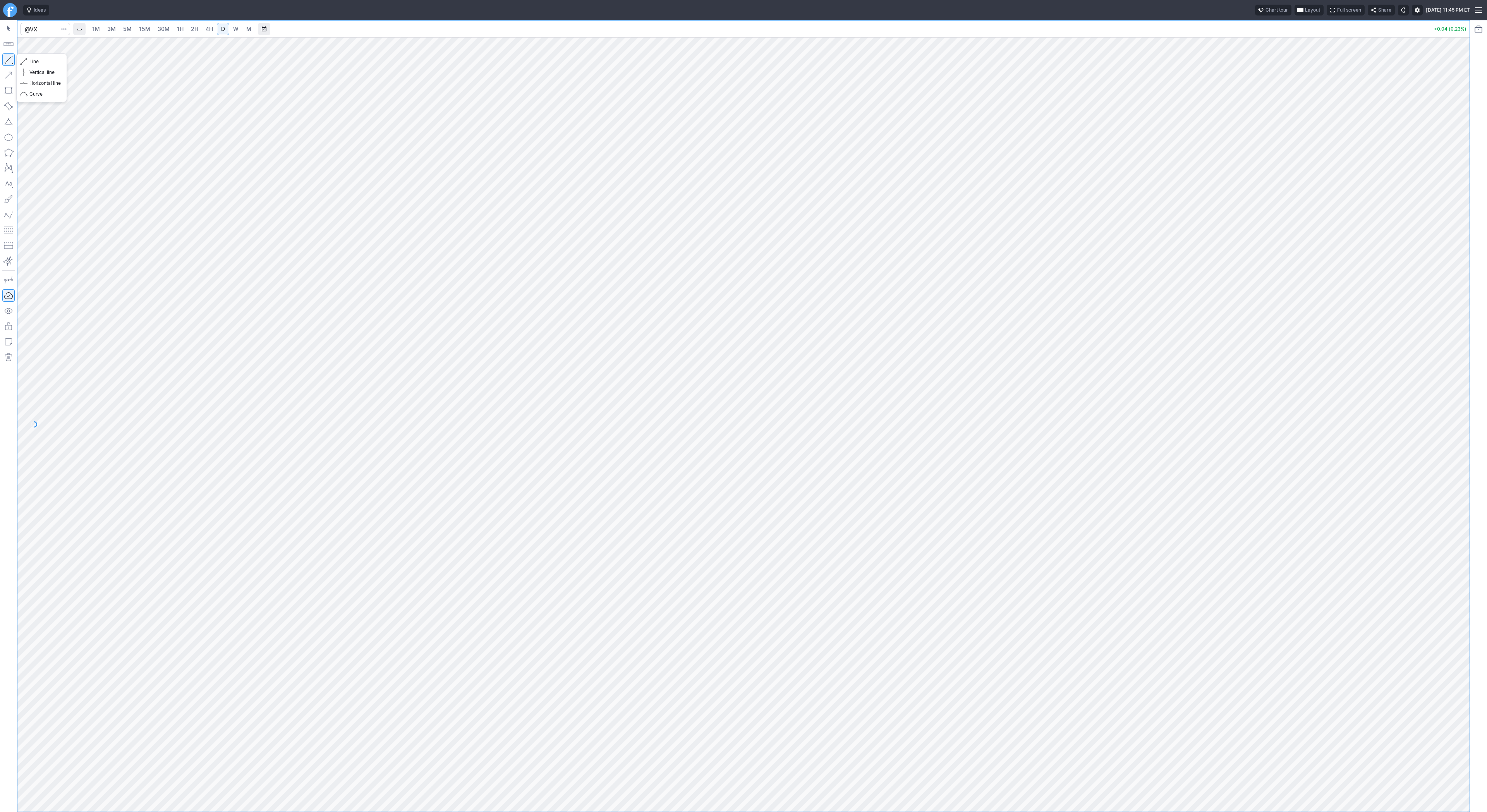
drag, startPoint x: 8, startPoint y: 57, endPoint x: 33, endPoint y: 98, distance: 48.0
click at [8, 57] on button "button" at bounding box center [8, 59] width 12 height 12
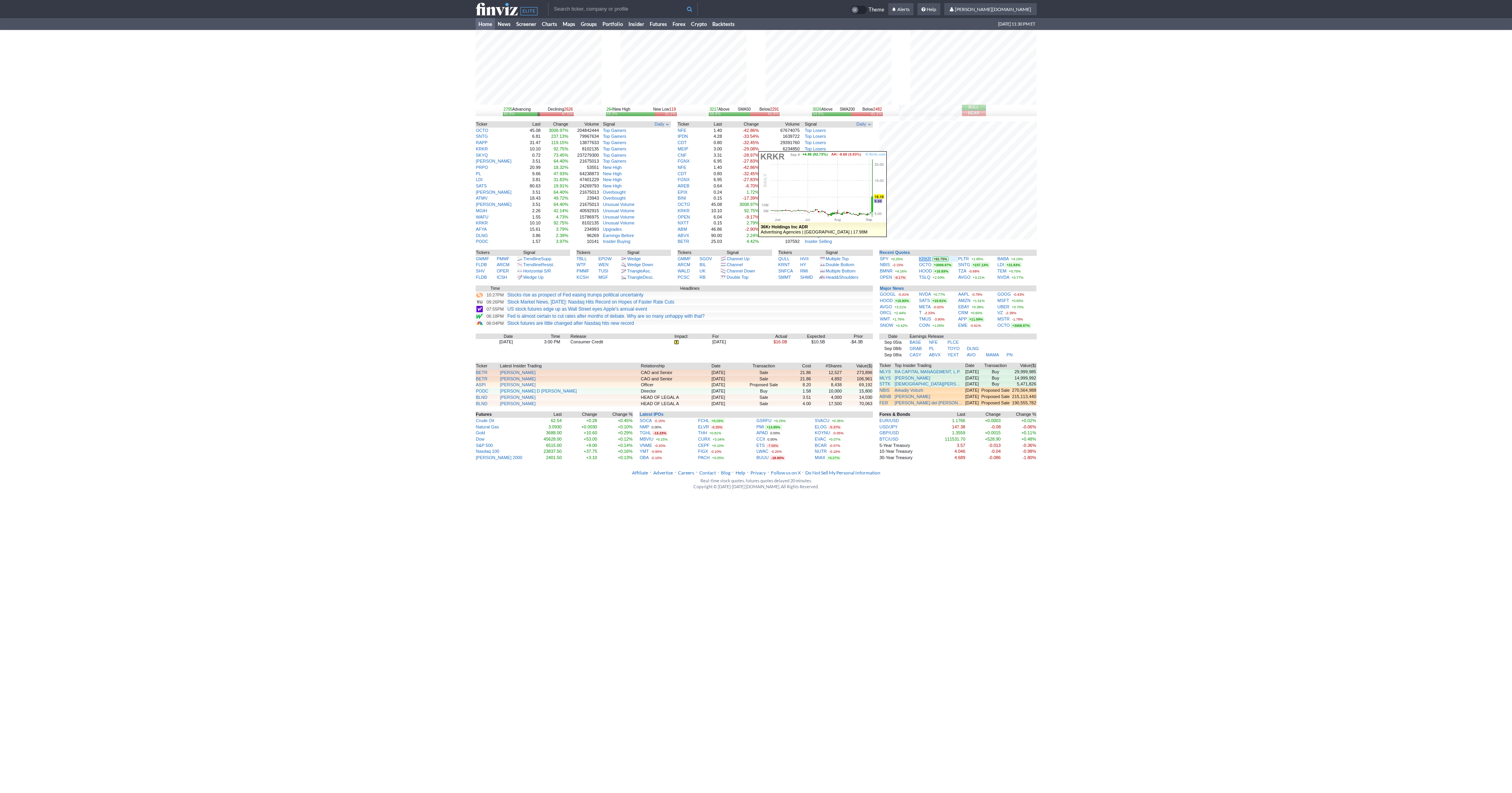
click at [927, 259] on link "KRKR" at bounding box center [925, 259] width 12 height 5
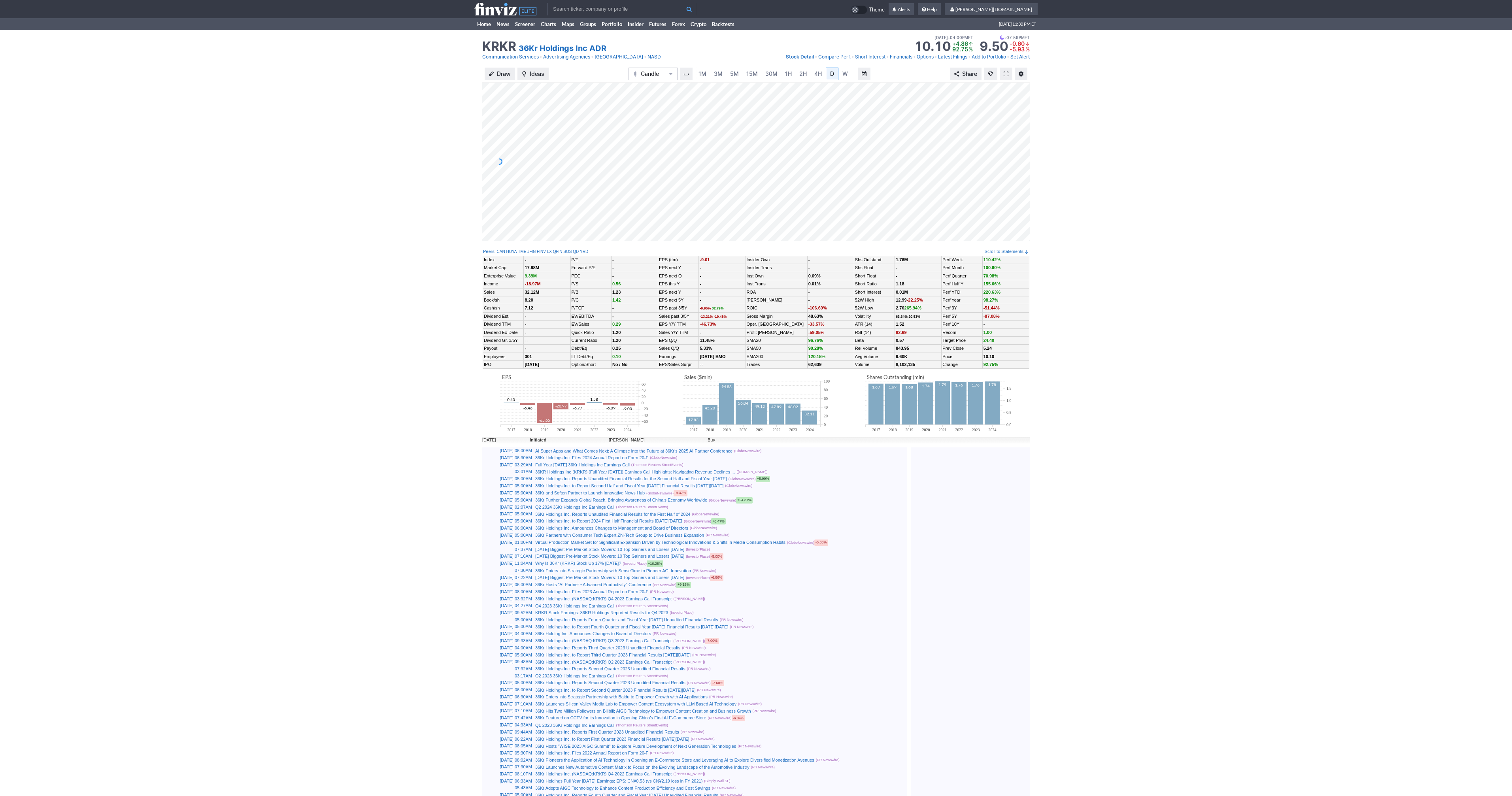
scroll to position [0, 8]
click at [1005, 73] on span at bounding box center [1006, 74] width 5 height 6
click at [483, 27] on link "Home" at bounding box center [484, 24] width 19 height 12
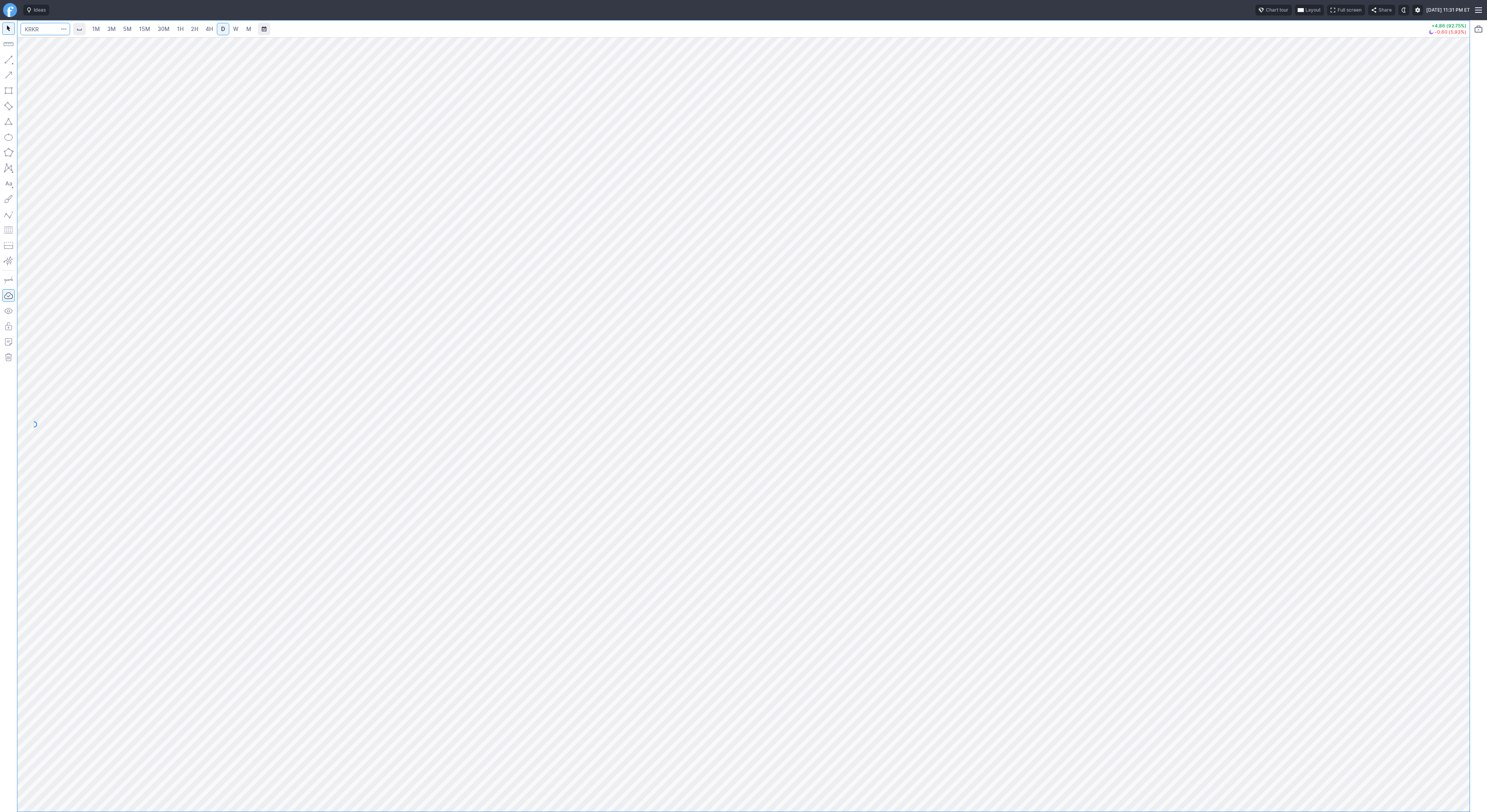
click at [44, 30] on input "Search" at bounding box center [46, 29] width 50 height 12
type input "@es"
click at [56, 42] on button "@ES S&P 500 Futures" at bounding box center [106, 46] width 163 height 11
click at [155, 27] on link "30M" at bounding box center [163, 29] width 19 height 12
click at [43, 32] on input "Search" at bounding box center [46, 29] width 50 height 12
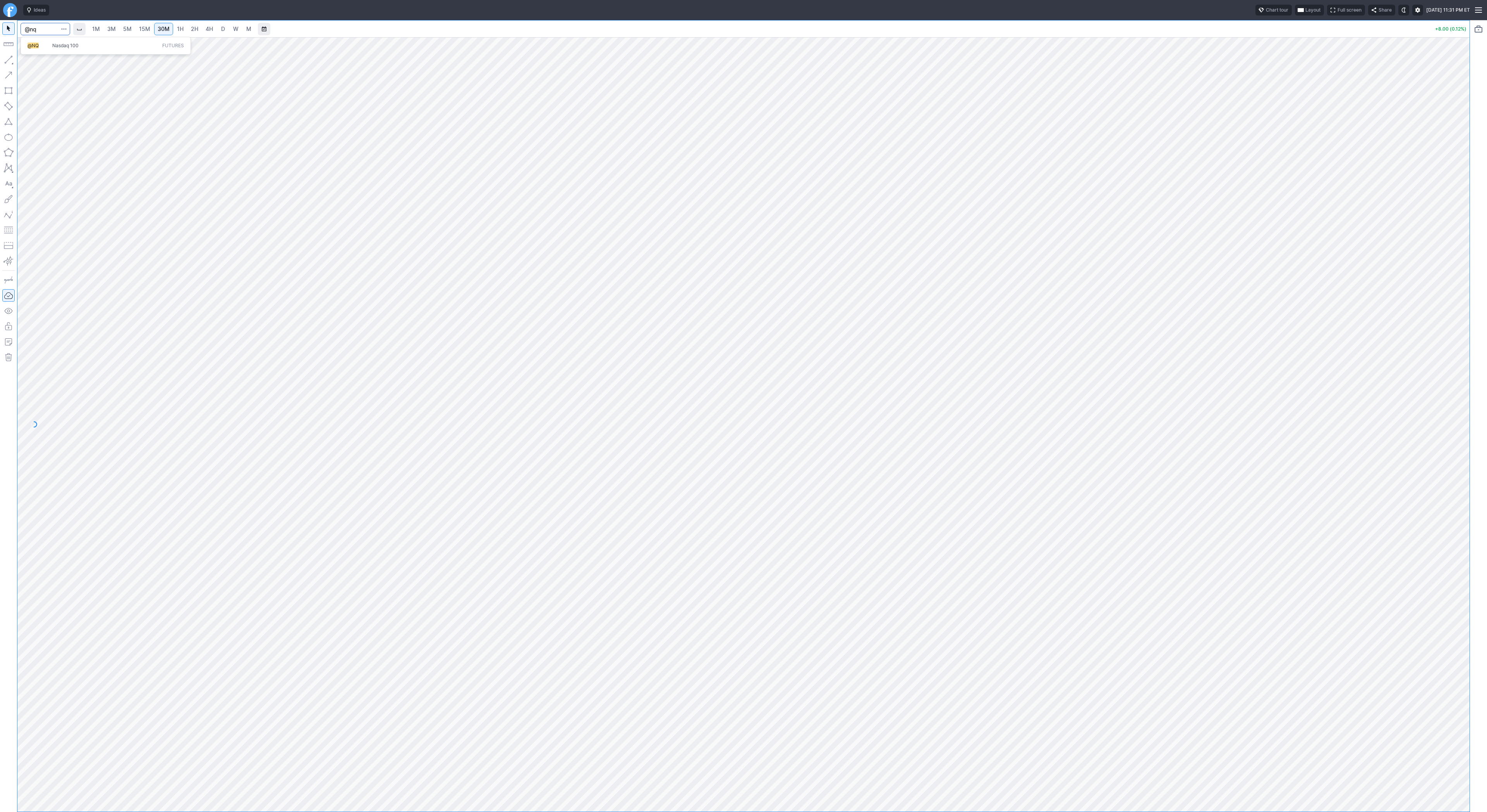
type input "@nq"
click at [43, 43] on span "@NQ" at bounding box center [40, 46] width 25 height 6
click at [41, 33] on input "Search" at bounding box center [46, 29] width 50 height 12
type input "spy"
click at [55, 45] on span "SPDR S&P 500 ETF Trust" at bounding box center [80, 46] width 55 height 6
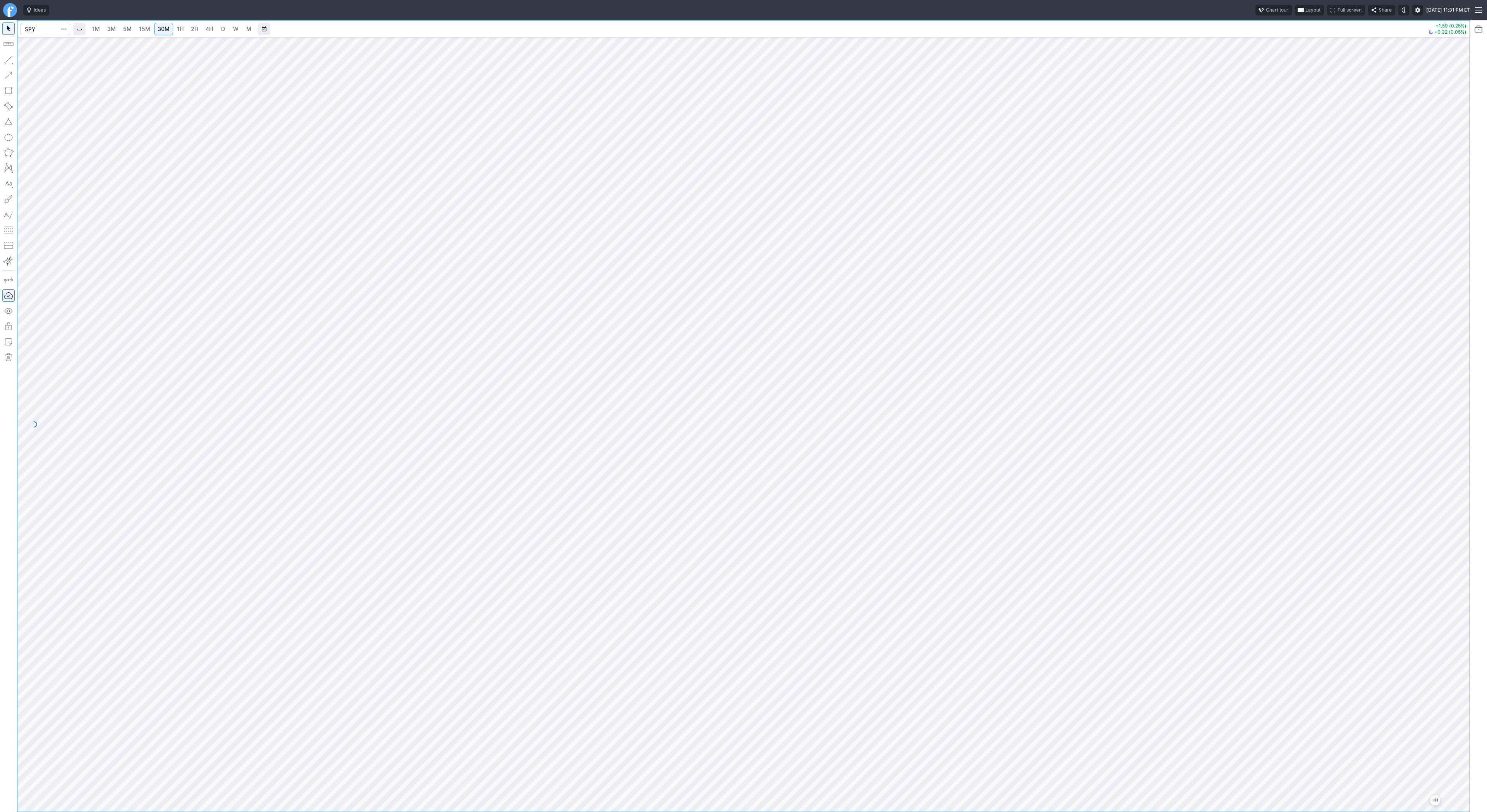
click at [178, 30] on span "1H" at bounding box center [180, 28] width 6 height 6
click at [9, 58] on button "button" at bounding box center [8, 59] width 12 height 12
click at [13, 61] on button "button" at bounding box center [8, 59] width 12 height 12
click at [10, 62] on button "button" at bounding box center [8, 59] width 12 height 12
click at [39, 27] on input "Search" at bounding box center [46, 29] width 50 height 12
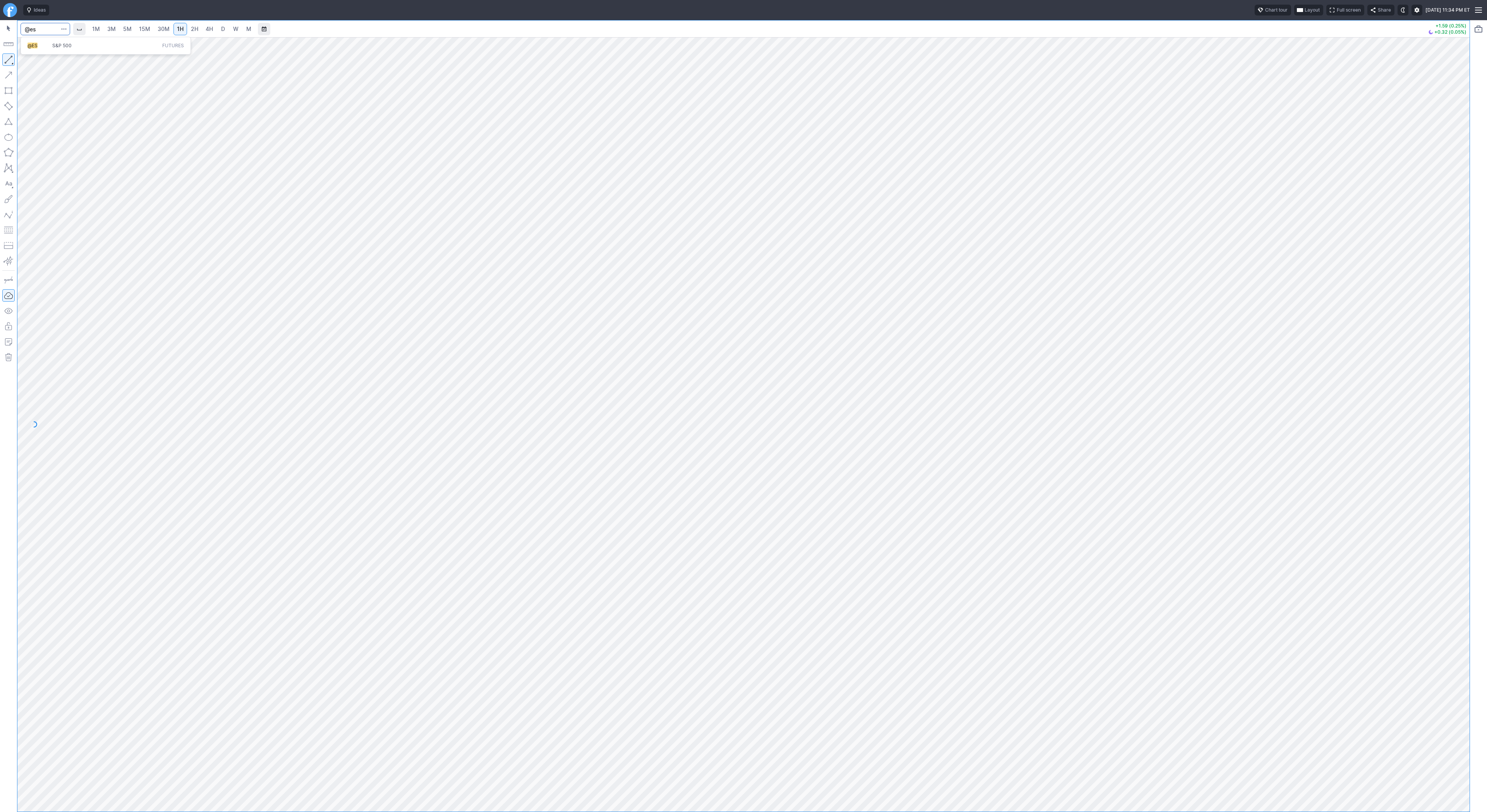
type input "@es"
click at [59, 44] on span "S&P 500" at bounding box center [62, 46] width 20 height 6
click at [11, 59] on button "button" at bounding box center [8, 59] width 12 height 12
click at [4, 58] on button "button" at bounding box center [8, 59] width 12 height 12
click at [8, 57] on button "button" at bounding box center [8, 59] width 12 height 12
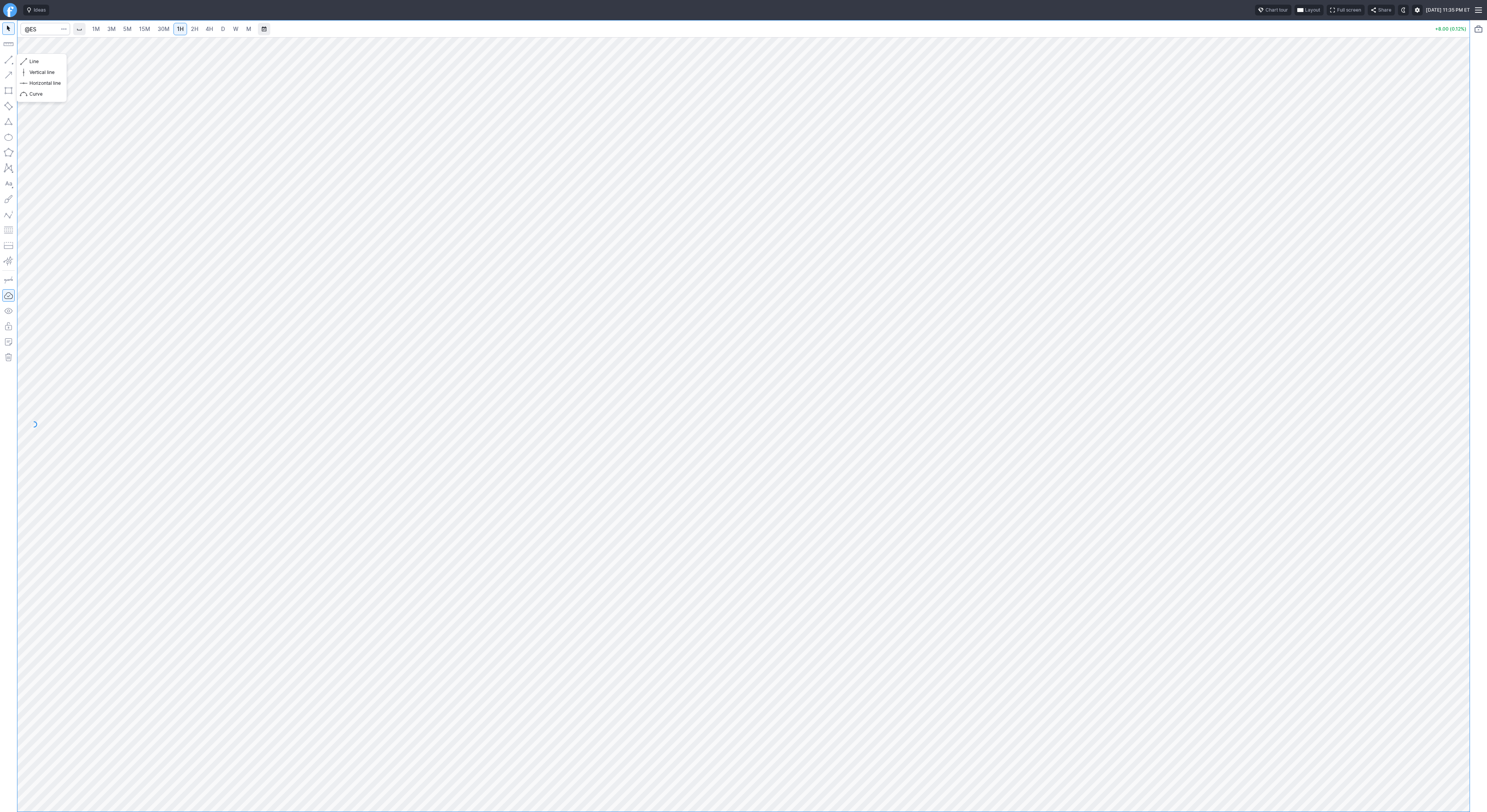
drag, startPoint x: 11, startPoint y: 59, endPoint x: 51, endPoint y: 89, distance: 50.0
click at [11, 59] on button "button" at bounding box center [8, 59] width 12 height 12
click at [44, 31] on input "Search" at bounding box center [46, 29] width 50 height 12
type input "@vx"
click at [47, 44] on span "@VX" at bounding box center [40, 46] width 25 height 6
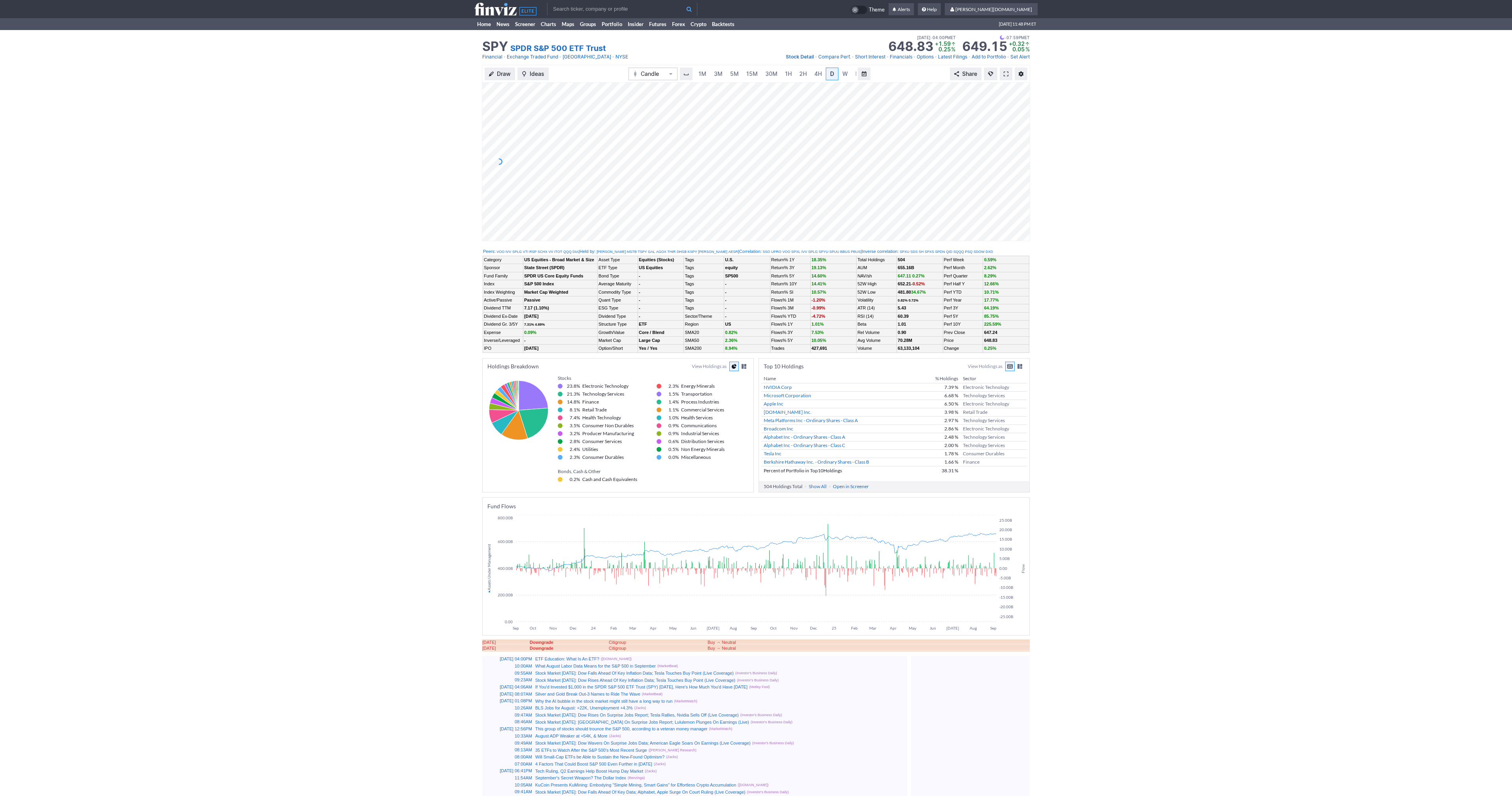
scroll to position [0, 8]
